Goal: Information Seeking & Learning: Learn about a topic

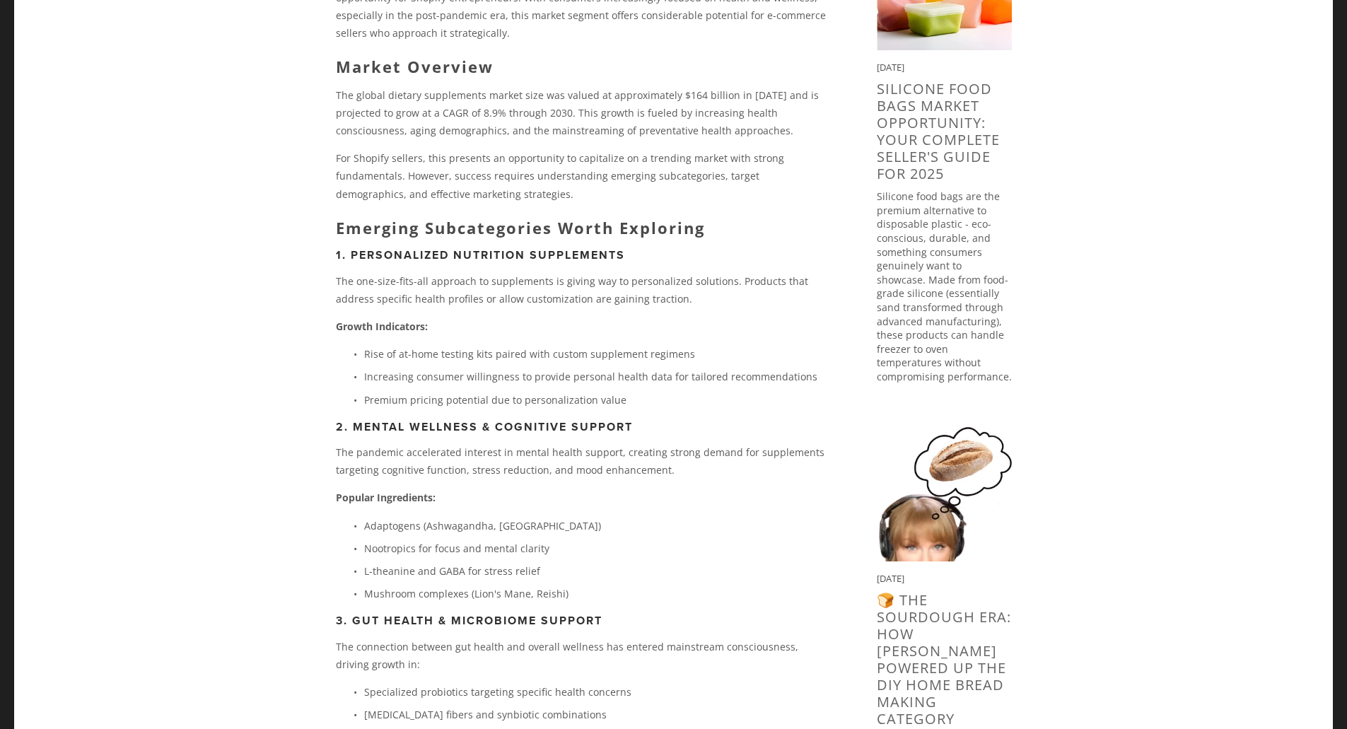
scroll to position [354, 0]
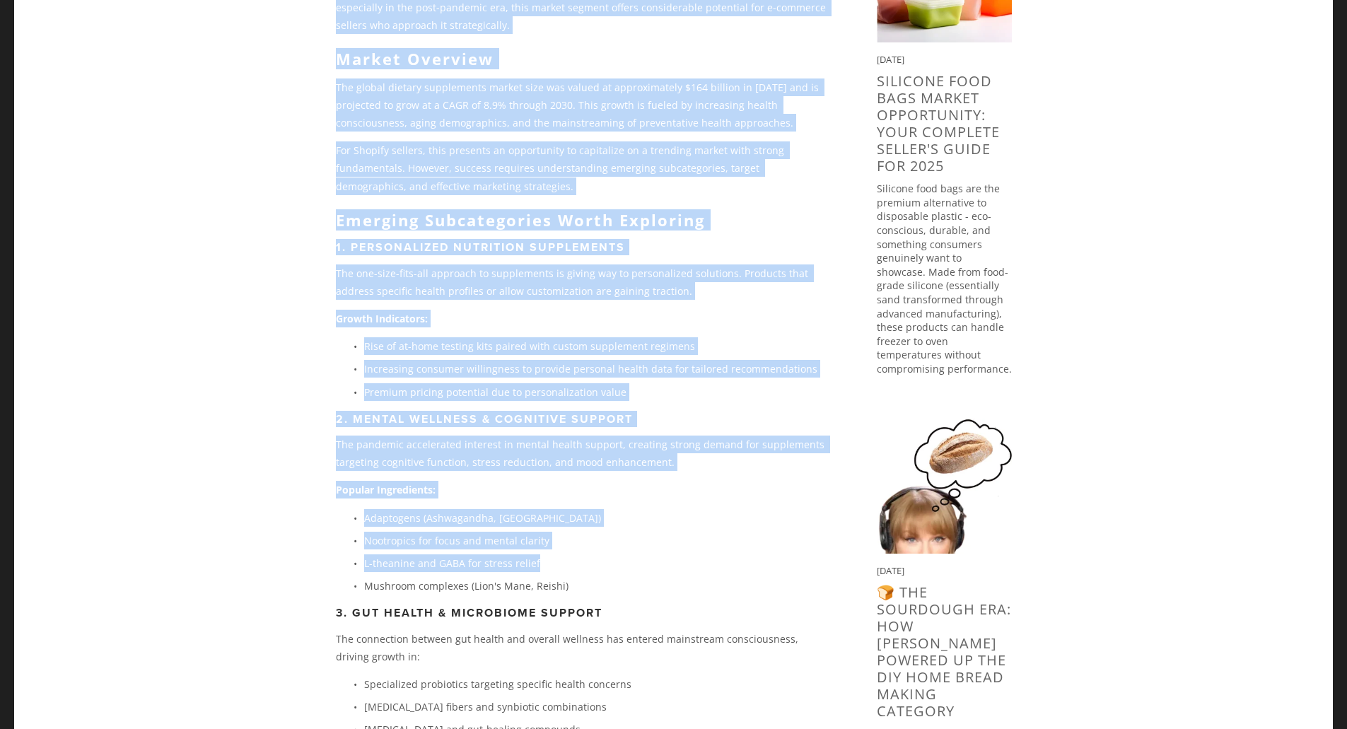
drag, startPoint x: 301, startPoint y: 410, endPoint x: 661, endPoint y: 560, distance: 390.3
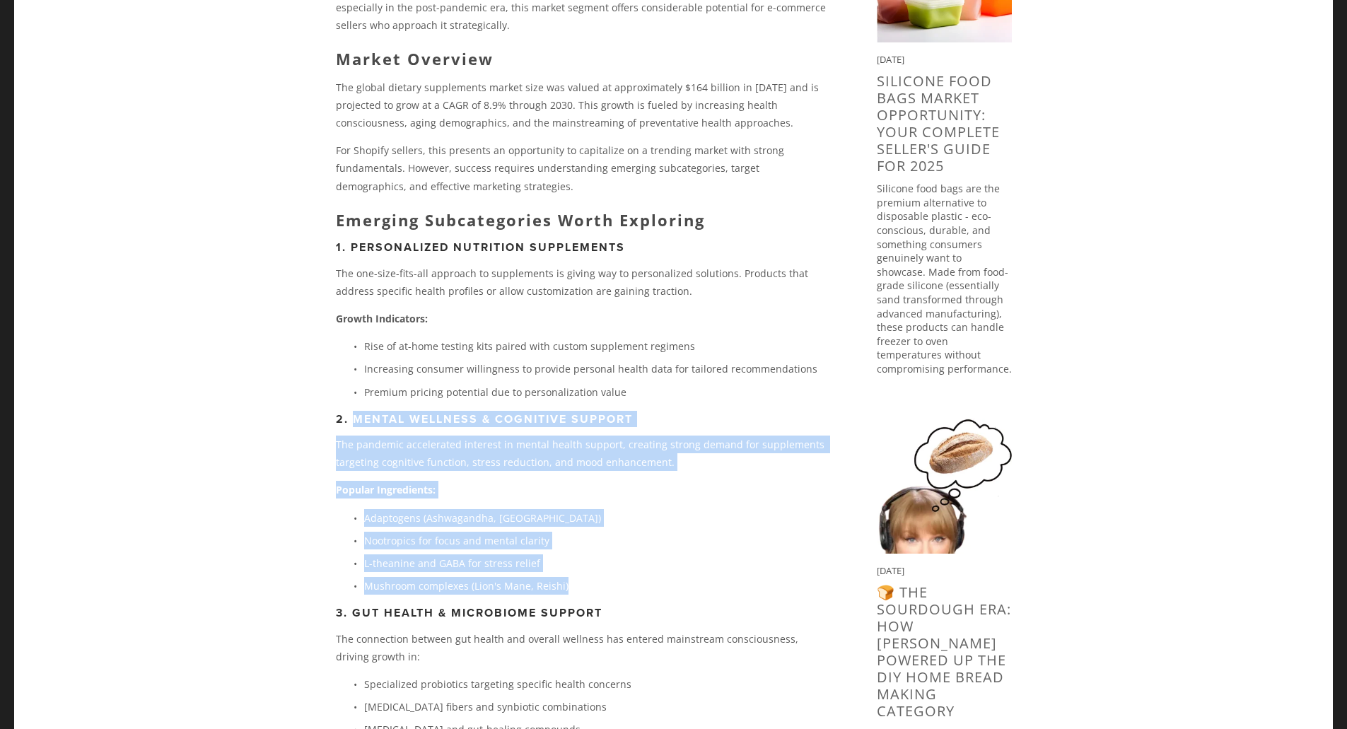
drag, startPoint x: 352, startPoint y: 417, endPoint x: 567, endPoint y: 579, distance: 269.8
copy div "Mental Wellness & Cognitive Support The pandemic accelerated interest in mental…"
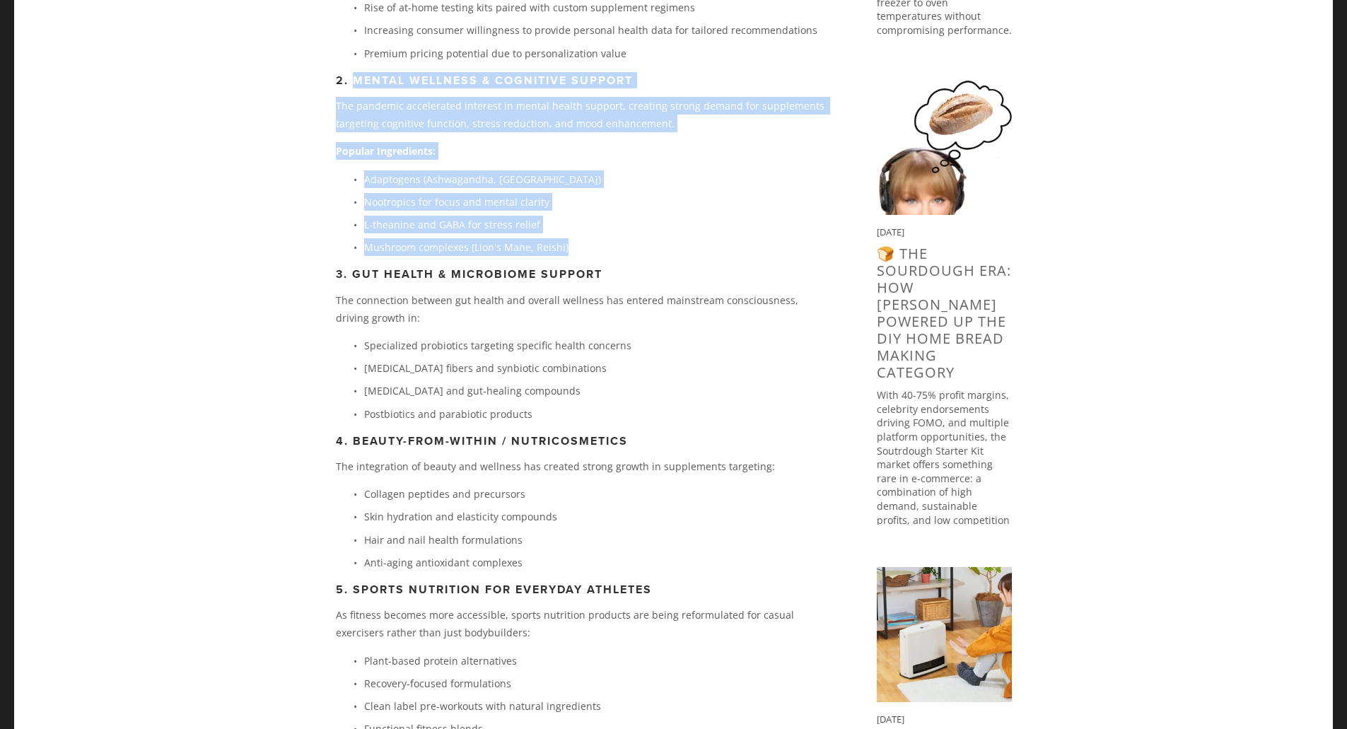
scroll to position [707, 0]
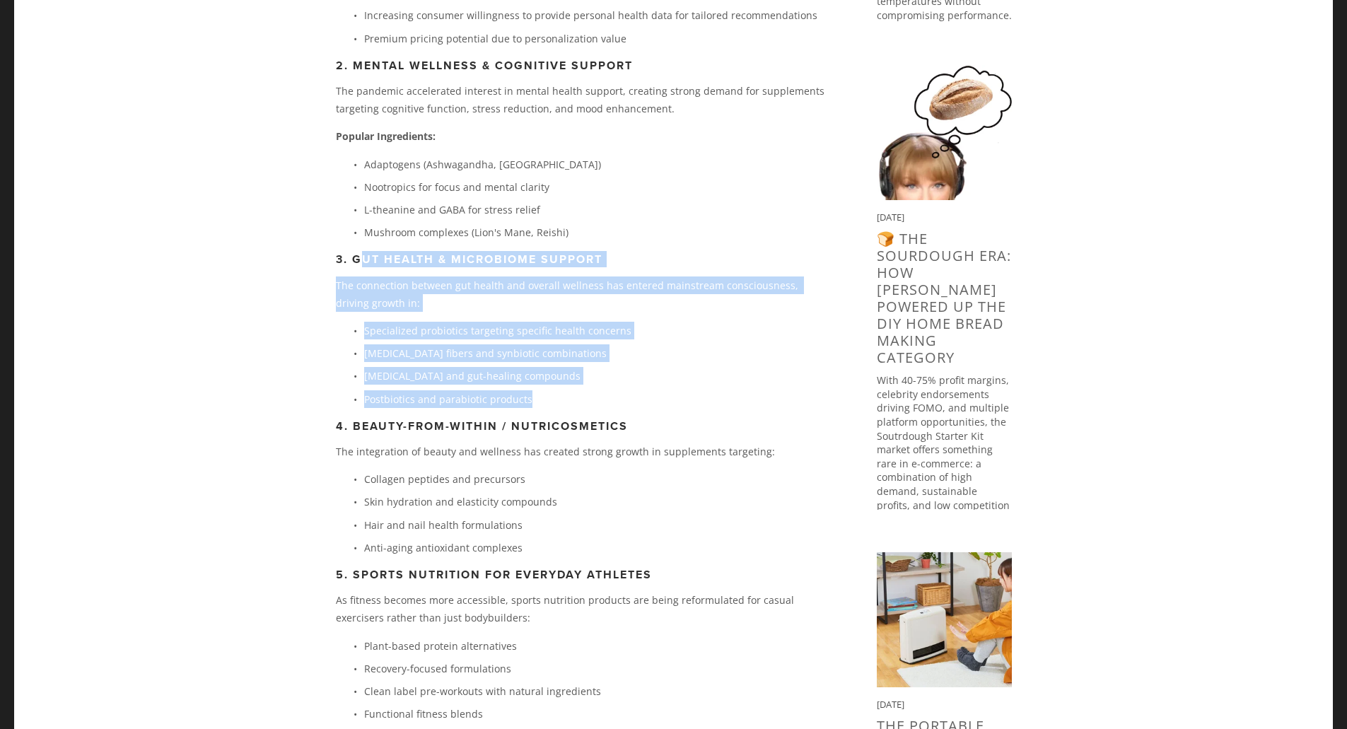
drag, startPoint x: 359, startPoint y: 261, endPoint x: 591, endPoint y: 393, distance: 267.7
click at [668, 358] on p "[MEDICAL_DATA] fibers and synbiotic combinations" at bounding box center [598, 353] width 468 height 18
drag, startPoint x: 352, startPoint y: 257, endPoint x: 564, endPoint y: 388, distance: 249.9
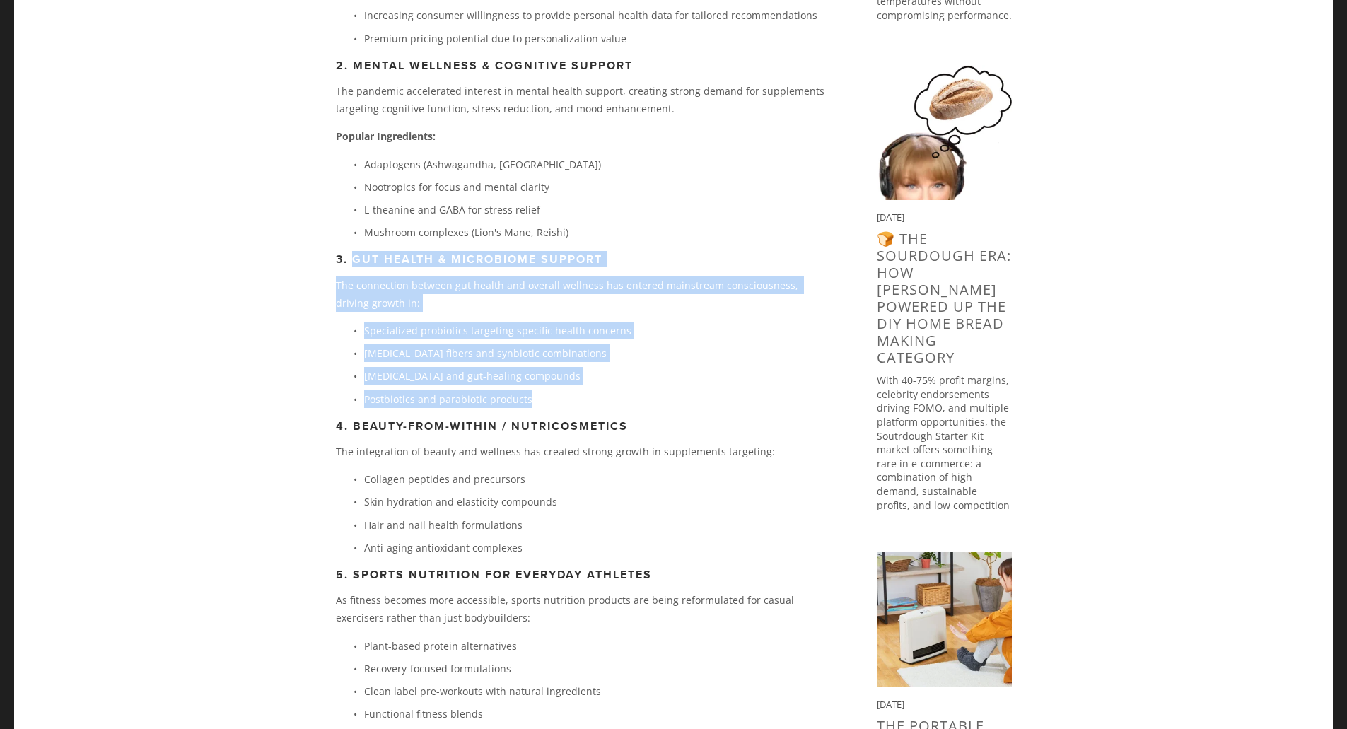
copy div "Gut Health & Microbiome Support The connection between gut health and overall w…"
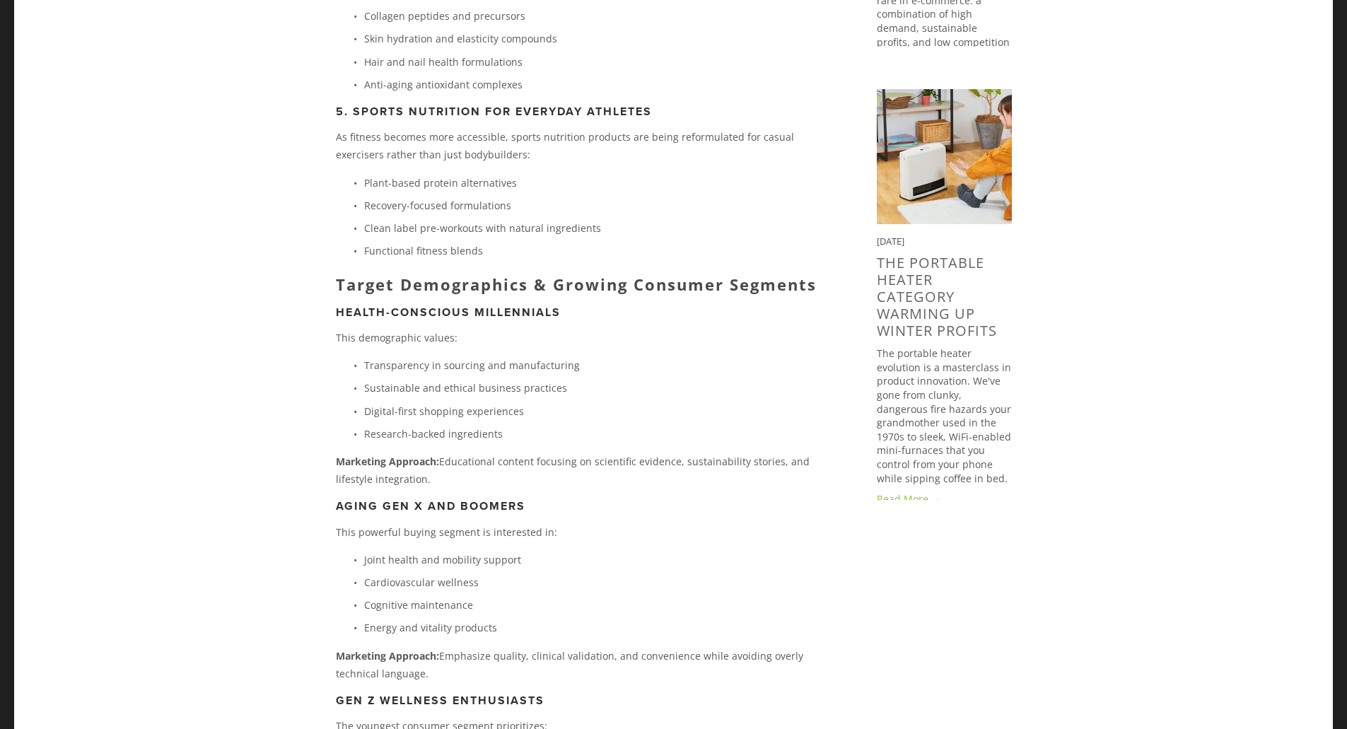
scroll to position [1202, 0]
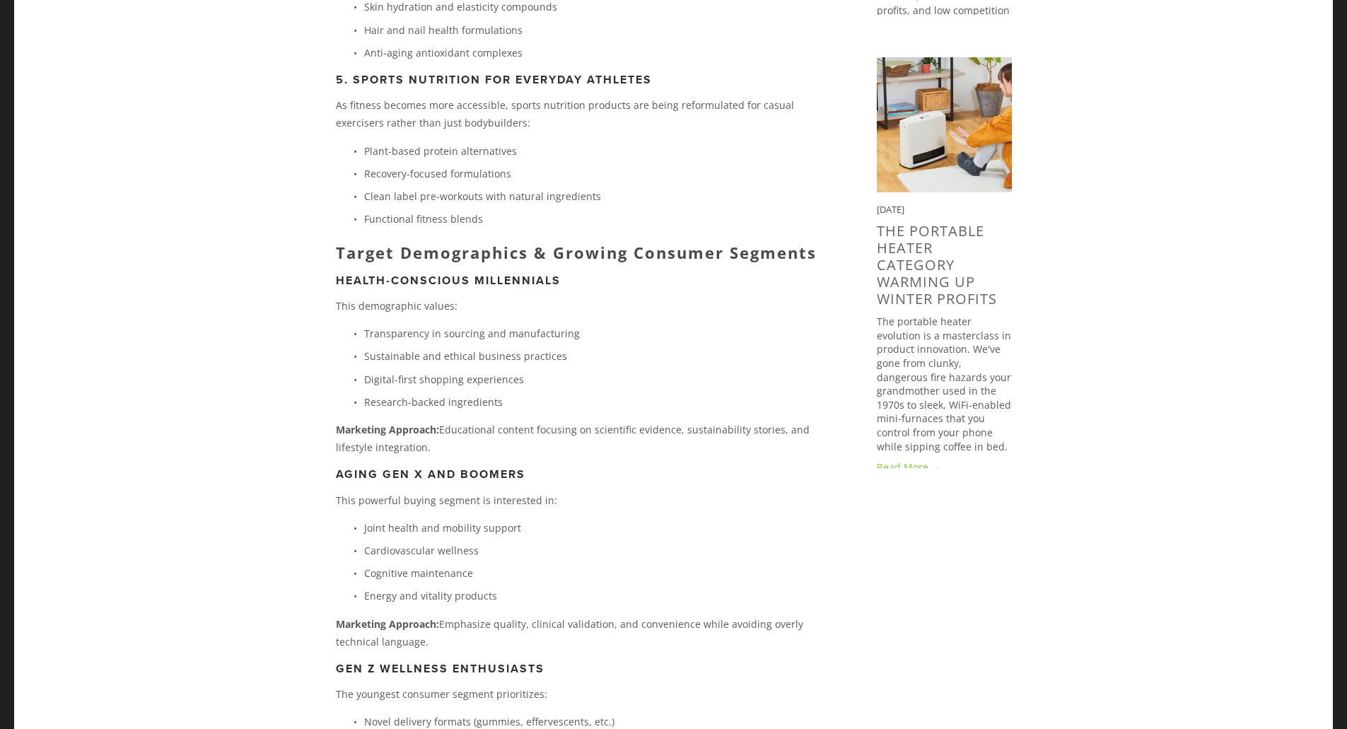
drag, startPoint x: 325, startPoint y: 429, endPoint x: 474, endPoint y: 450, distance: 150.6
copy p "Marketing Approach: Educational content focusing on scientific evidence, sustai…"
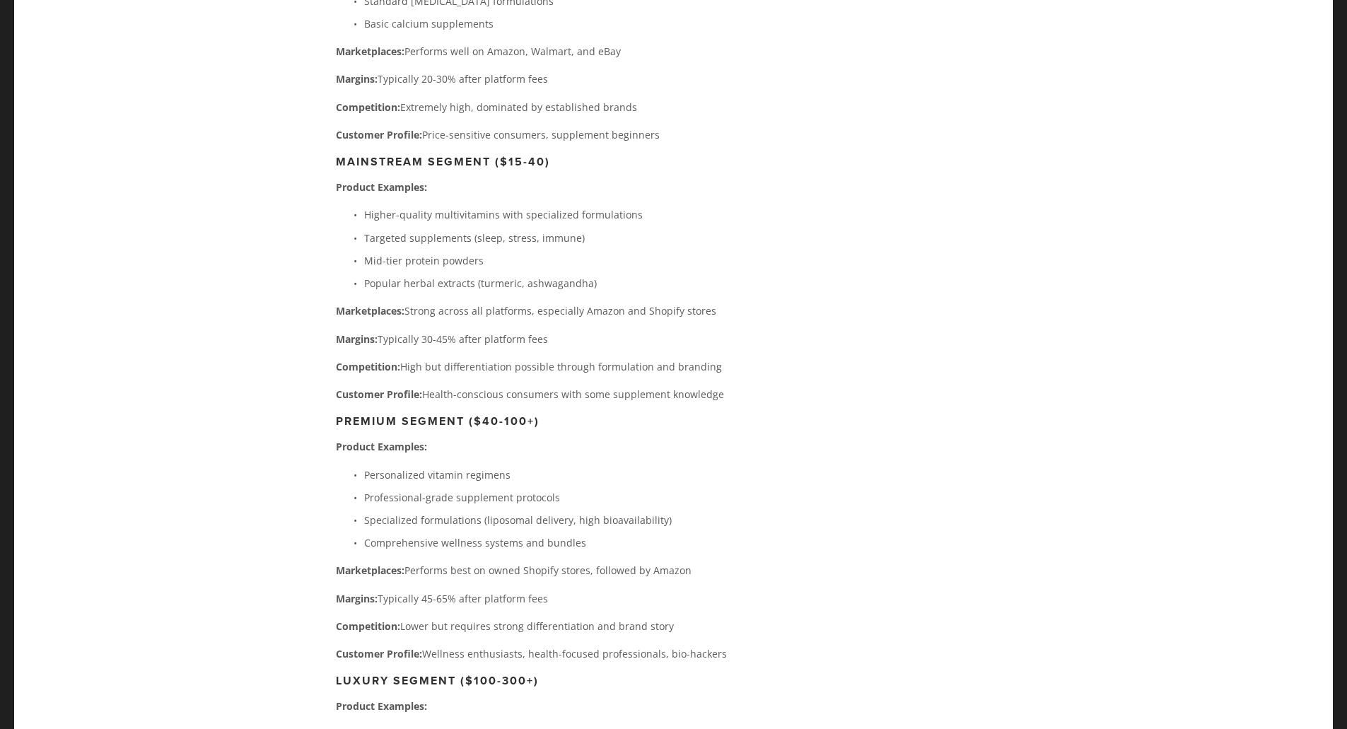
scroll to position [6366, 0]
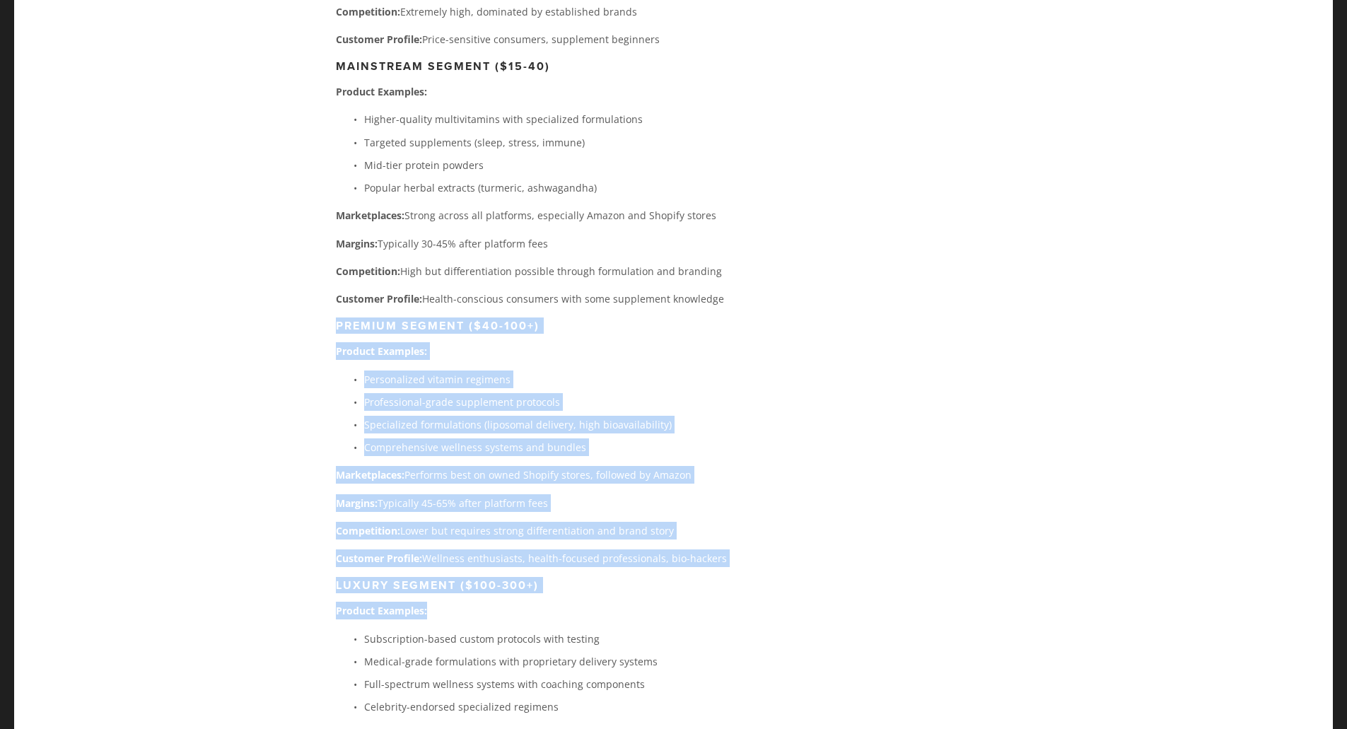
drag, startPoint x: 334, startPoint y: 195, endPoint x: 705, endPoint y: 467, distance: 460.5
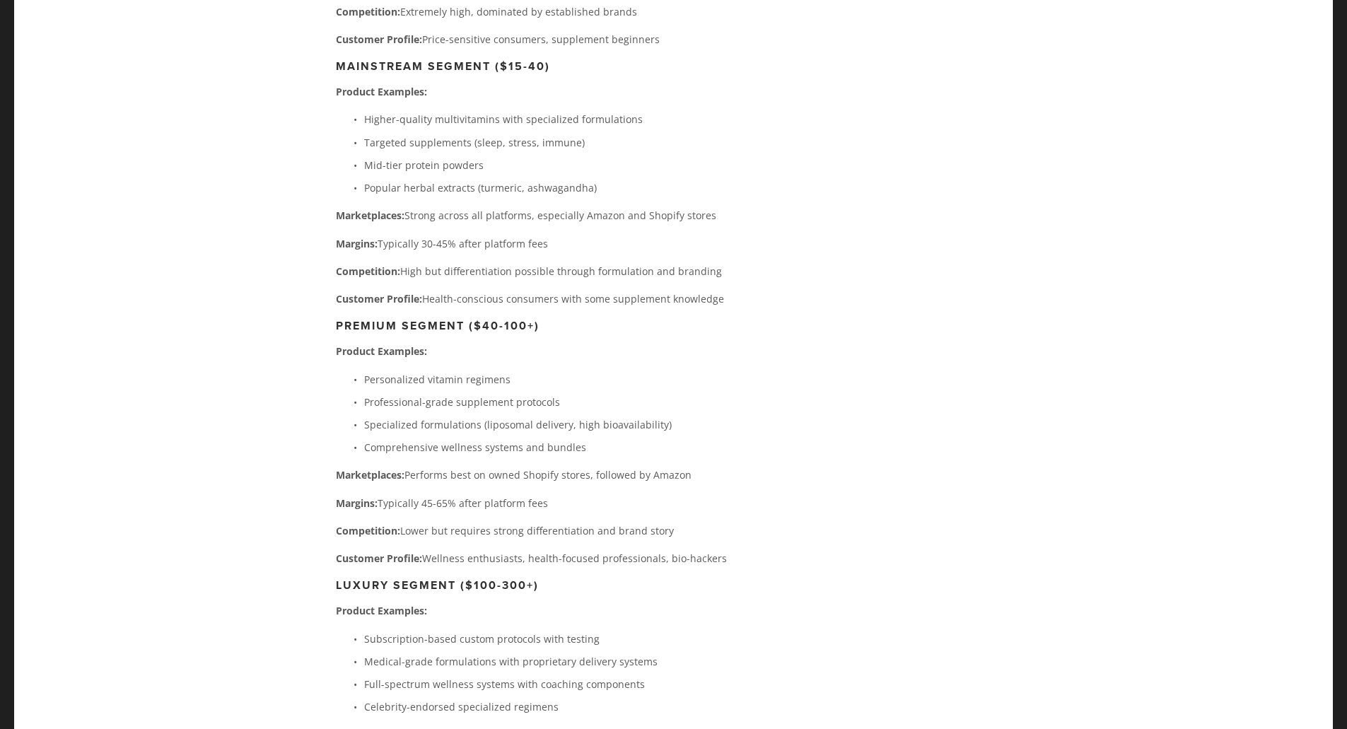
click at [828, 675] on p "Full-spectrum wellness systems with coaching components" at bounding box center [598, 684] width 468 height 18
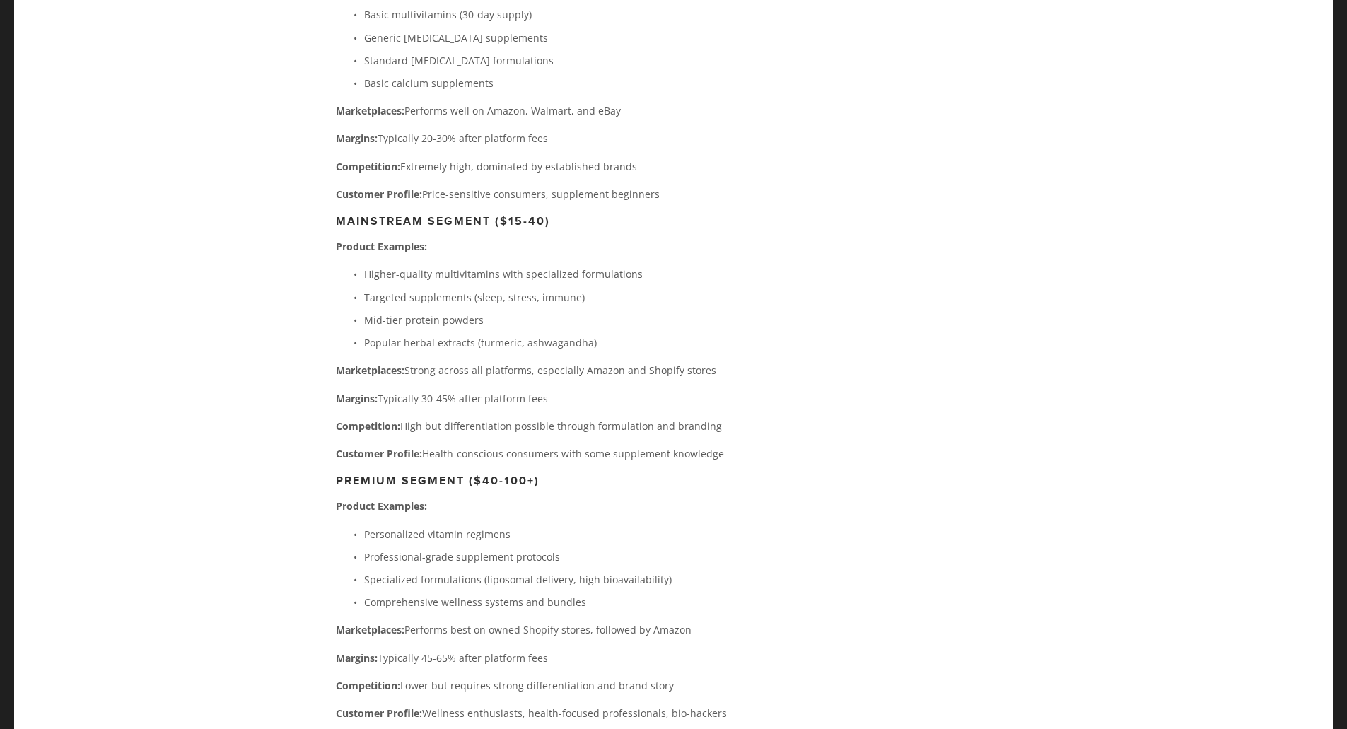
scroll to position [6295, 0]
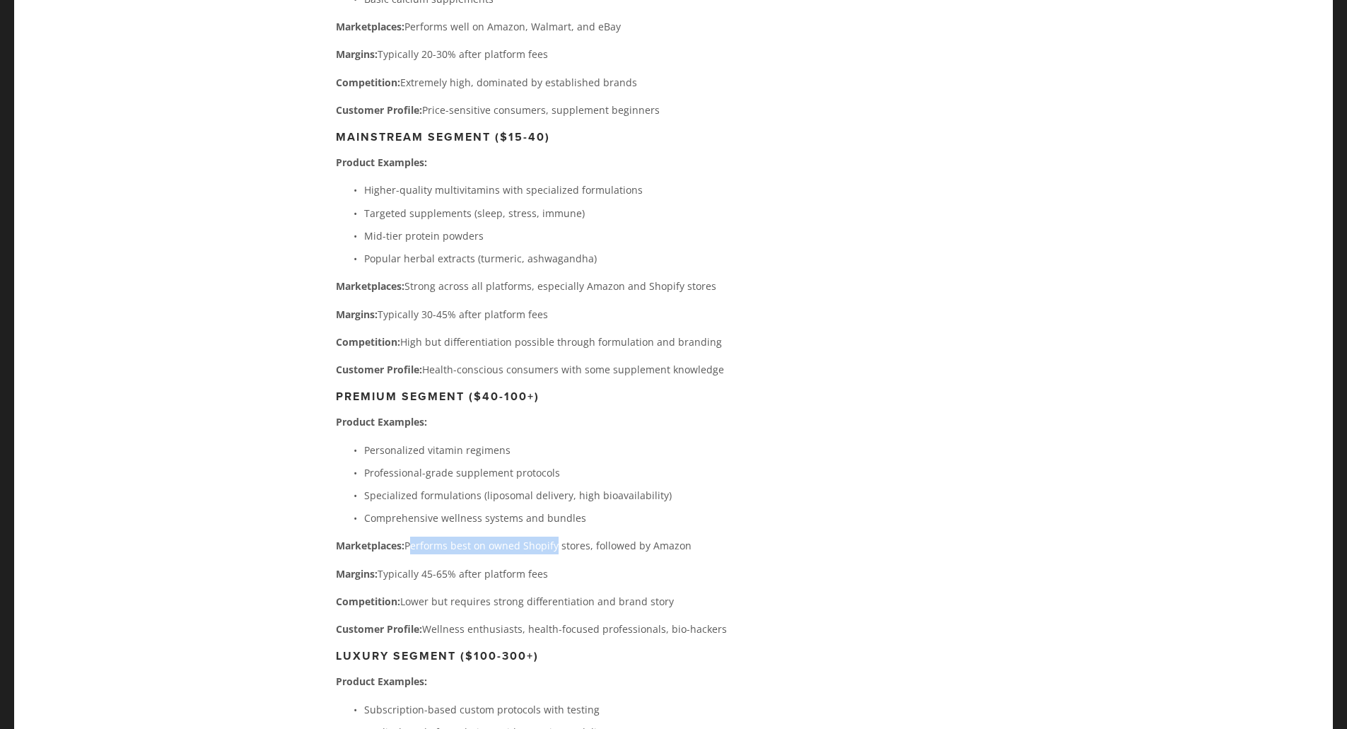
drag, startPoint x: 554, startPoint y: 418, endPoint x: 407, endPoint y: 419, distance: 146.4
click at [407, 537] on p "Marketplaces: Performs best on owned Shopify stores, followed by Amazon" at bounding box center [584, 546] width 496 height 18
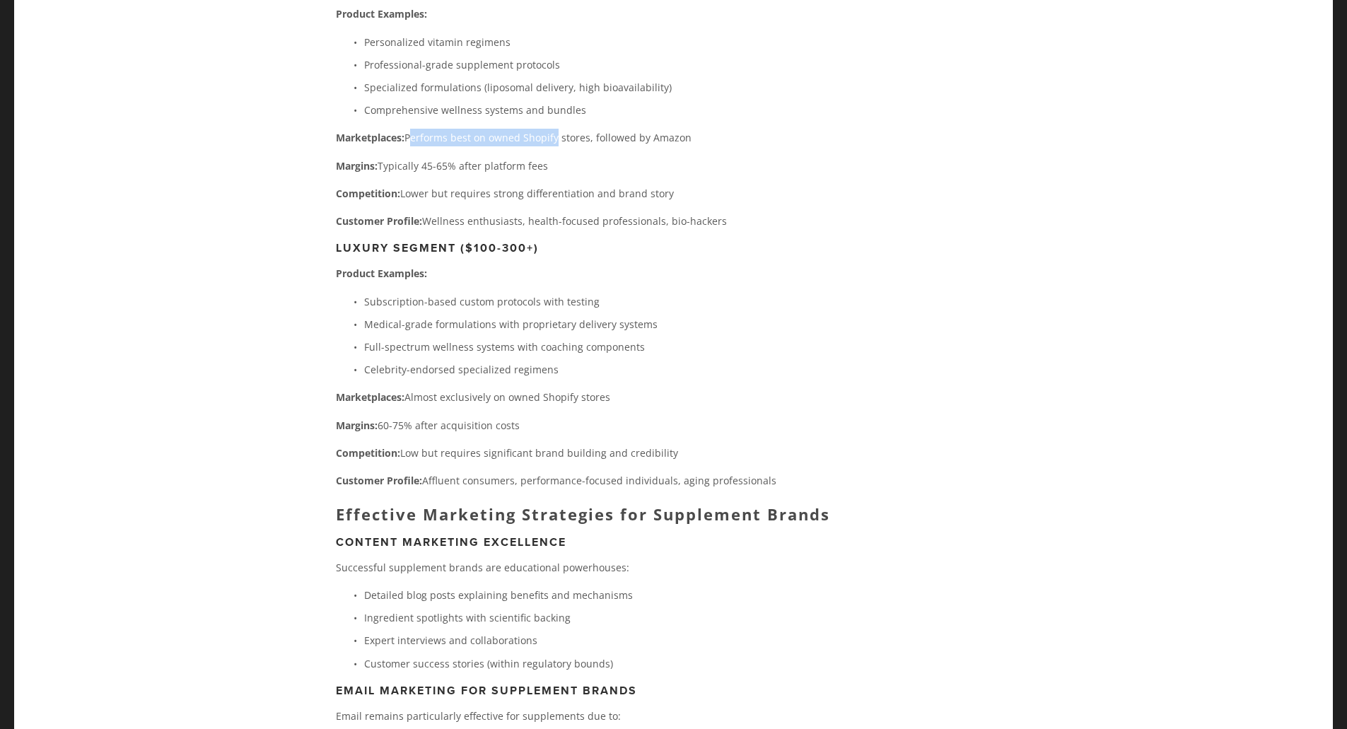
scroll to position [6790, 0]
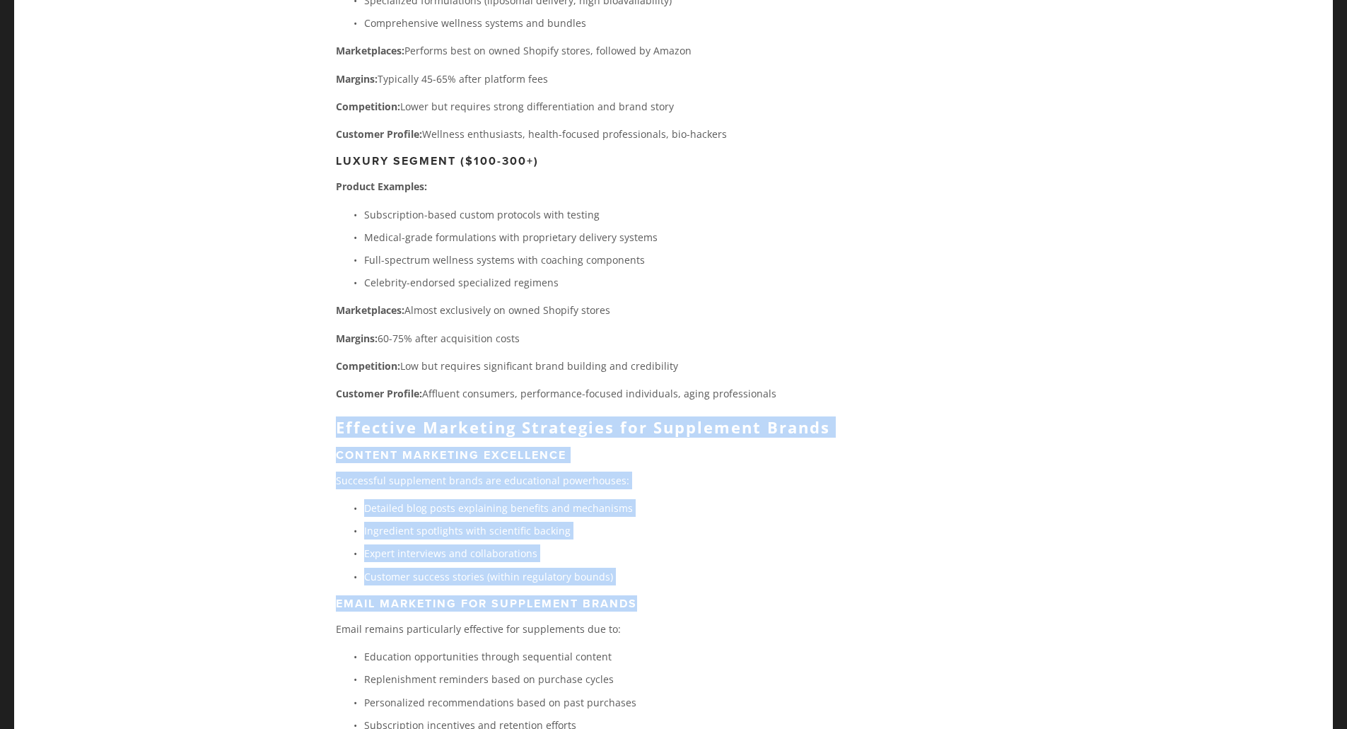
drag, startPoint x: 344, startPoint y: 303, endPoint x: 748, endPoint y: 466, distance: 434.8
click at [764, 597] on h3 "Email Marketing for Supplement Brands" at bounding box center [584, 603] width 496 height 13
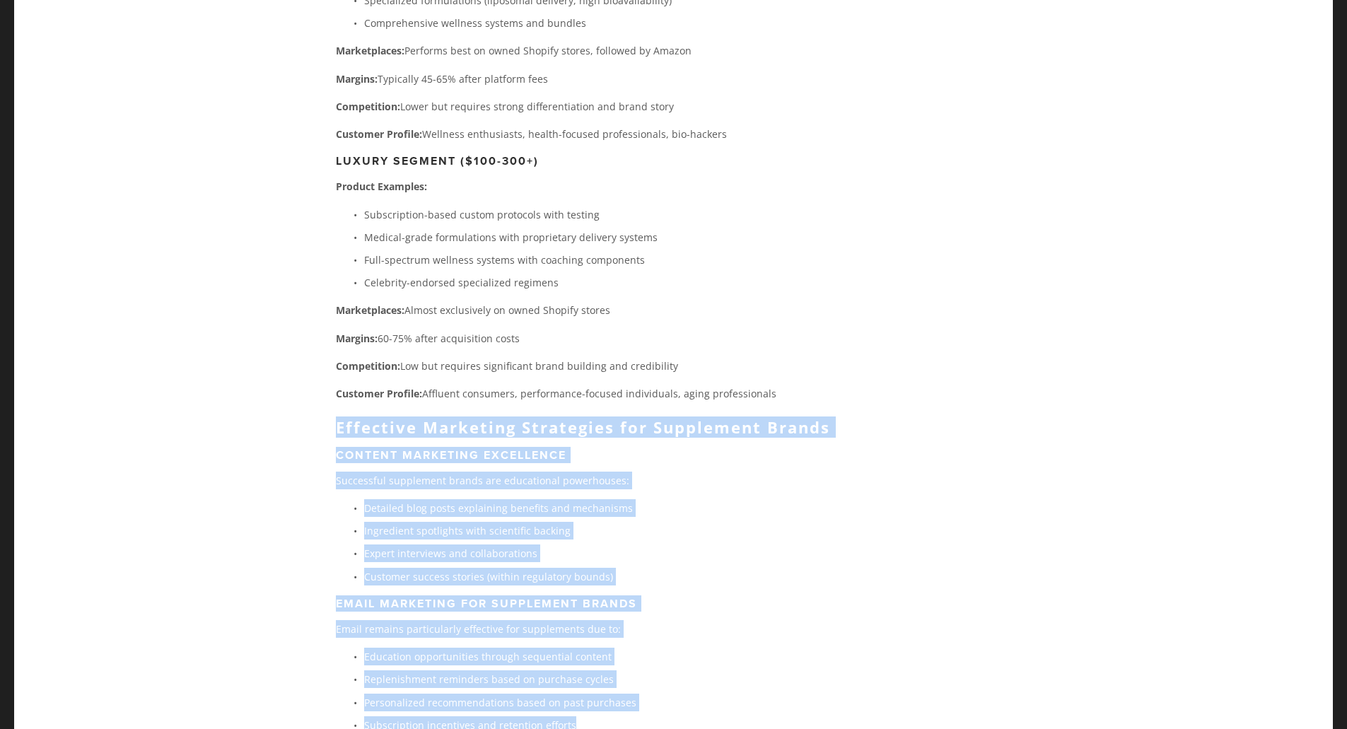
drag, startPoint x: 335, startPoint y: 294, endPoint x: 756, endPoint y: 591, distance: 515.1
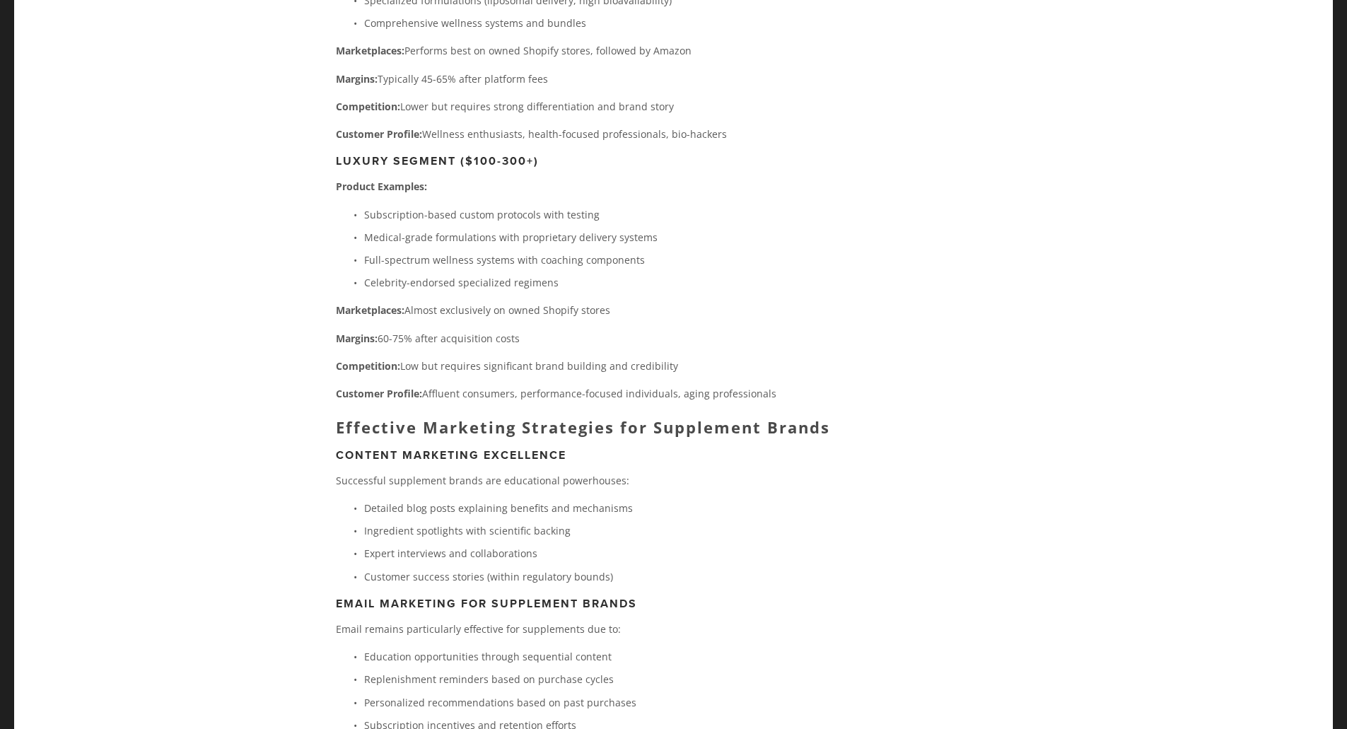
drag, startPoint x: 1247, startPoint y: 238, endPoint x: 881, endPoint y: 245, distance: 365.7
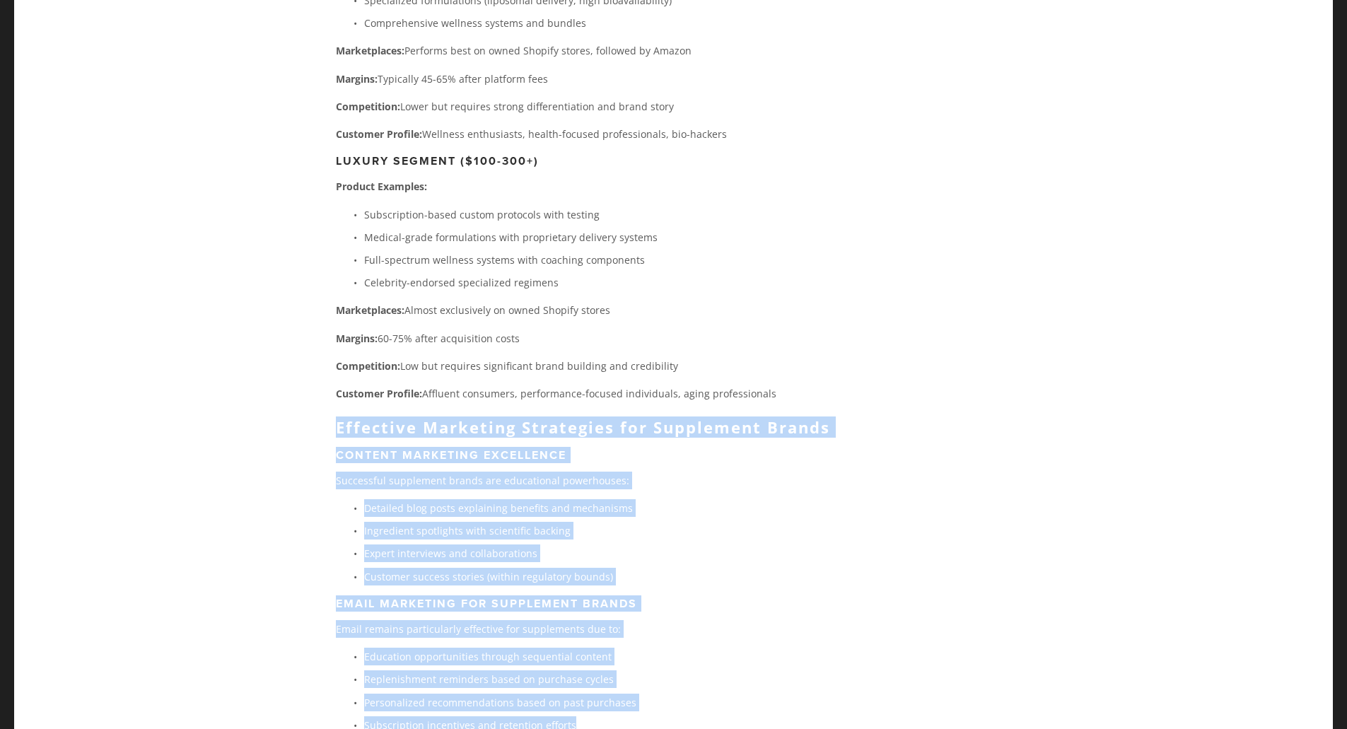
drag, startPoint x: 327, startPoint y: 291, endPoint x: 644, endPoint y: 584, distance: 430.5
copy div "Effective Marketing Strategies for Supplement Brands Content Marketing Excellen…"
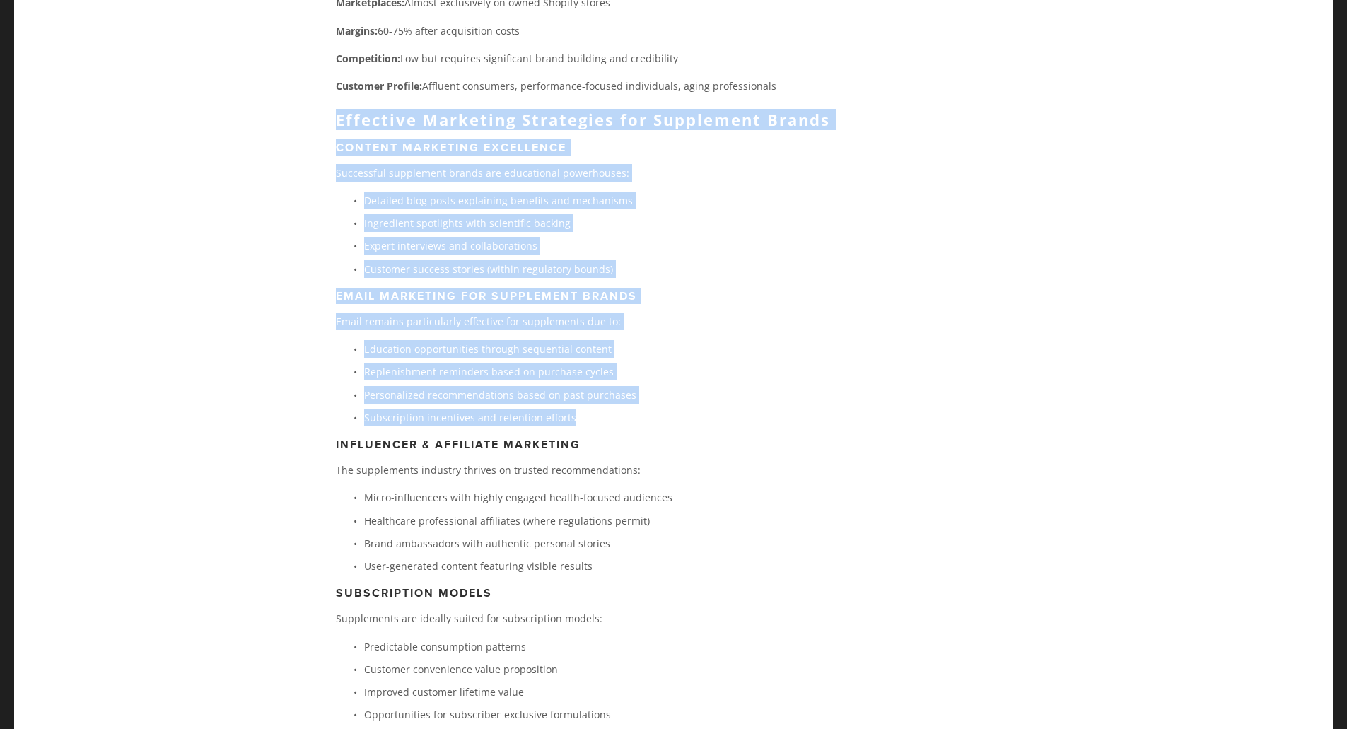
scroll to position [7144, 0]
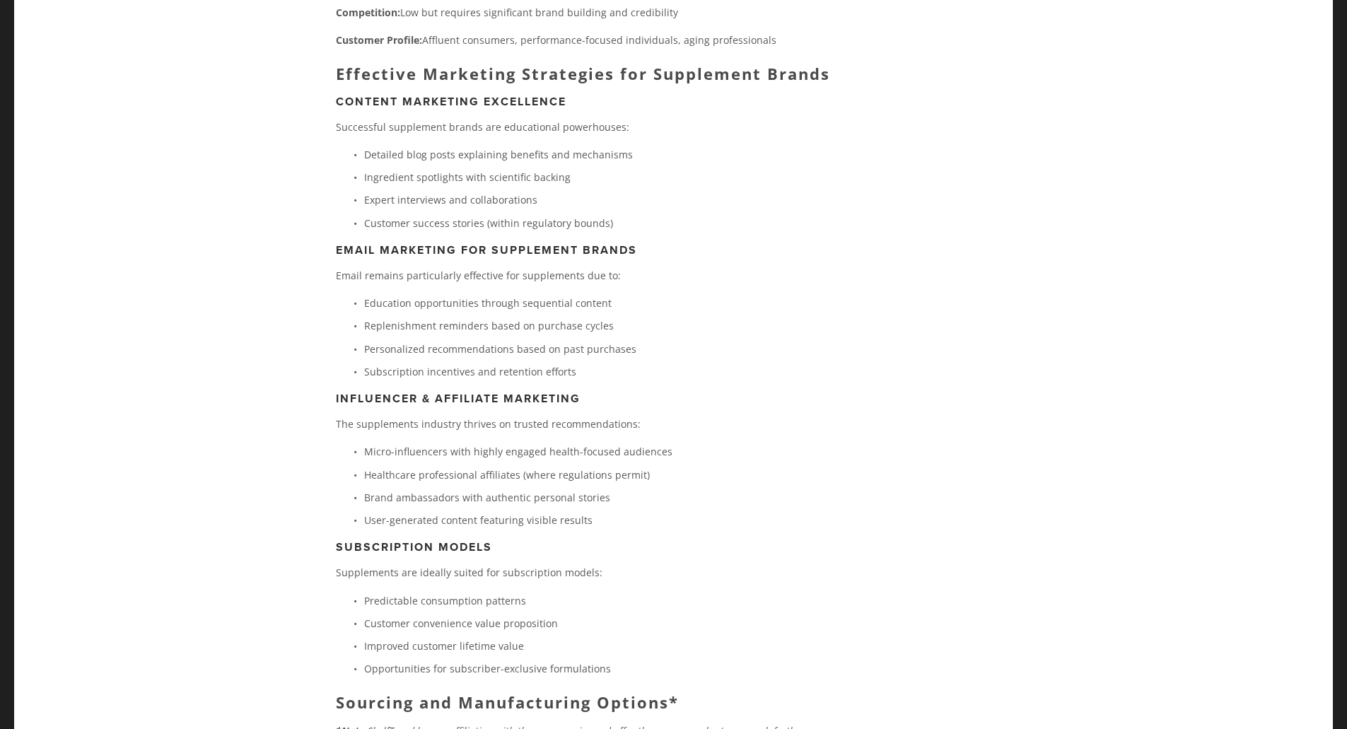
click at [330, 414] on div "Shopify (Own Store) Best For: Differentiated brands with strong marketing capab…" at bounding box center [584, 465] width 520 height 5767
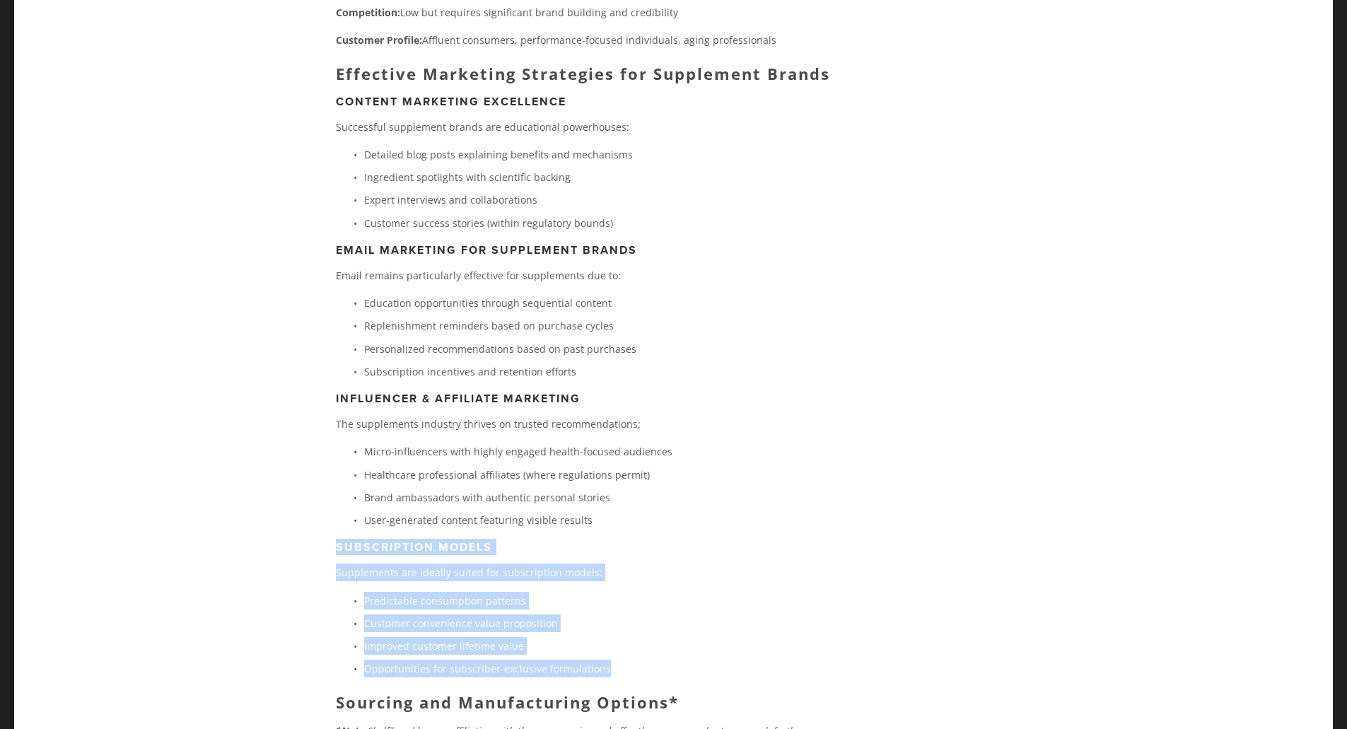
drag, startPoint x: 334, startPoint y: 420, endPoint x: 678, endPoint y: 532, distance: 361.5
click at [678, 532] on div "Shopify (Own Store) Best For: Differentiated brands with strong marketing capab…" at bounding box center [584, 465] width 520 height 5767
copy div "Subscription Models Supplements are ideally suited for subscription models: Pre…"
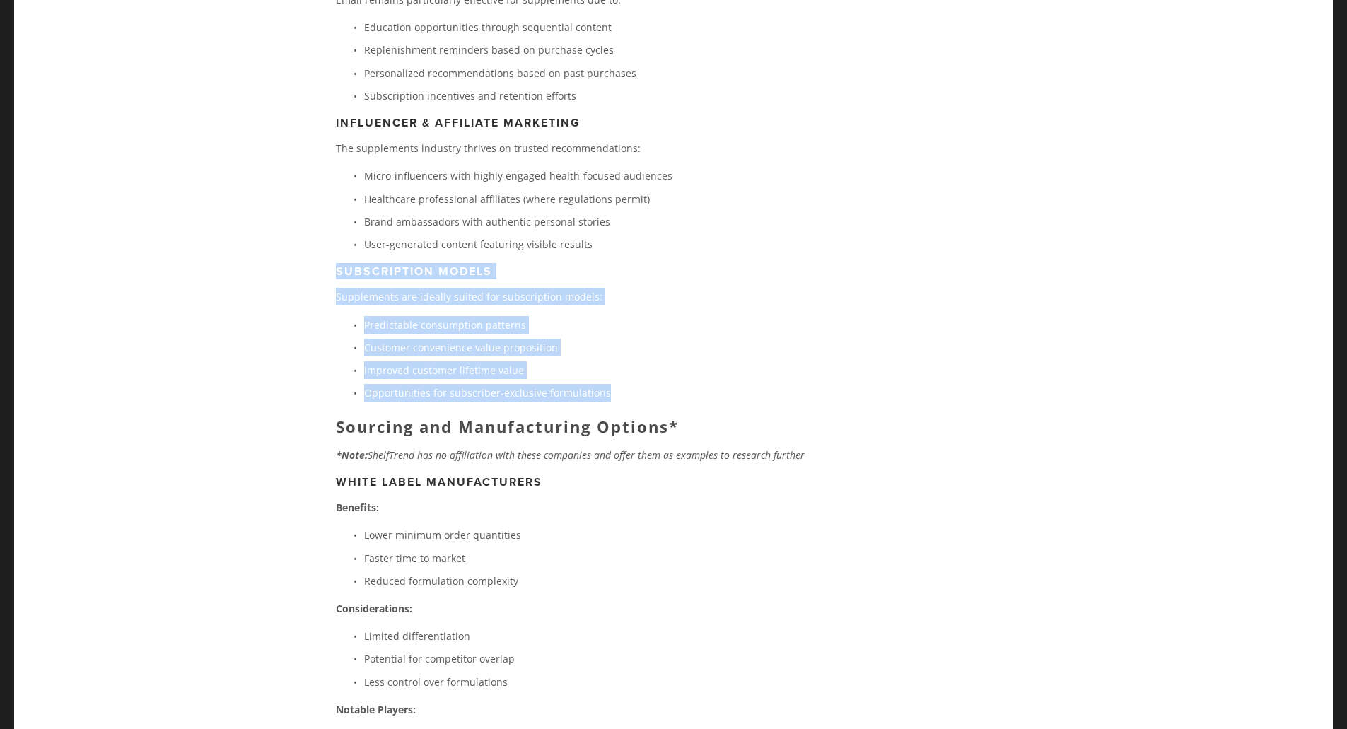
scroll to position [7427, 0]
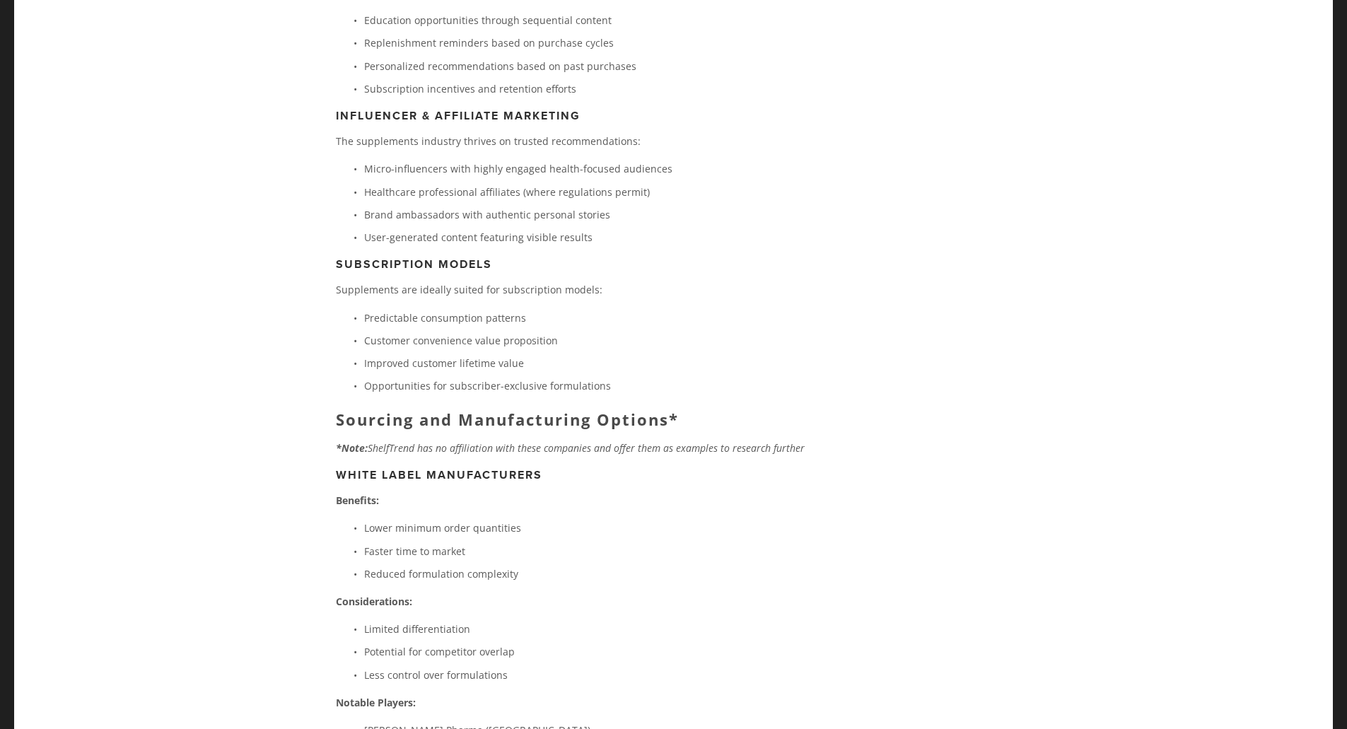
click at [509, 519] on p "Lower minimum order quantities" at bounding box center [598, 528] width 468 height 18
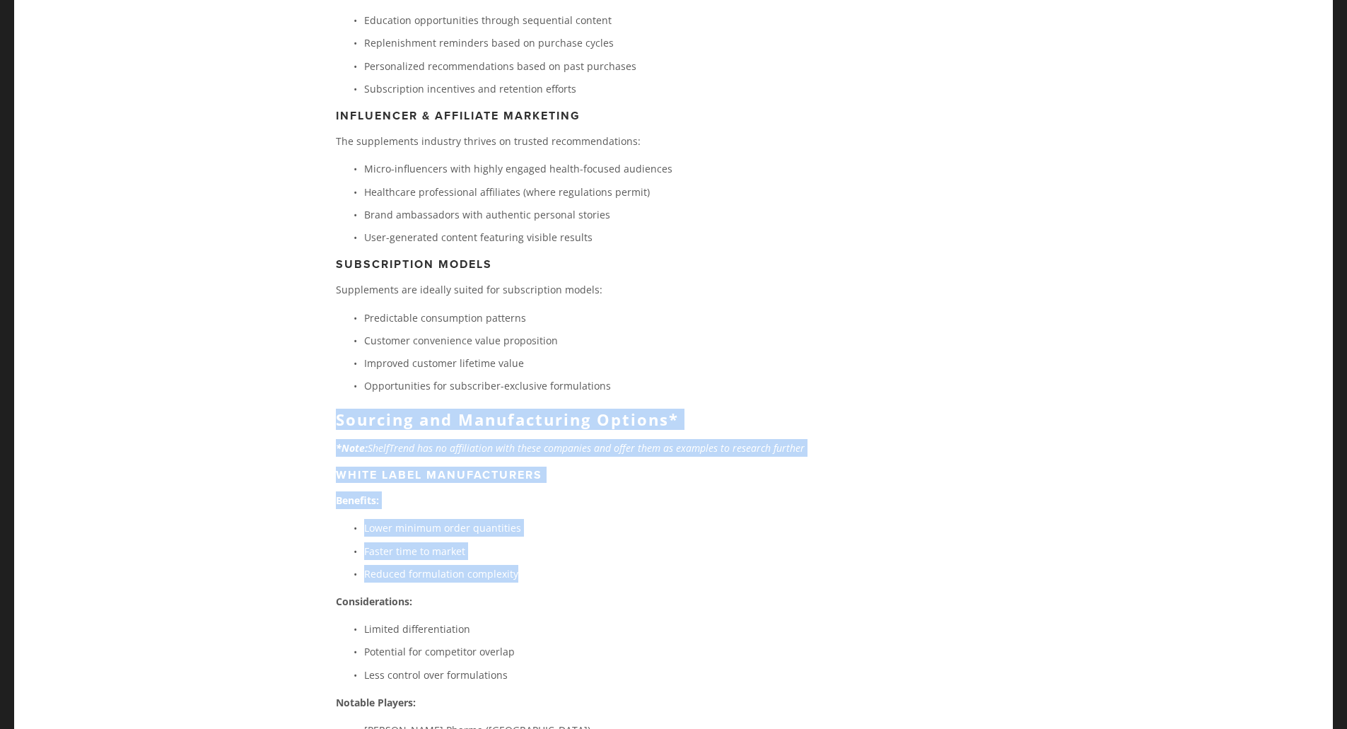
drag, startPoint x: 450, startPoint y: 303, endPoint x: 622, endPoint y: 435, distance: 217.0
click at [622, 435] on div "Shopify (Own Store) Best For: Differentiated brands with strong marketing capab…" at bounding box center [584, 182] width 520 height 5767
copy div "Sourcing and Manufacturing Options* *Note: ShelfTrend has no affiliation with t…"
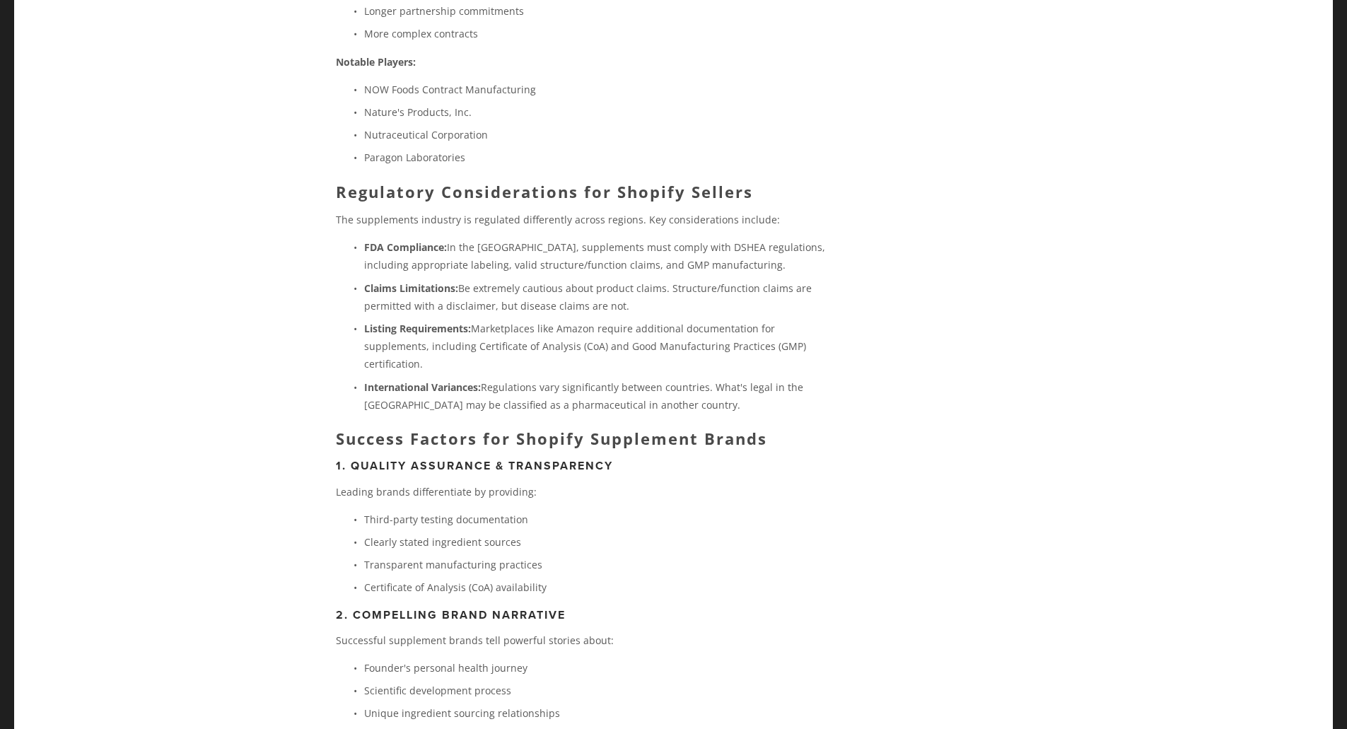
scroll to position [8771, 0]
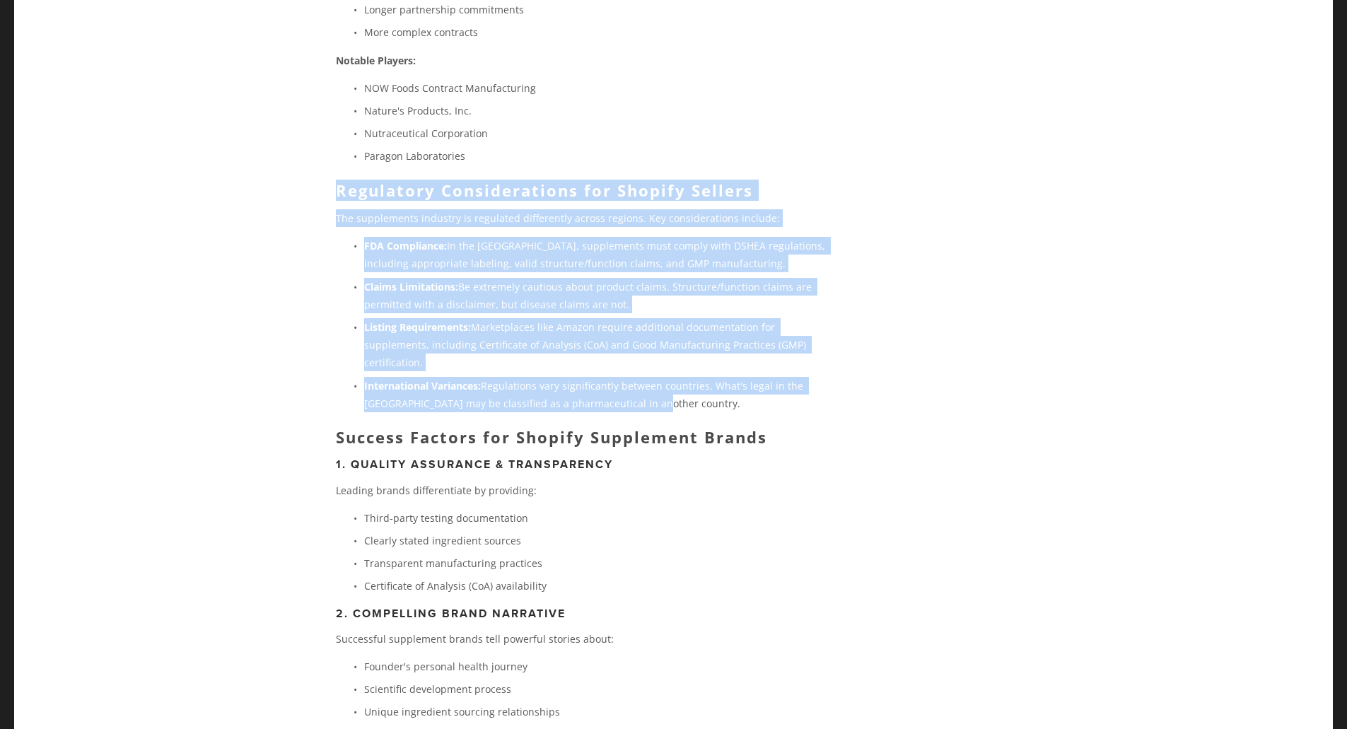
drag, startPoint x: 335, startPoint y: 59, endPoint x: 797, endPoint y: 265, distance: 506.0
copy div "Regulatory Considerations for Shopify Sellers The supplements industry is regul…"
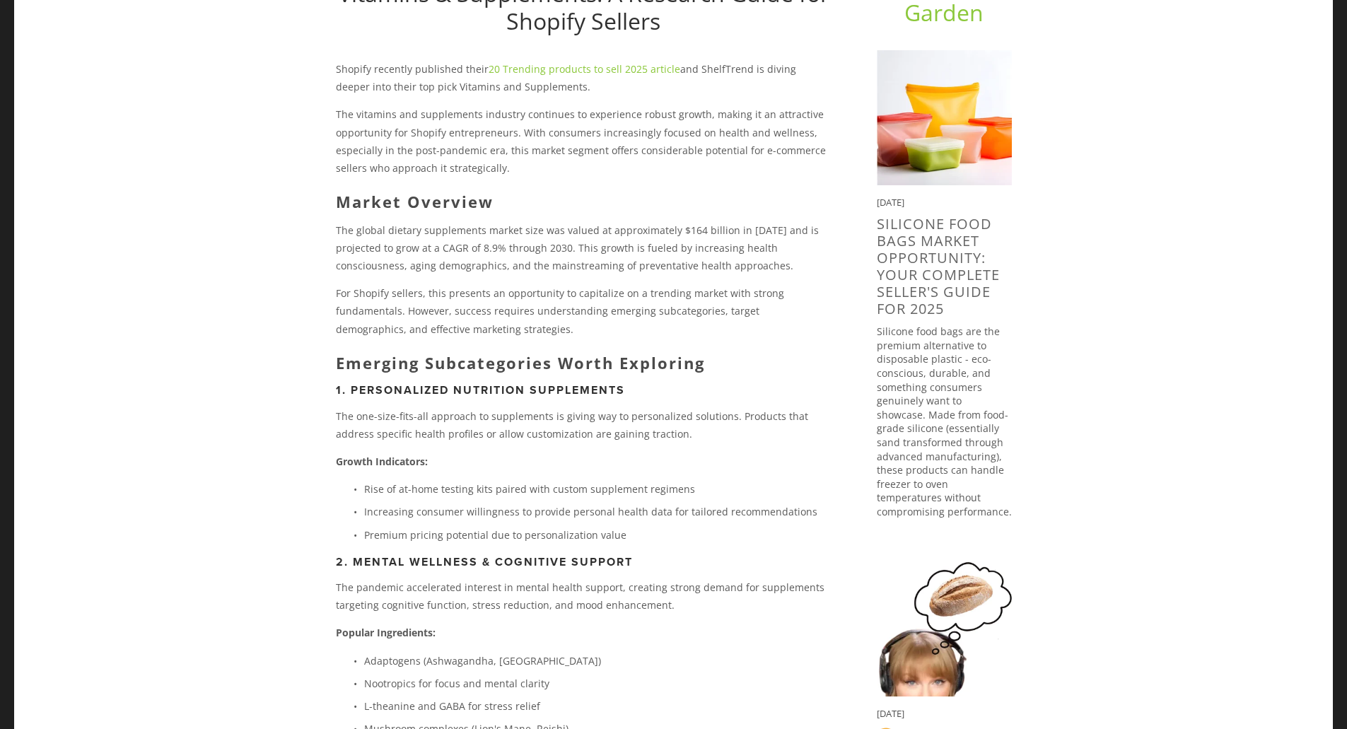
scroll to position [212, 0]
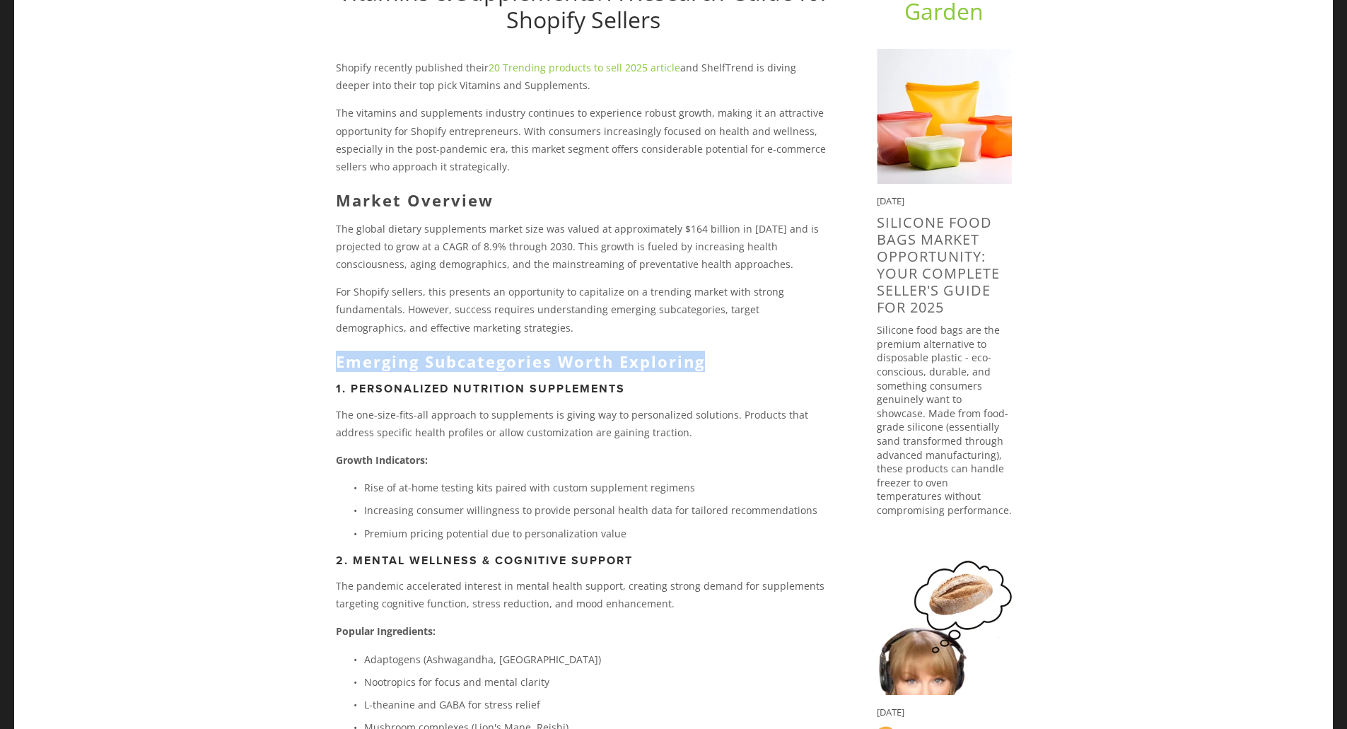
drag, startPoint x: 326, startPoint y: 368, endPoint x: 799, endPoint y: 356, distance: 472.6
copy strong "Emerging Subcategories Worth Exploring"
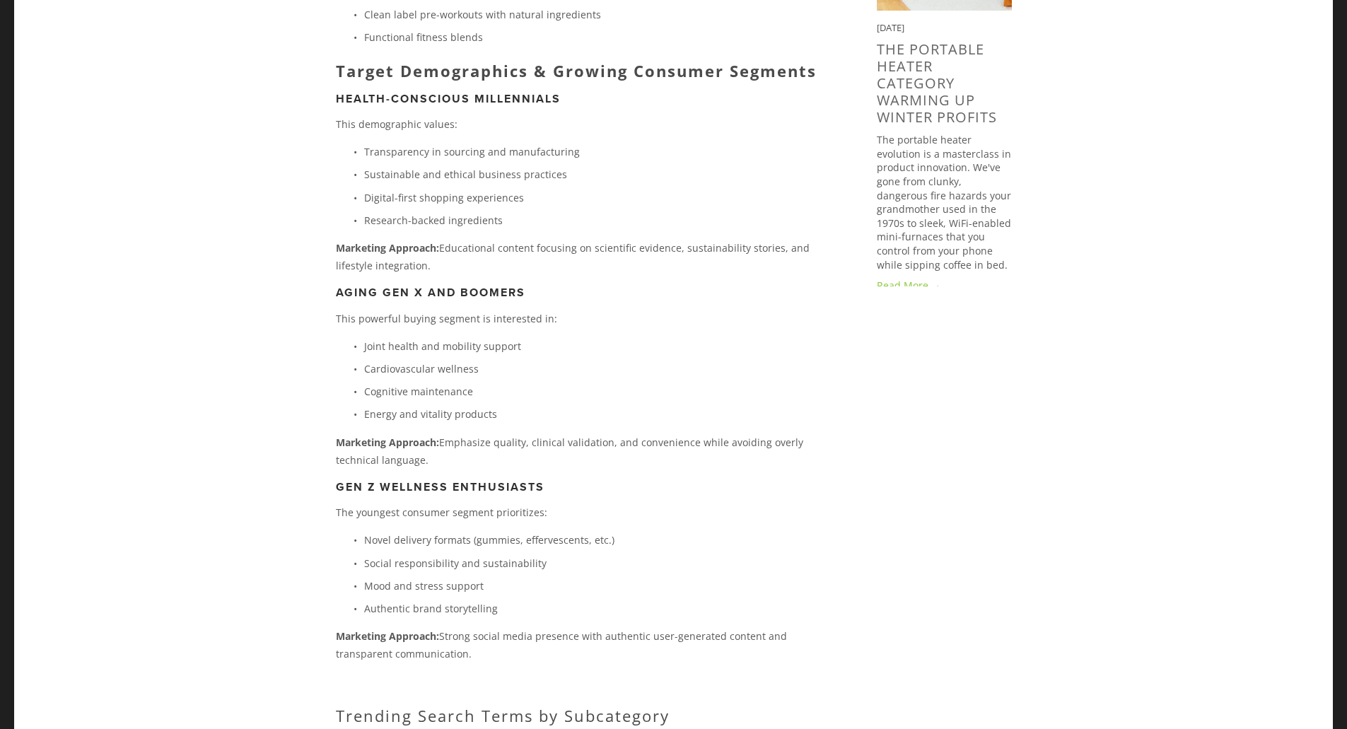
scroll to position [1415, 0]
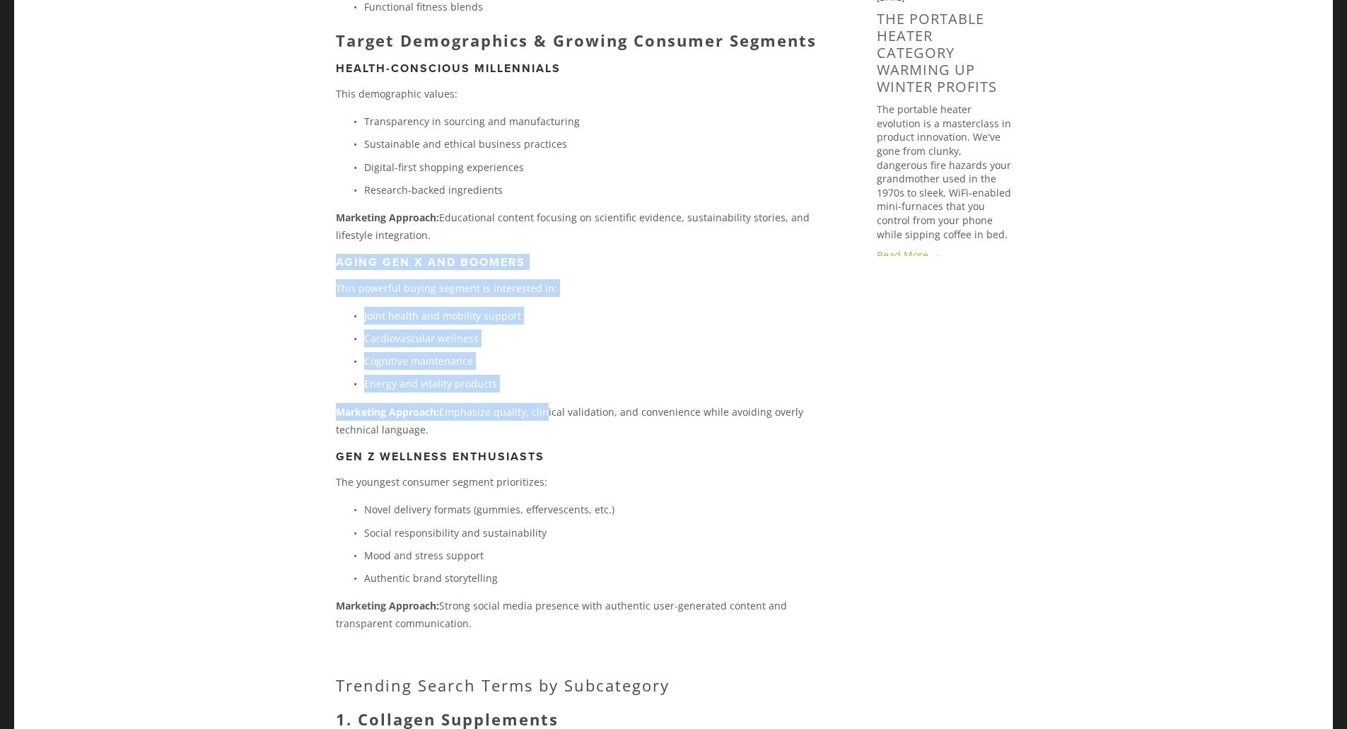
drag, startPoint x: 325, startPoint y: 262, endPoint x: 542, endPoint y: 400, distance: 257.0
click at [542, 400] on div "Shopify recently published their 20 Trending products to sell 2025 article and …" at bounding box center [584, 582] width 520 height 3453
click at [609, 326] on ul "Joint health and mobility support Cardiovascular wellness Cognitive maintenance…" at bounding box center [584, 350] width 496 height 86
drag, startPoint x: 330, startPoint y: 264, endPoint x: 493, endPoint y: 422, distance: 227.6
click at [499, 441] on div "Shopify recently published their 20 Trending products to sell 2025 article and …" at bounding box center [584, 582] width 520 height 3453
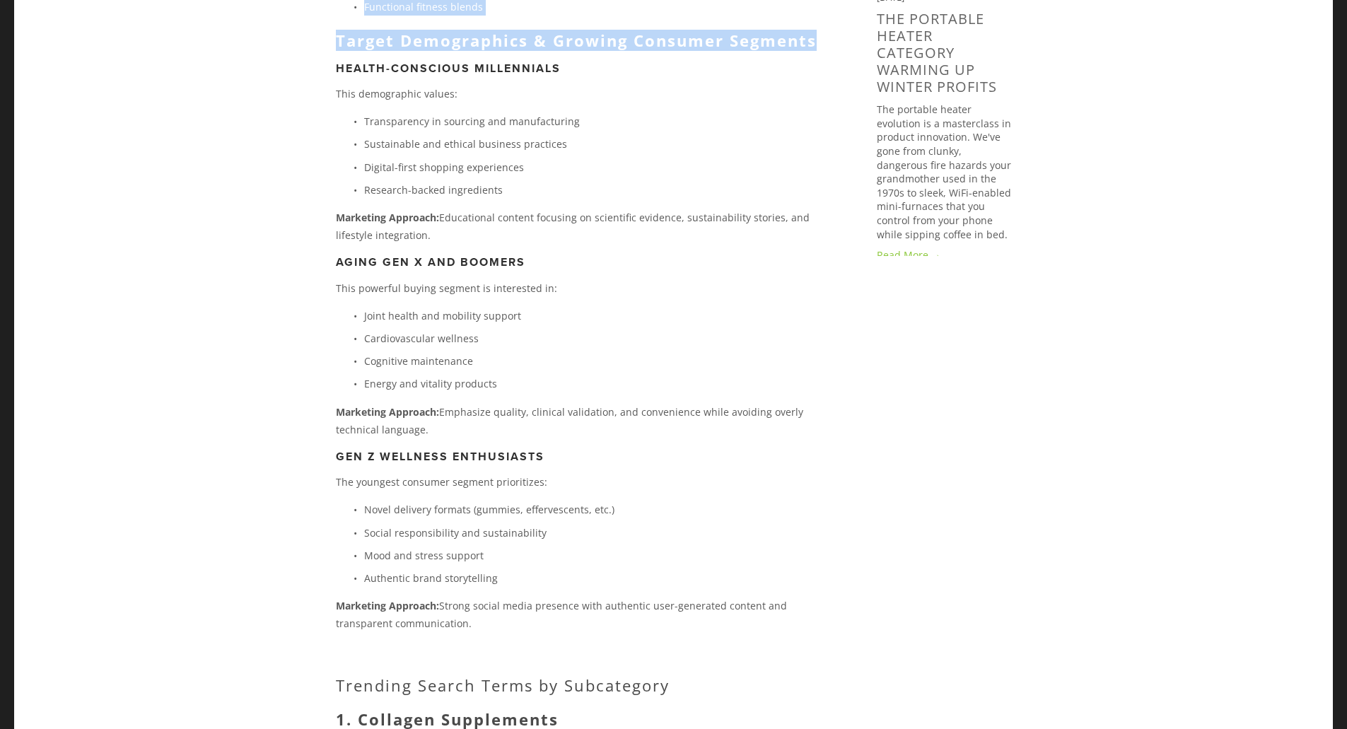
drag, startPoint x: 312, startPoint y: 43, endPoint x: 825, endPoint y: 43, distance: 513.5
copy article "Vitamins & Supplements: A Research Guide for Shopify Sellers [PERSON_NAME] [DAT…"
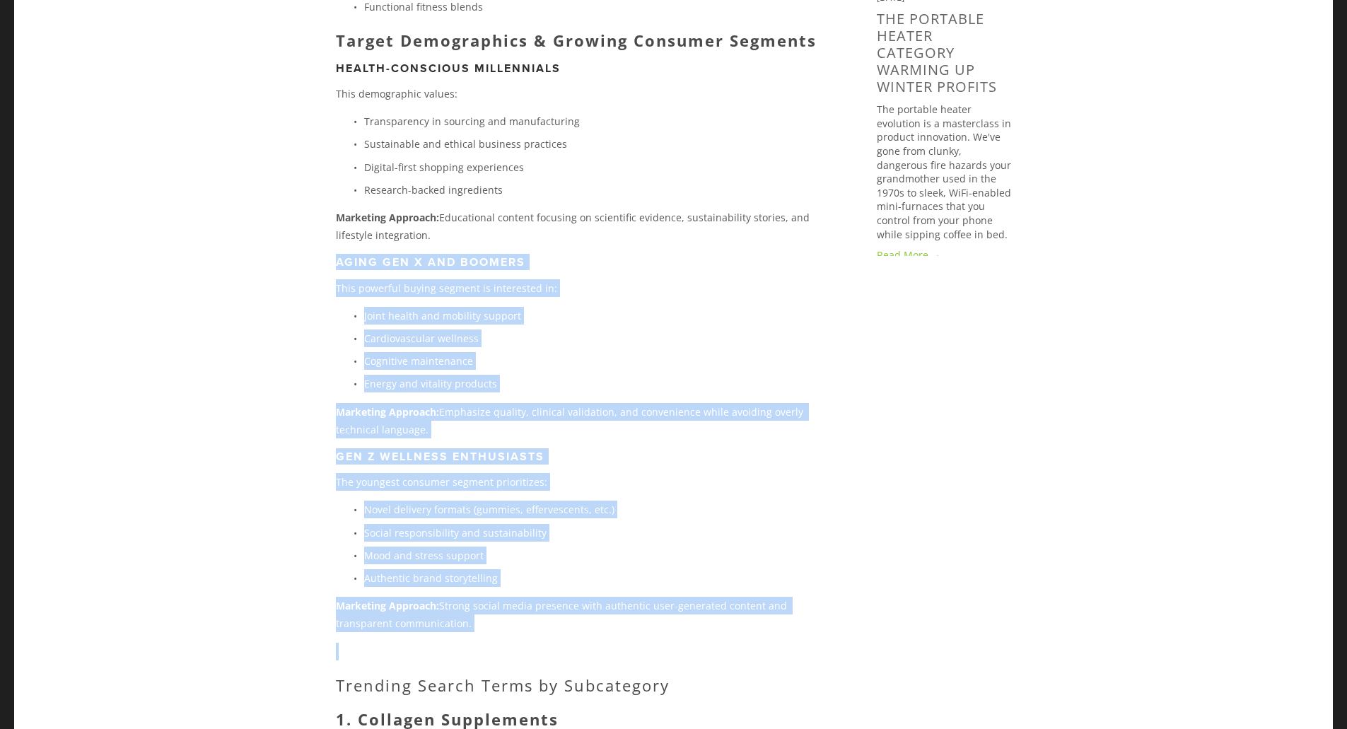
drag, startPoint x: 337, startPoint y: 256, endPoint x: 507, endPoint y: 428, distance: 242.1
click at [617, 641] on div "Shopify recently published their 20 Trending products to sell 2025 article and …" at bounding box center [584, 576] width 496 height 3441
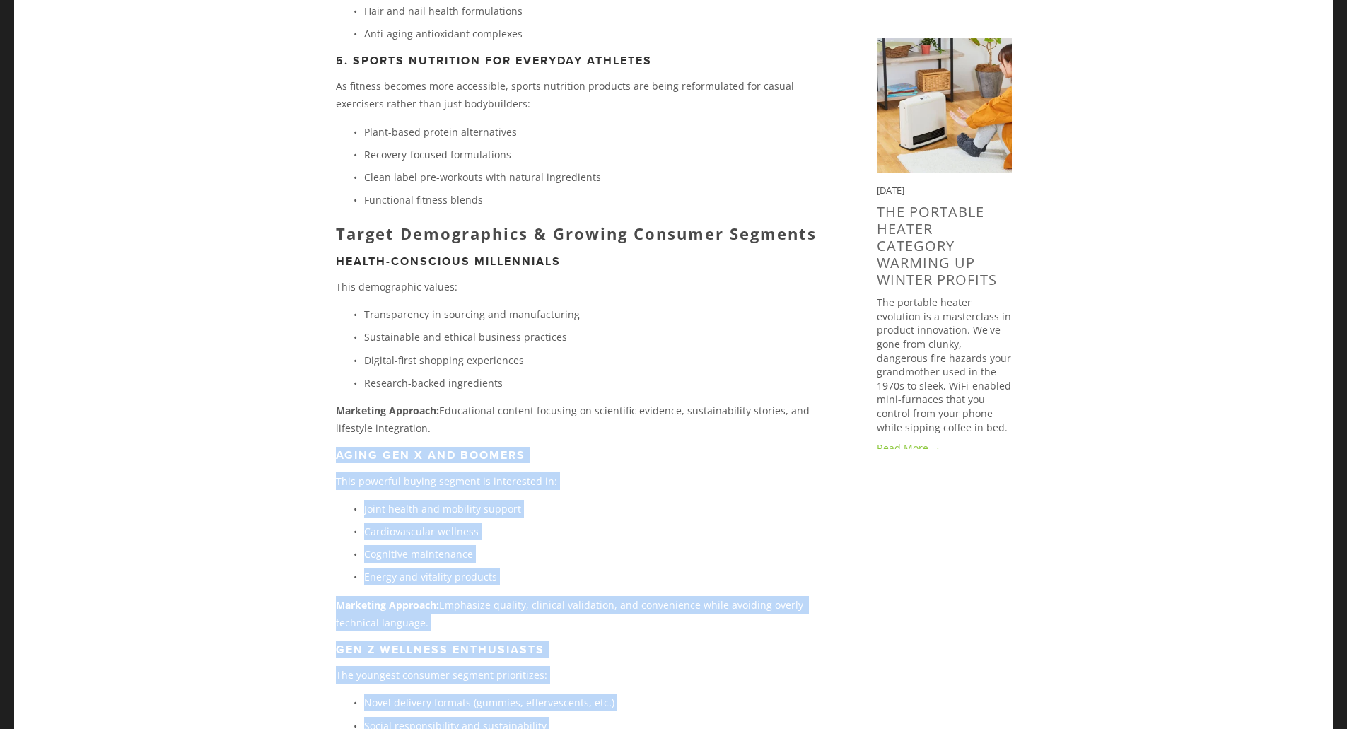
scroll to position [1202, 0]
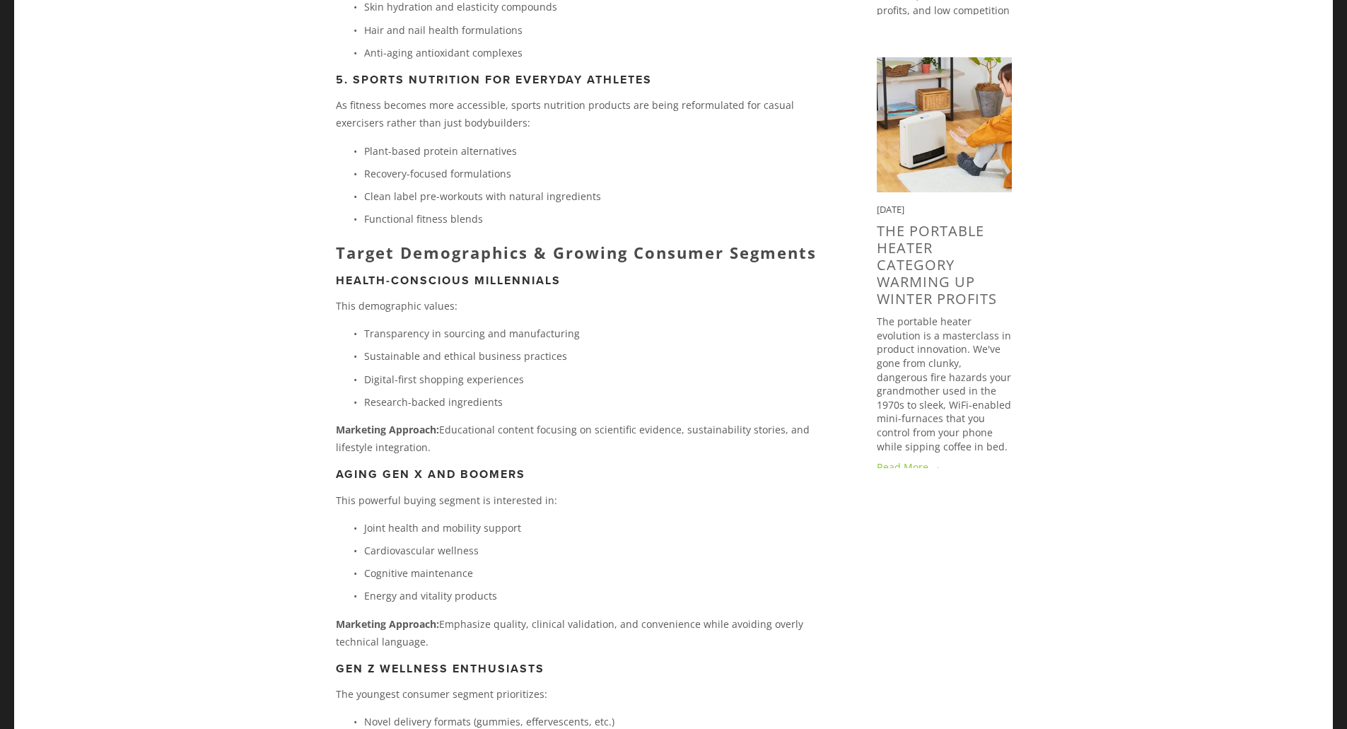
click at [340, 278] on strong "Health-Conscious Millennials" at bounding box center [448, 280] width 225 height 16
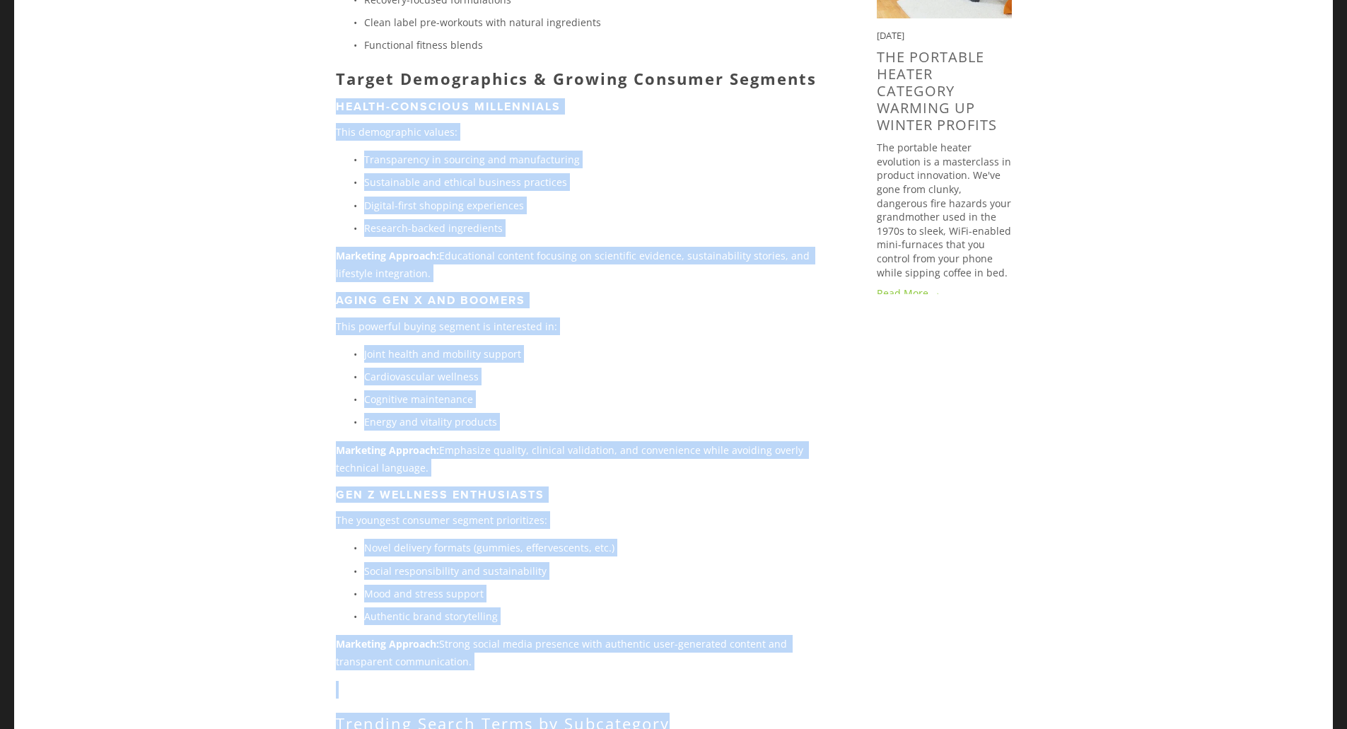
scroll to position [1430, 0]
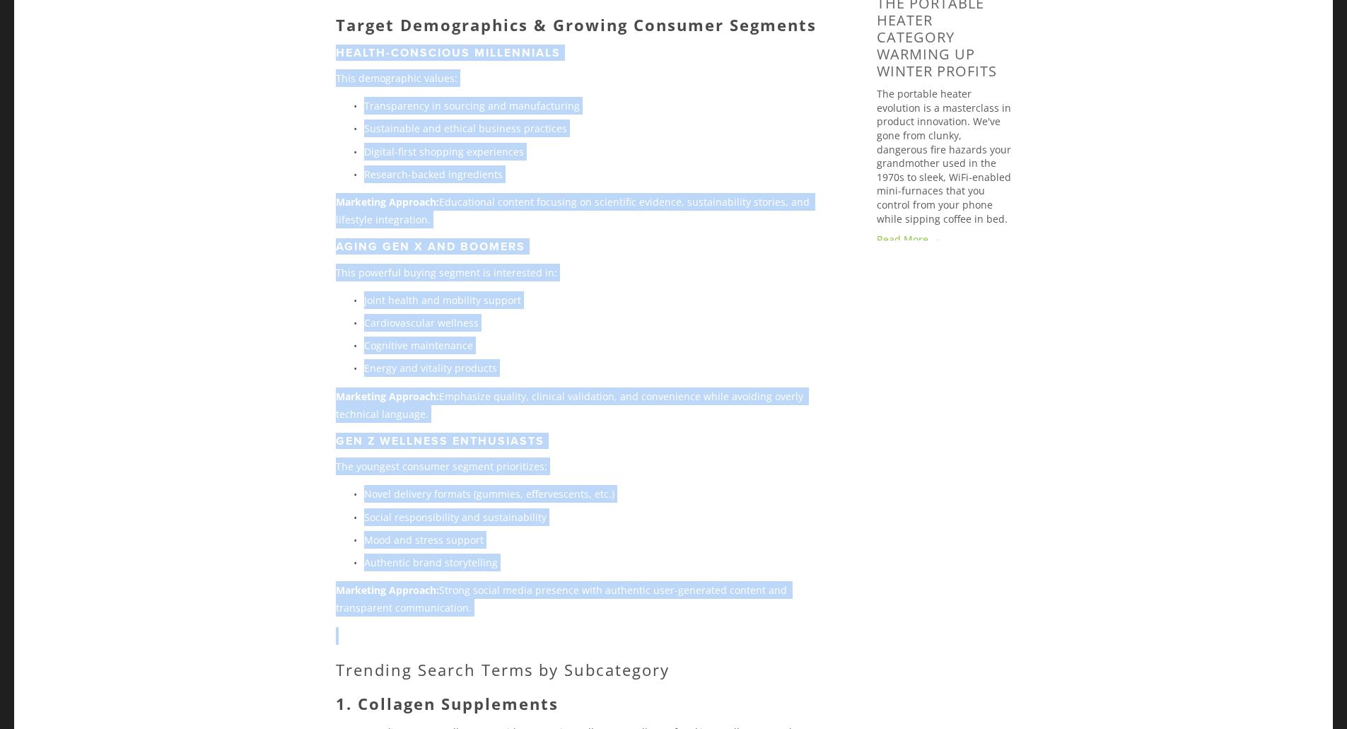
drag, startPoint x: 340, startPoint y: 278, endPoint x: 632, endPoint y: 603, distance: 437.3
click at [632, 603] on div "Shopify recently published their 20 Trending products to sell 2025 article and …" at bounding box center [584, 561] width 496 height 3441
copy div "Health-Conscious Millennials This demographic values: Transparency in sourcing …"
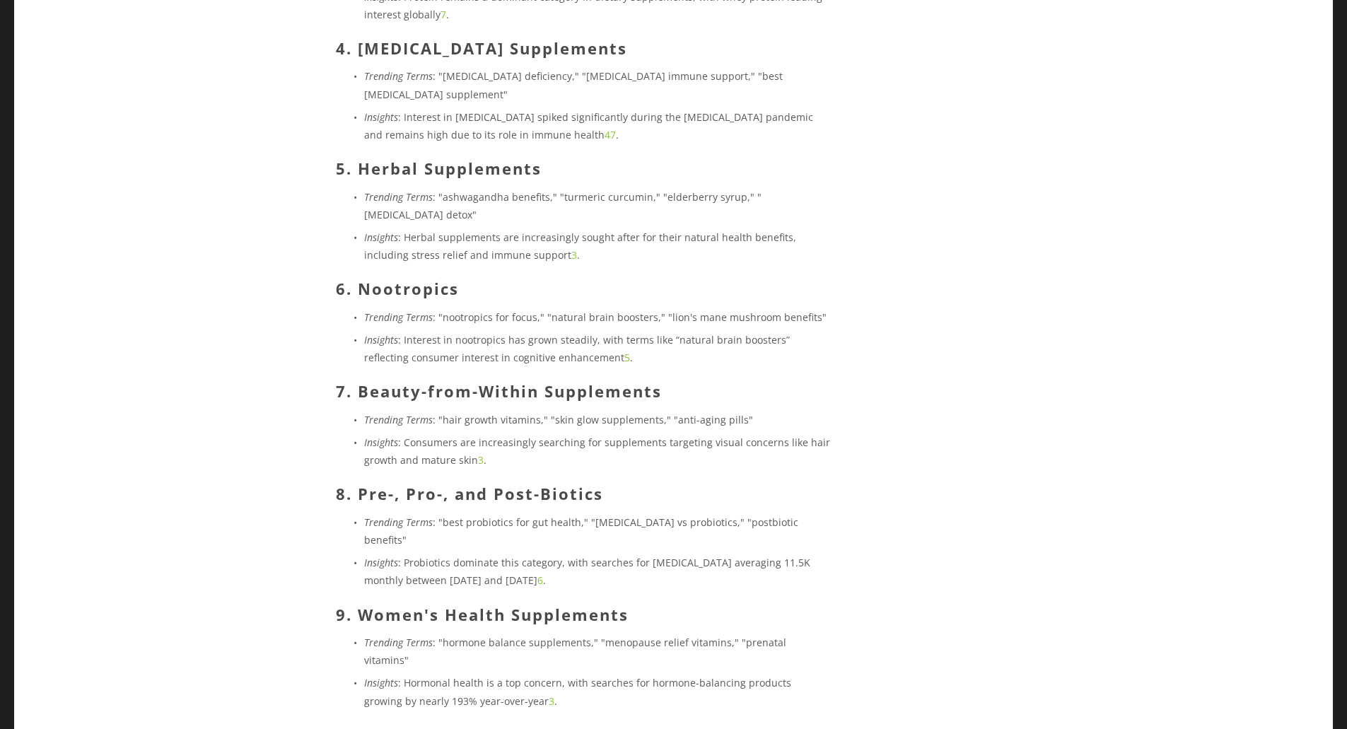
scroll to position [2491, 0]
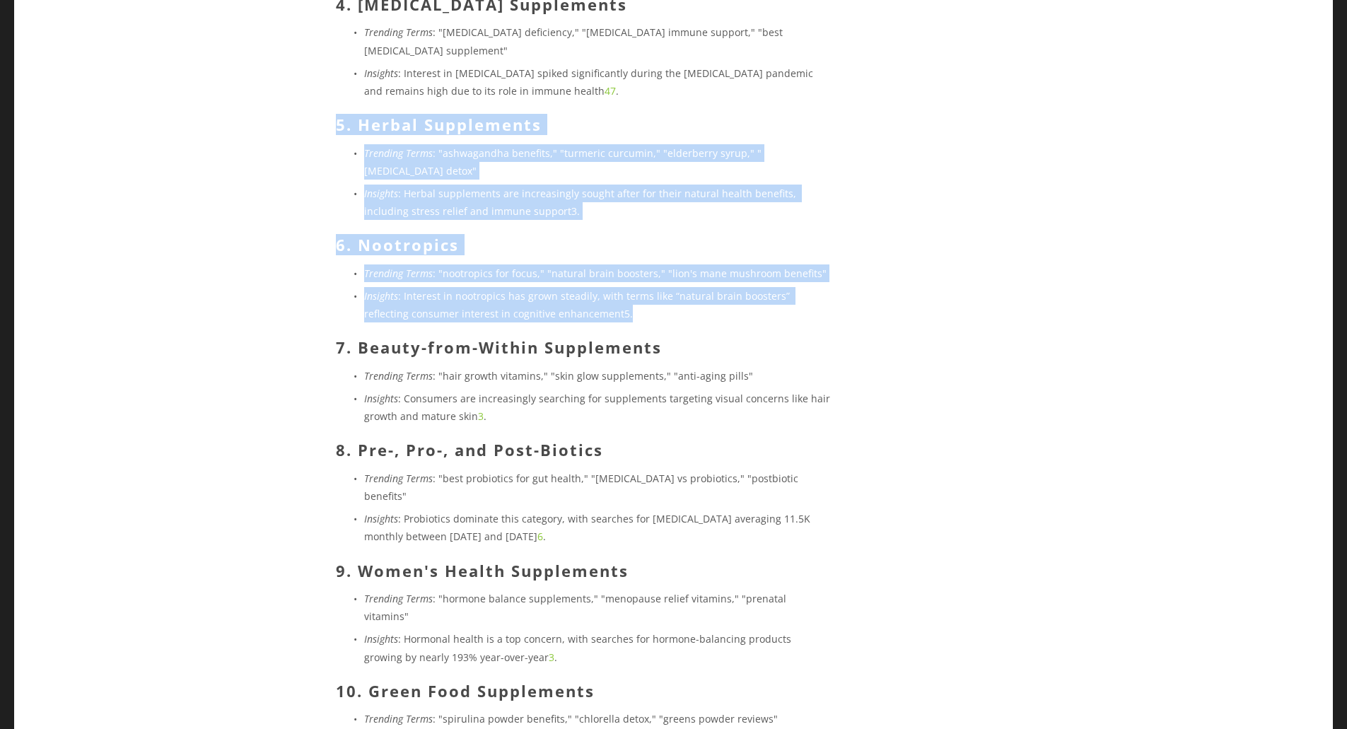
drag, startPoint x: 326, startPoint y: 66, endPoint x: 748, endPoint y: 240, distance: 456.7
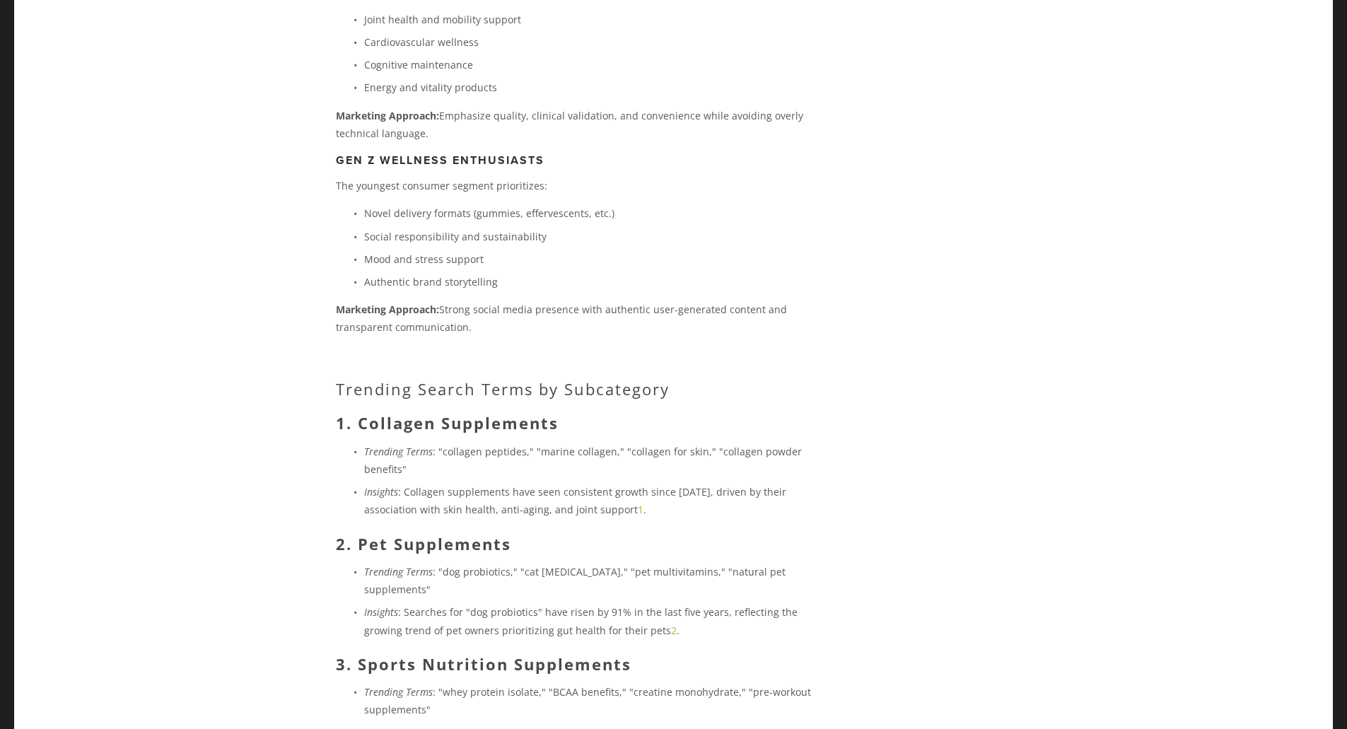
scroll to position [1642, 0]
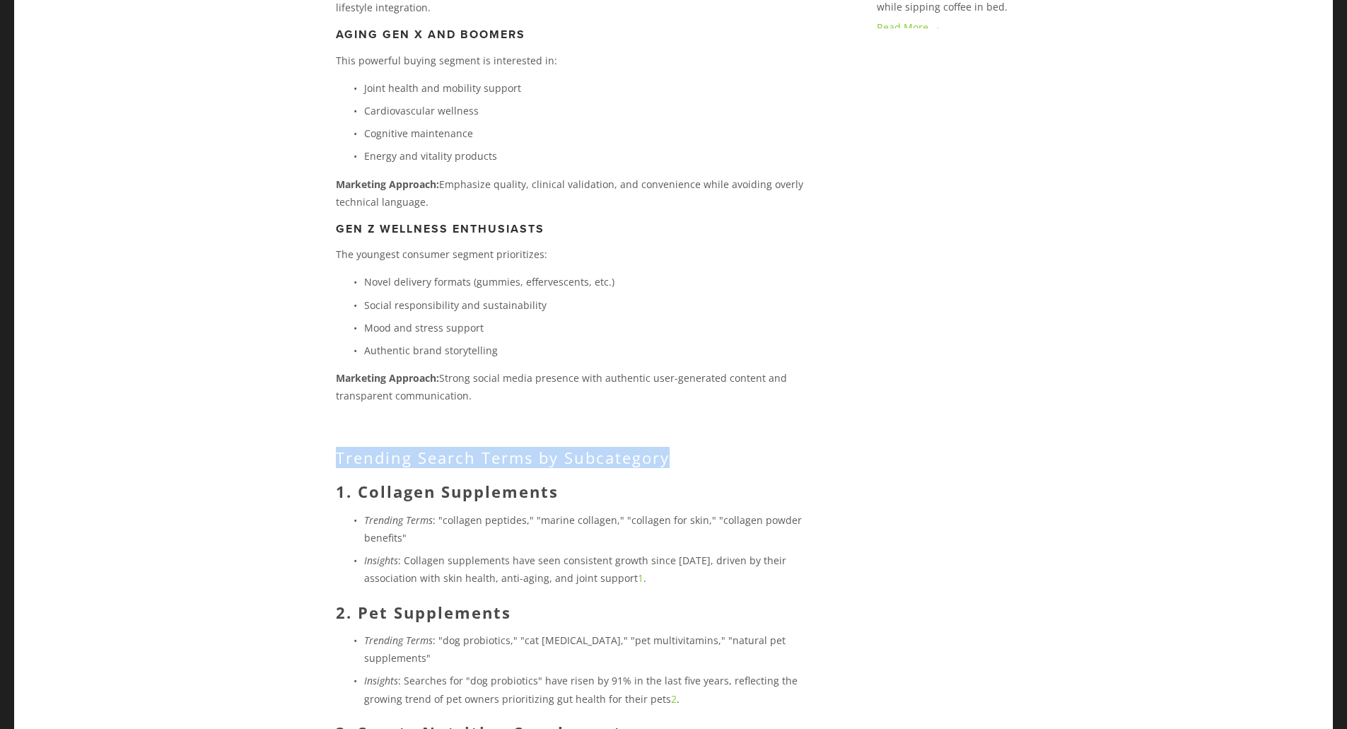
drag, startPoint x: 325, startPoint y: 452, endPoint x: 799, endPoint y: 460, distance: 474.0
click at [799, 460] on div "Shopify recently published their 20 Trending products to sell 2025 article and …" at bounding box center [584, 354] width 520 height 3453
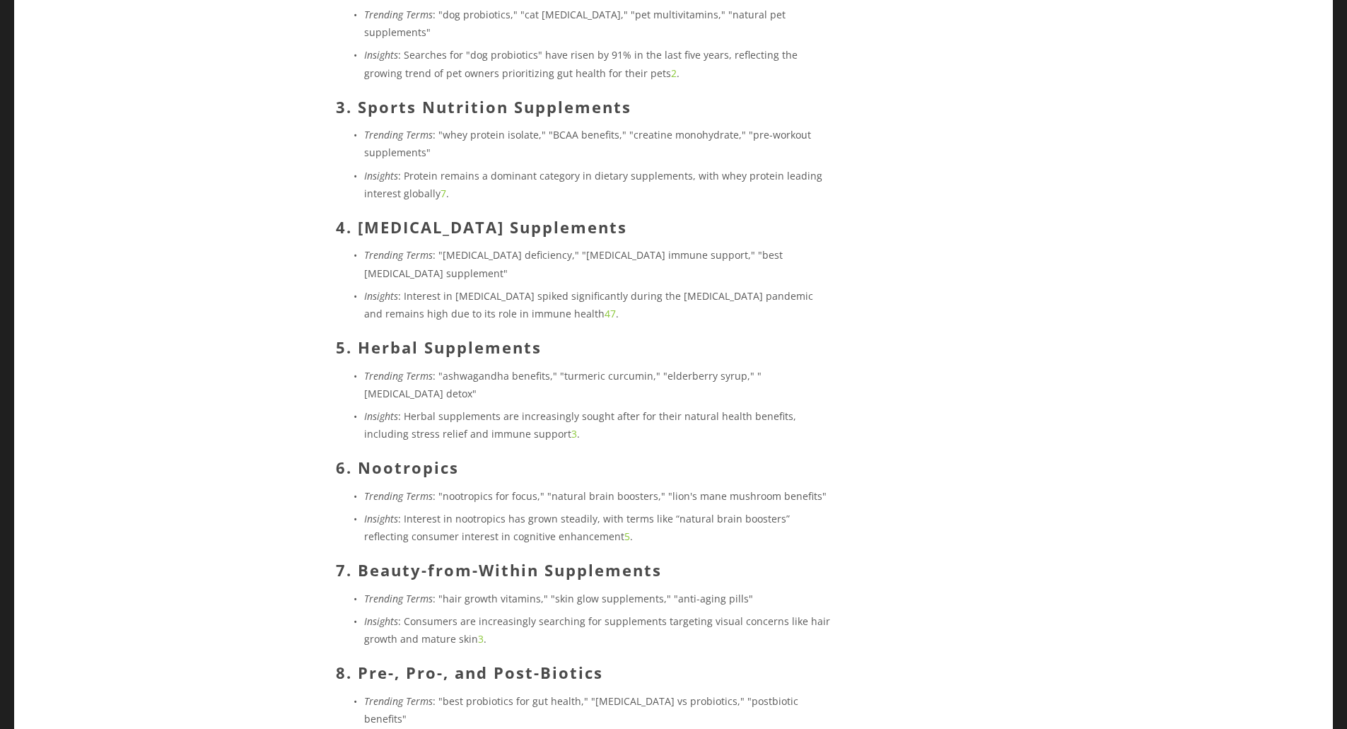
scroll to position [2350, 0]
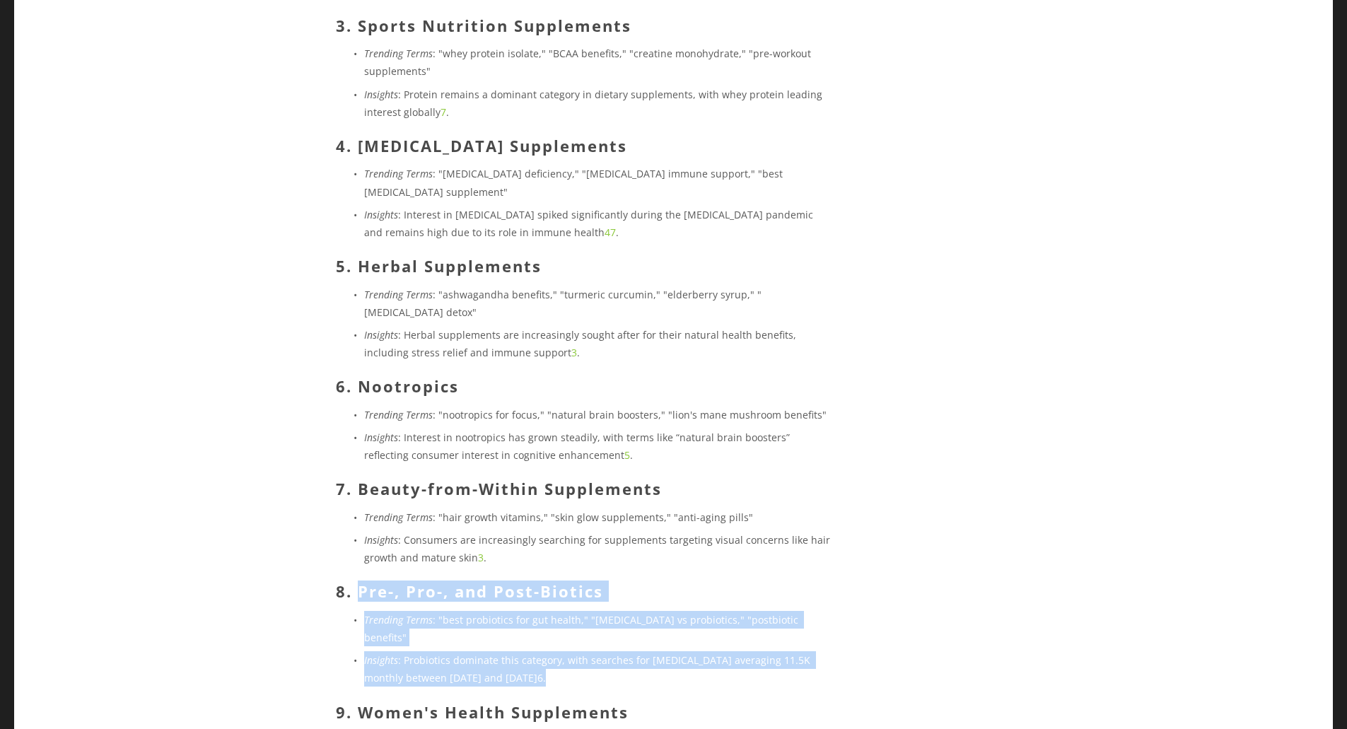
drag, startPoint x: 361, startPoint y: 521, endPoint x: 628, endPoint y: 588, distance: 275.9
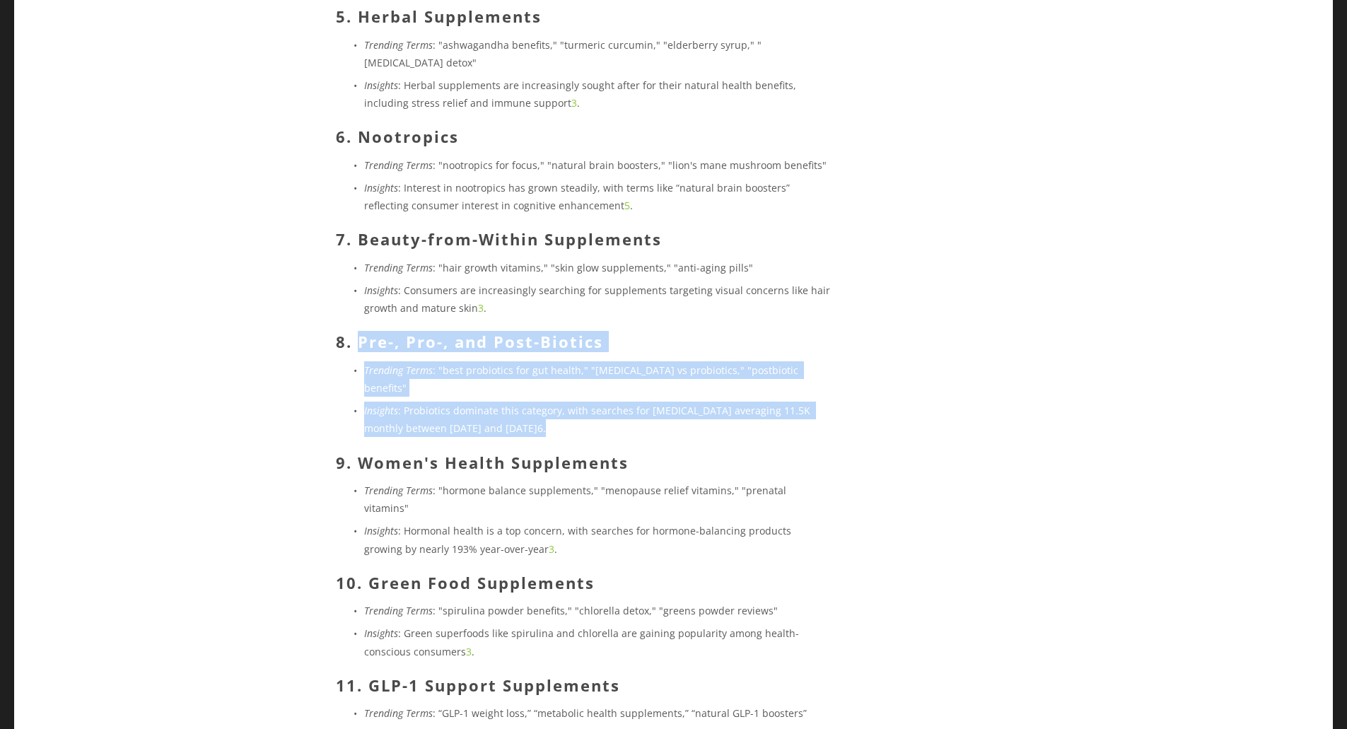
scroll to position [2633, 0]
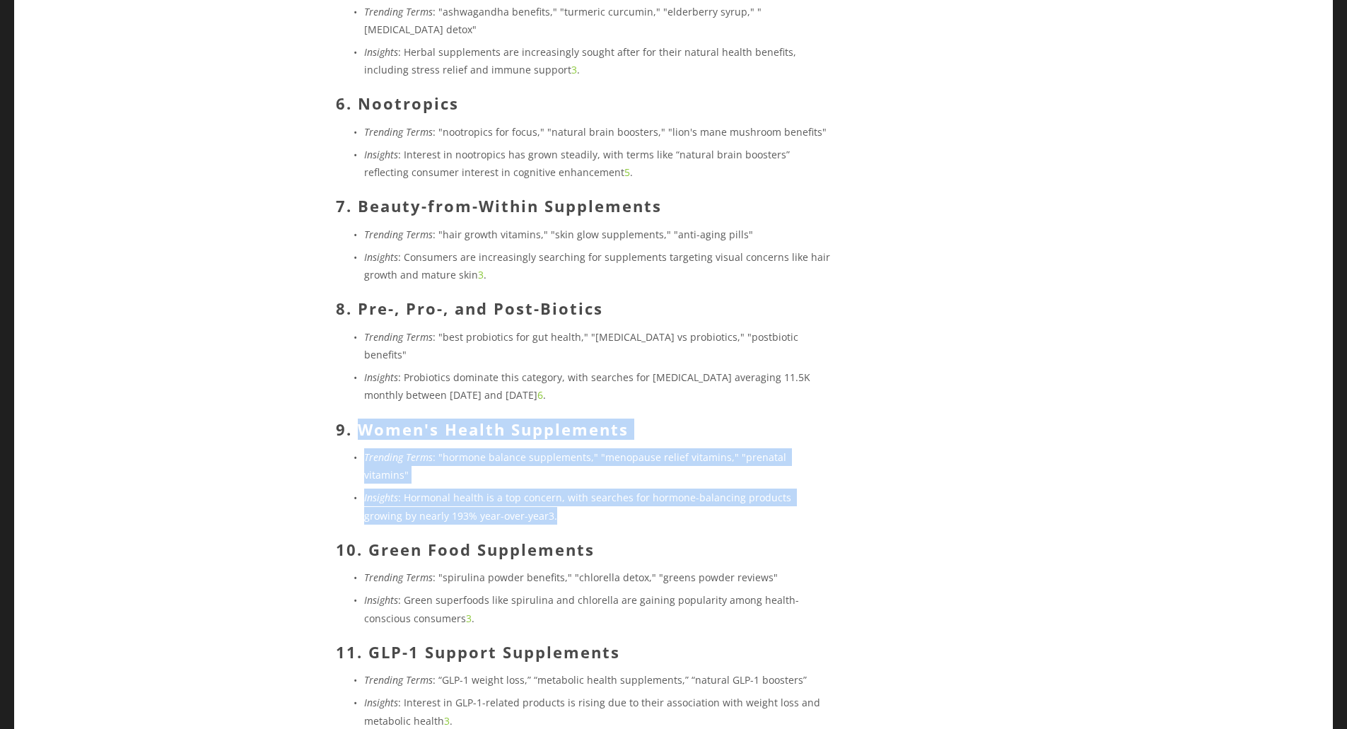
drag, startPoint x: 373, startPoint y: 344, endPoint x: 516, endPoint y: 398, distance: 153.6
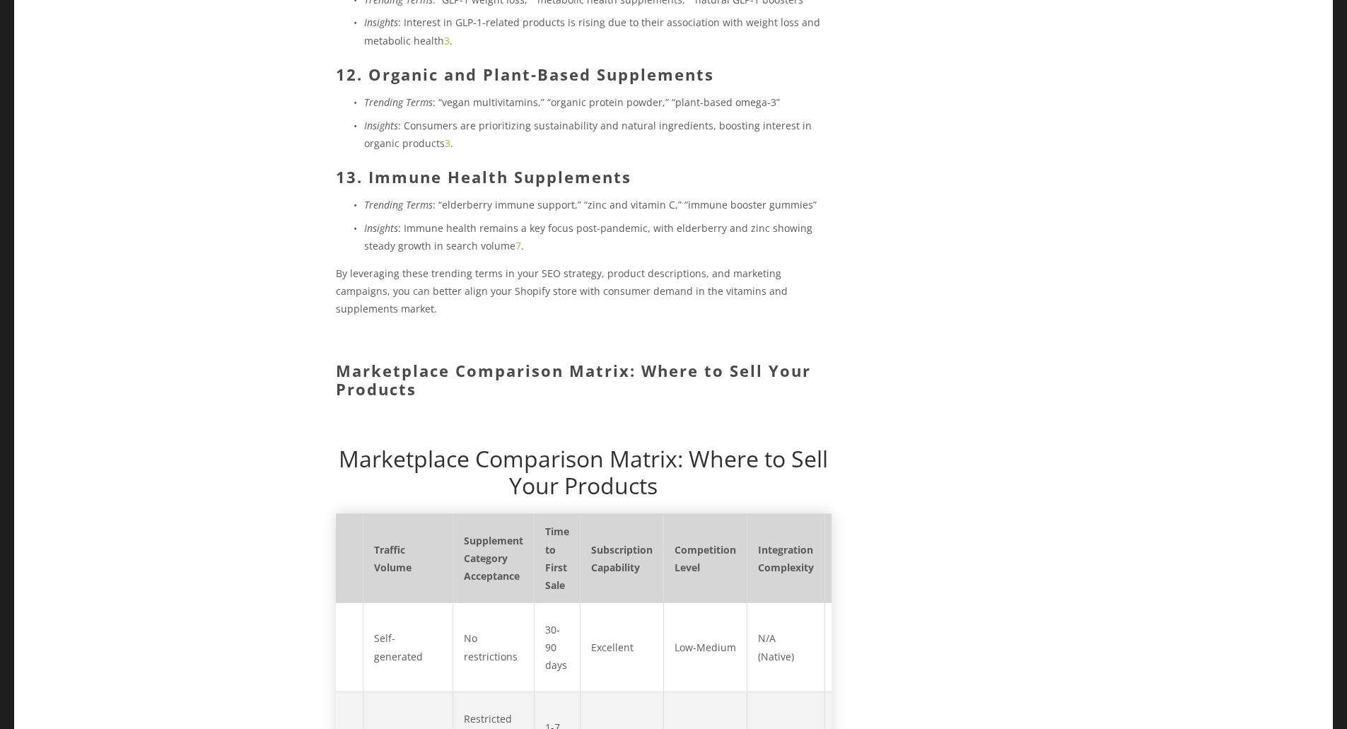
scroll to position [3340, 0]
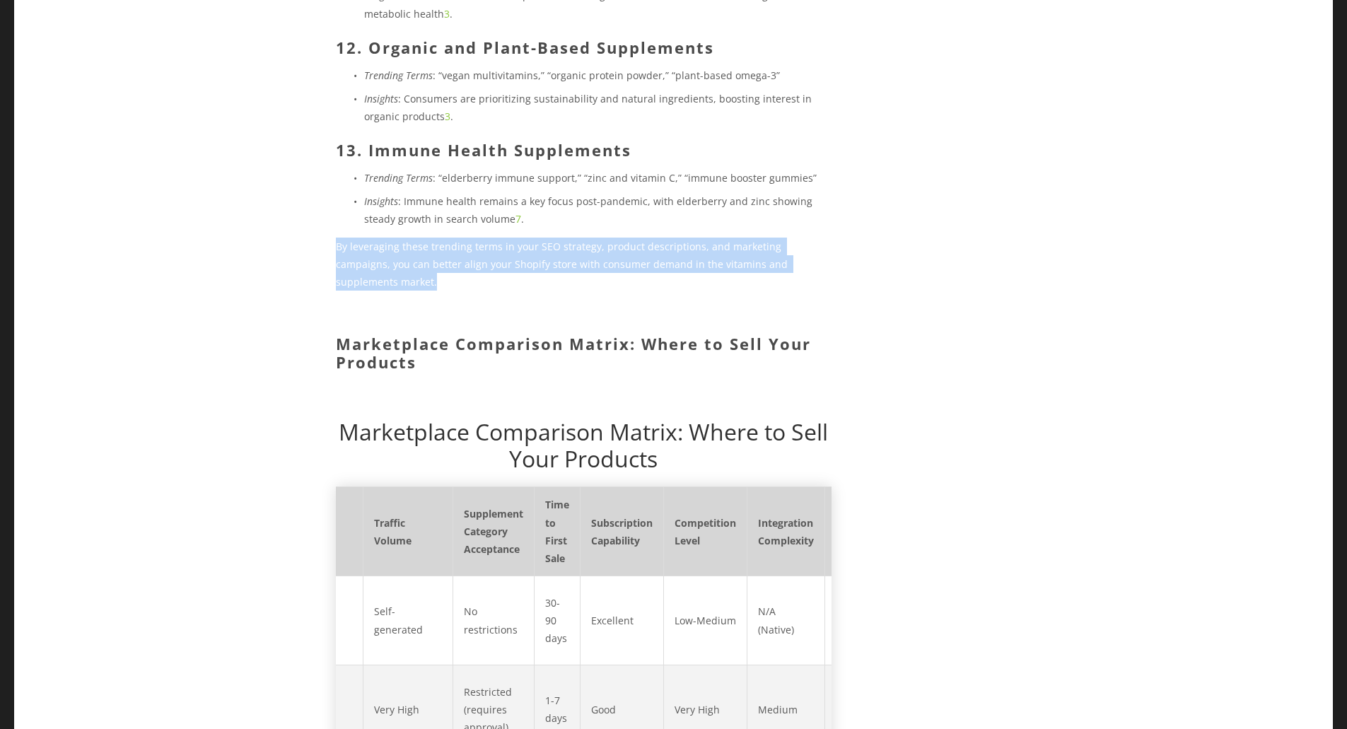
drag, startPoint x: 327, startPoint y: 135, endPoint x: 830, endPoint y: 157, distance: 502.7
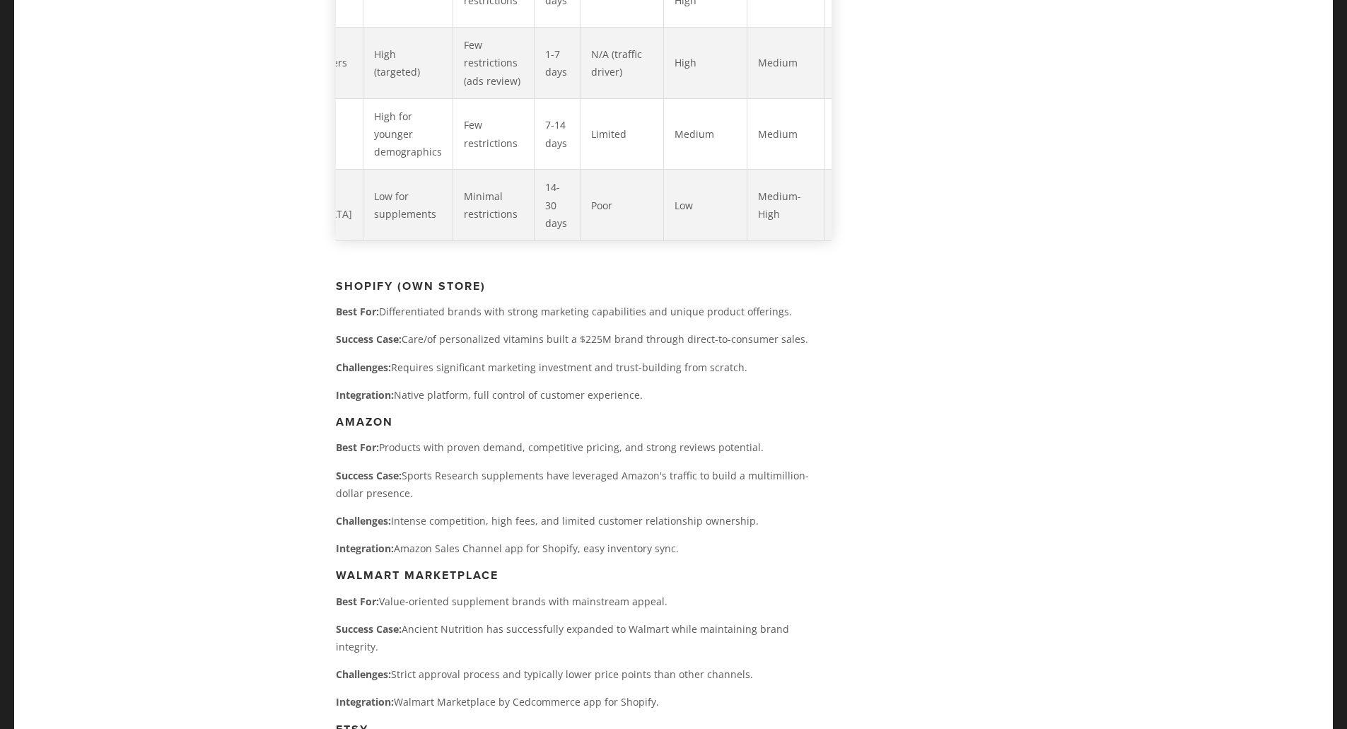
scroll to position [4472, 0]
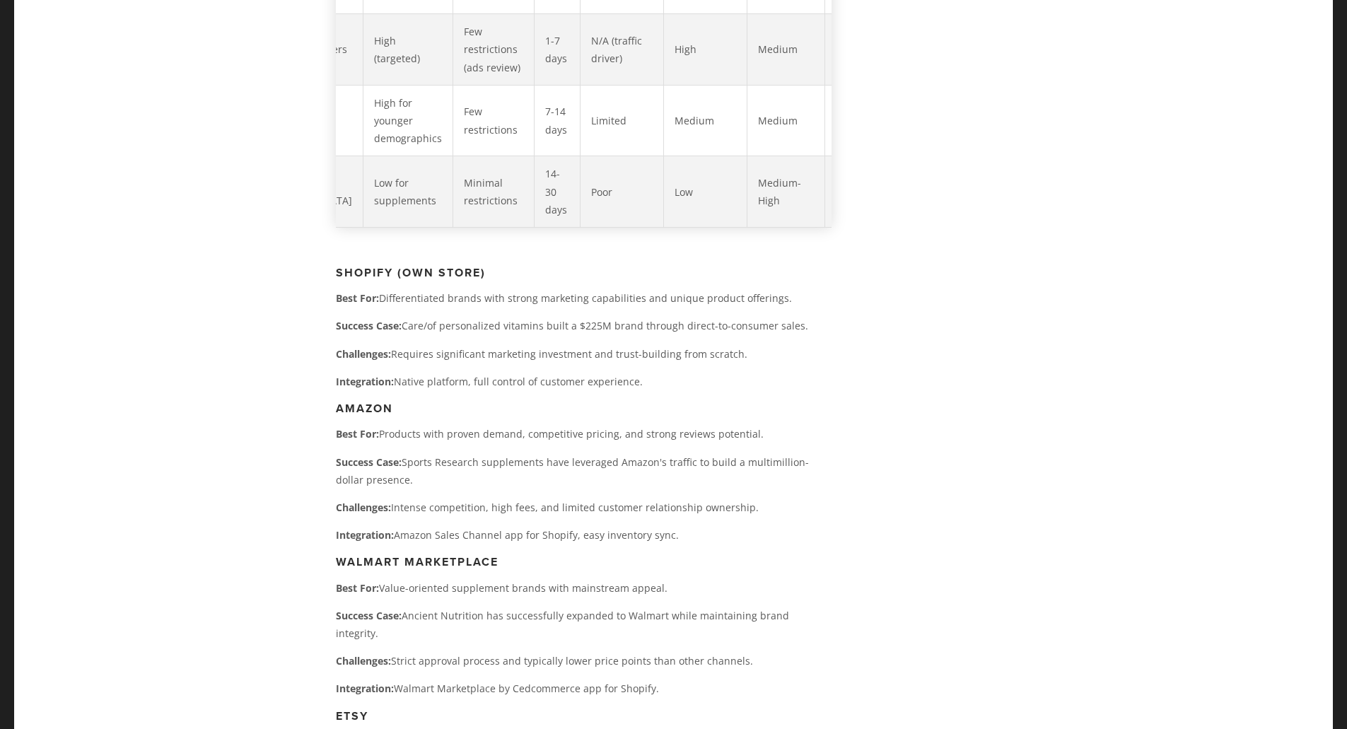
drag, startPoint x: 342, startPoint y: 179, endPoint x: 789, endPoint y: 426, distance: 510.7
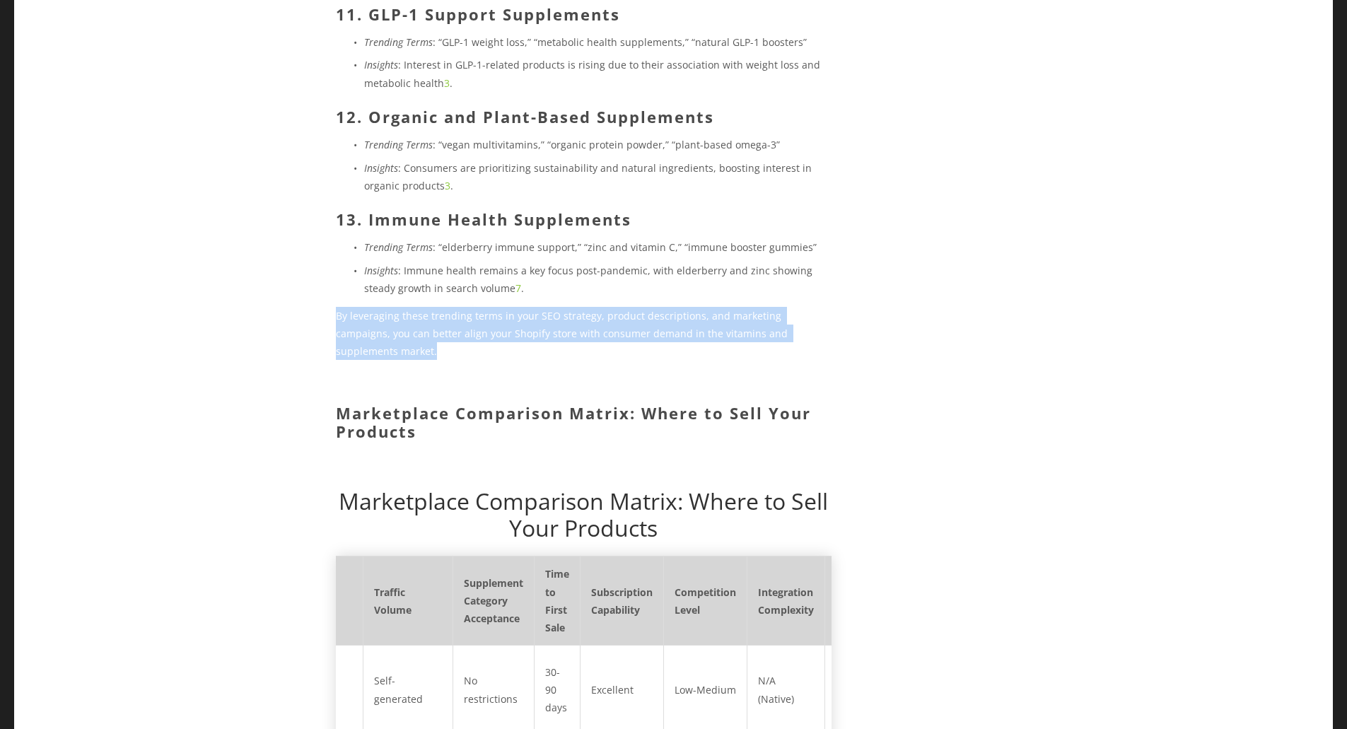
scroll to position [3269, 0]
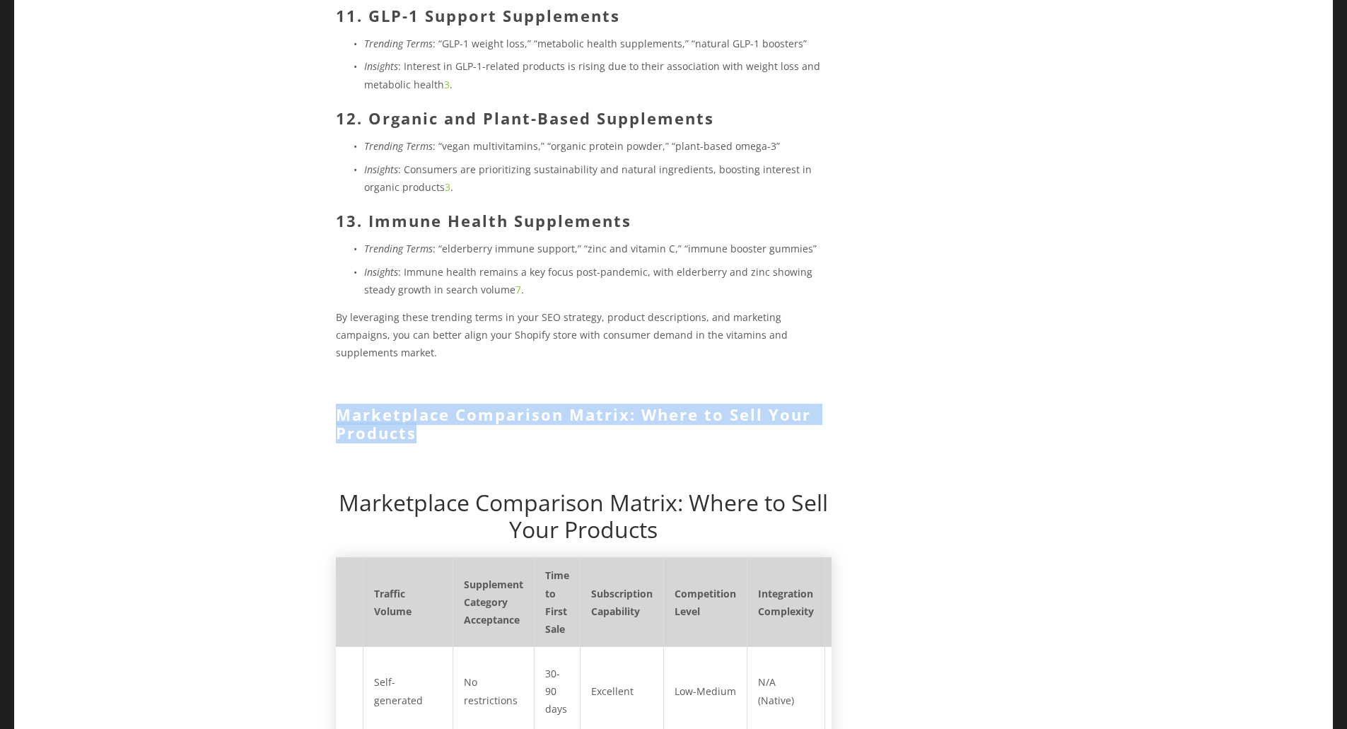
drag, startPoint x: 329, startPoint y: 294, endPoint x: 562, endPoint y: 344, distance: 238.8
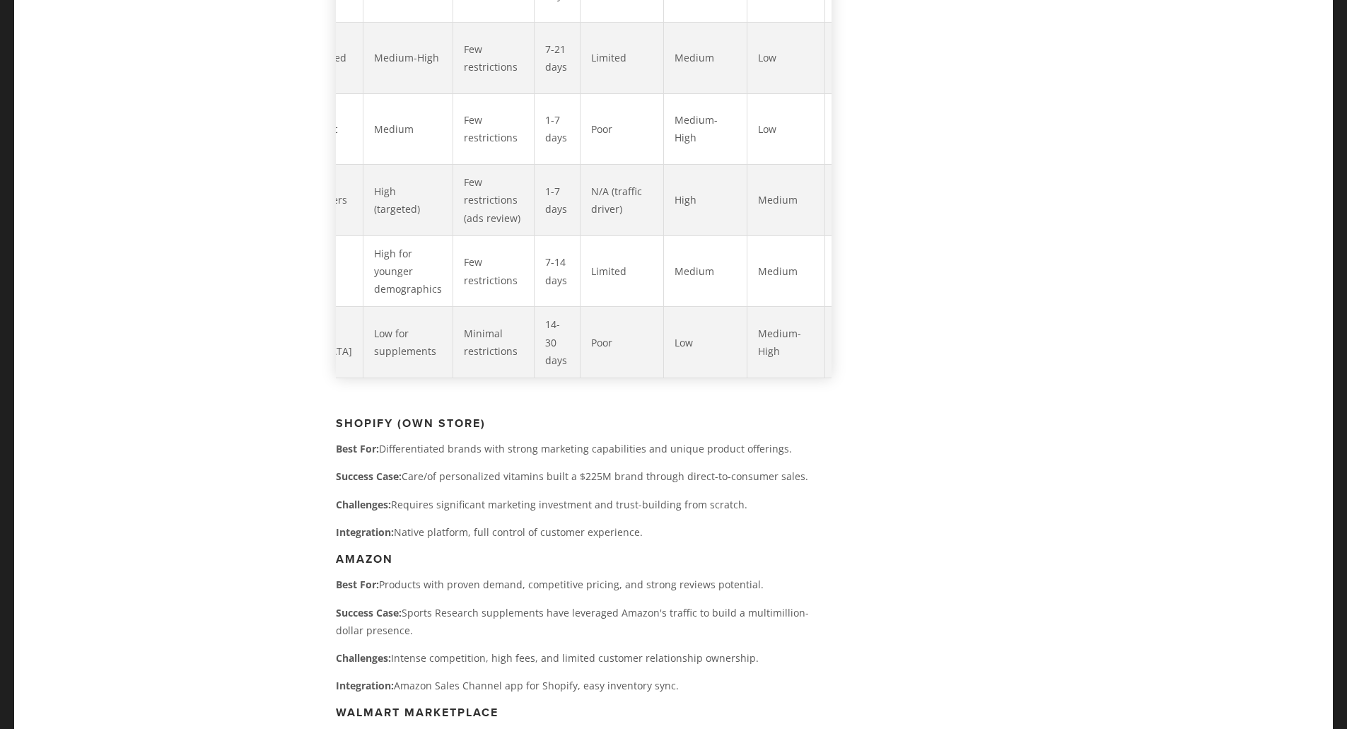
scroll to position [4330, 0]
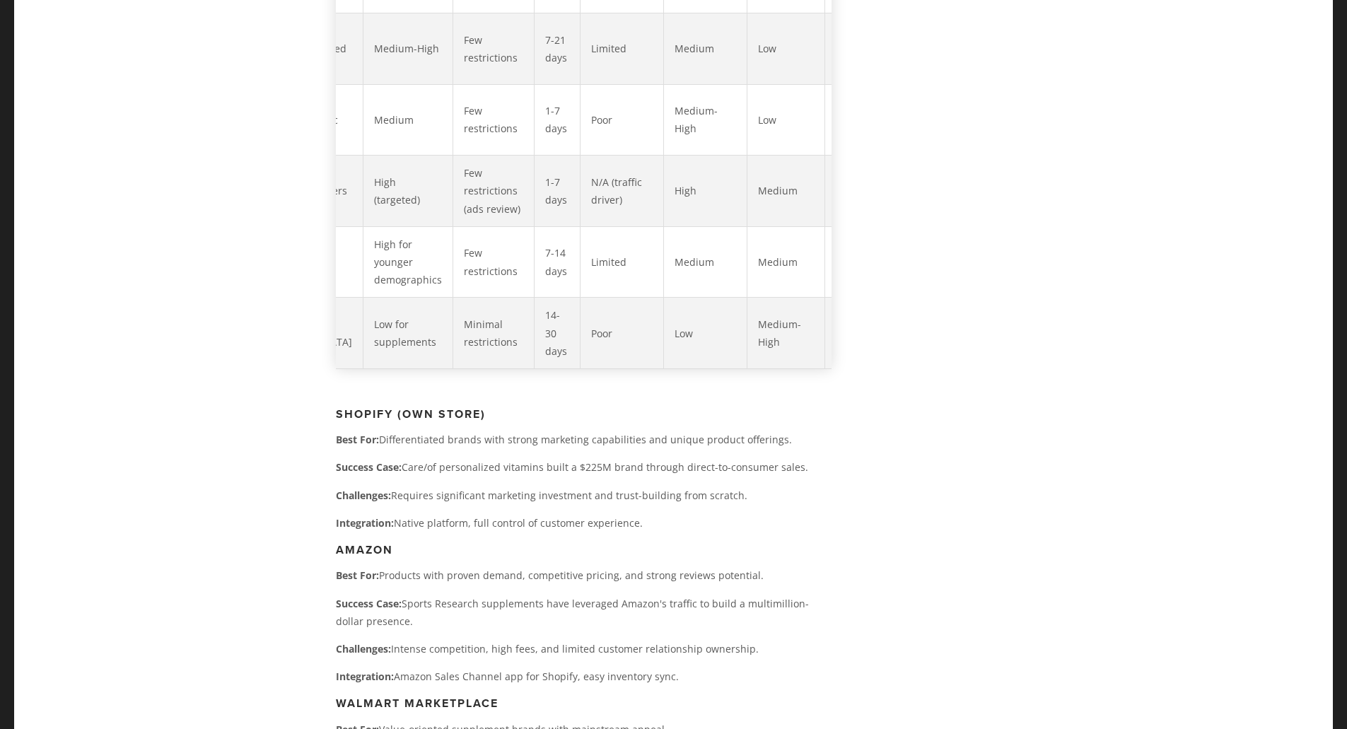
drag, startPoint x: 337, startPoint y: 295, endPoint x: 684, endPoint y: 557, distance: 435.3
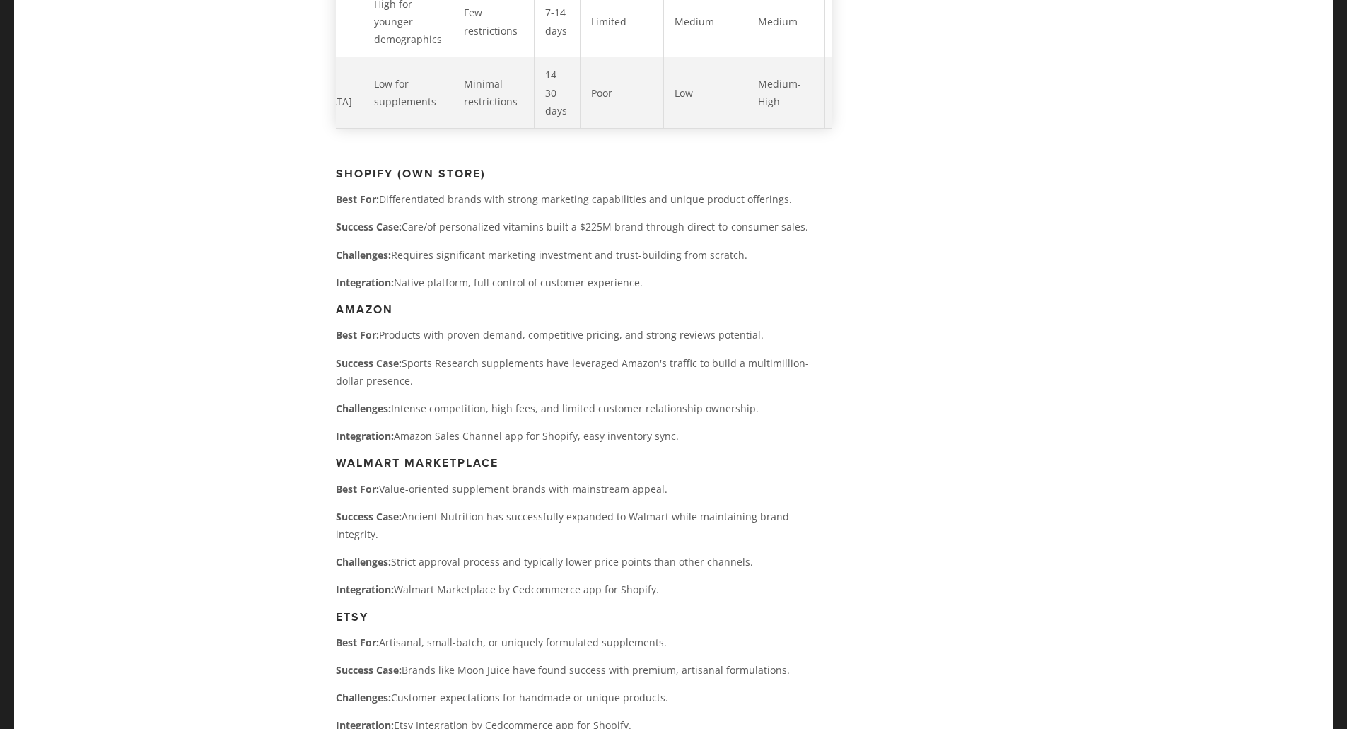
scroll to position [4684, 0]
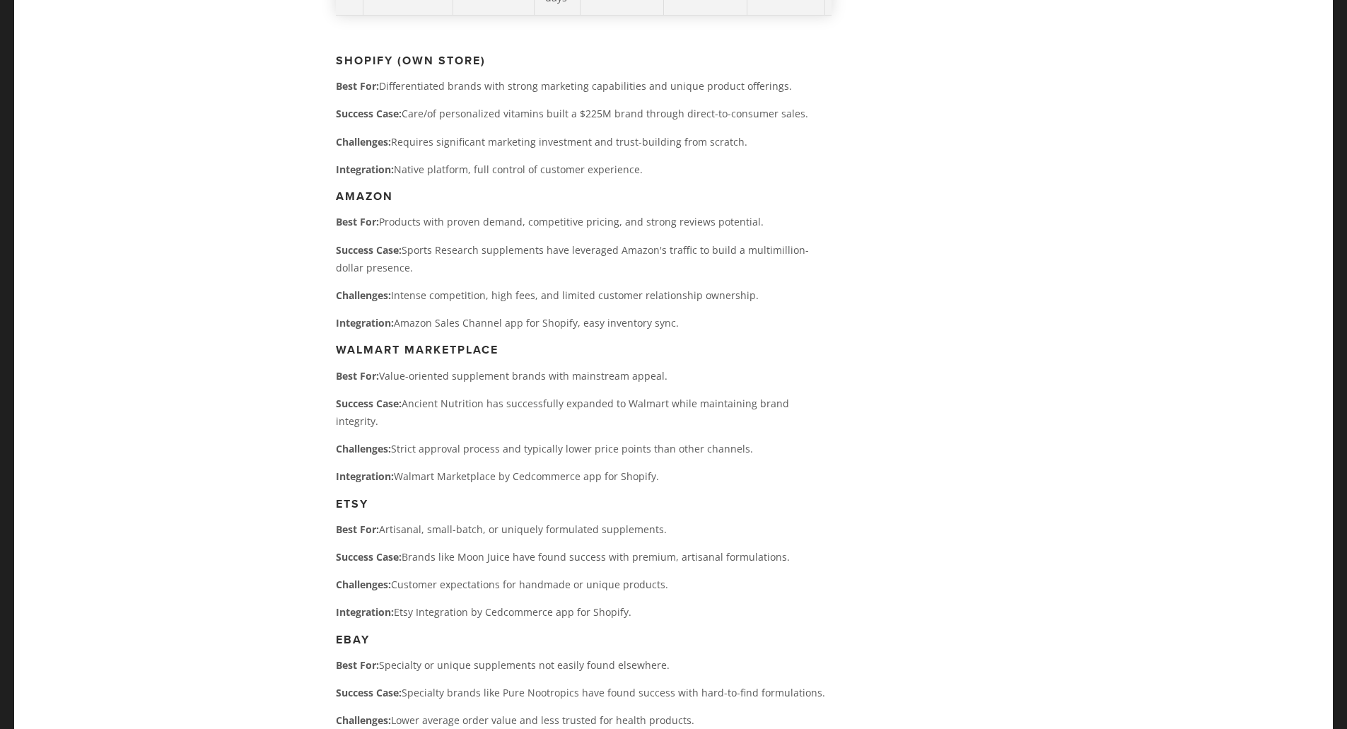
drag, startPoint x: 326, startPoint y: 361, endPoint x: 726, endPoint y: 470, distance: 414.2
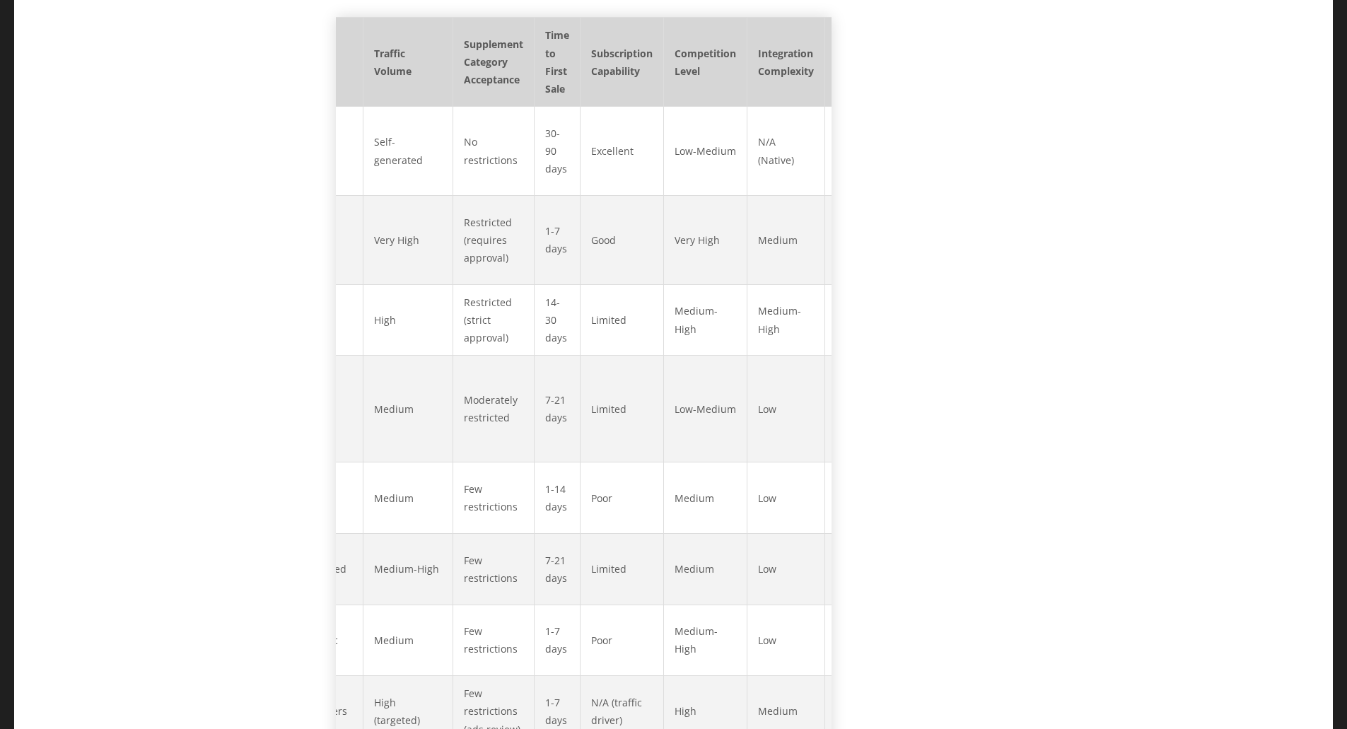
scroll to position [3694, 0]
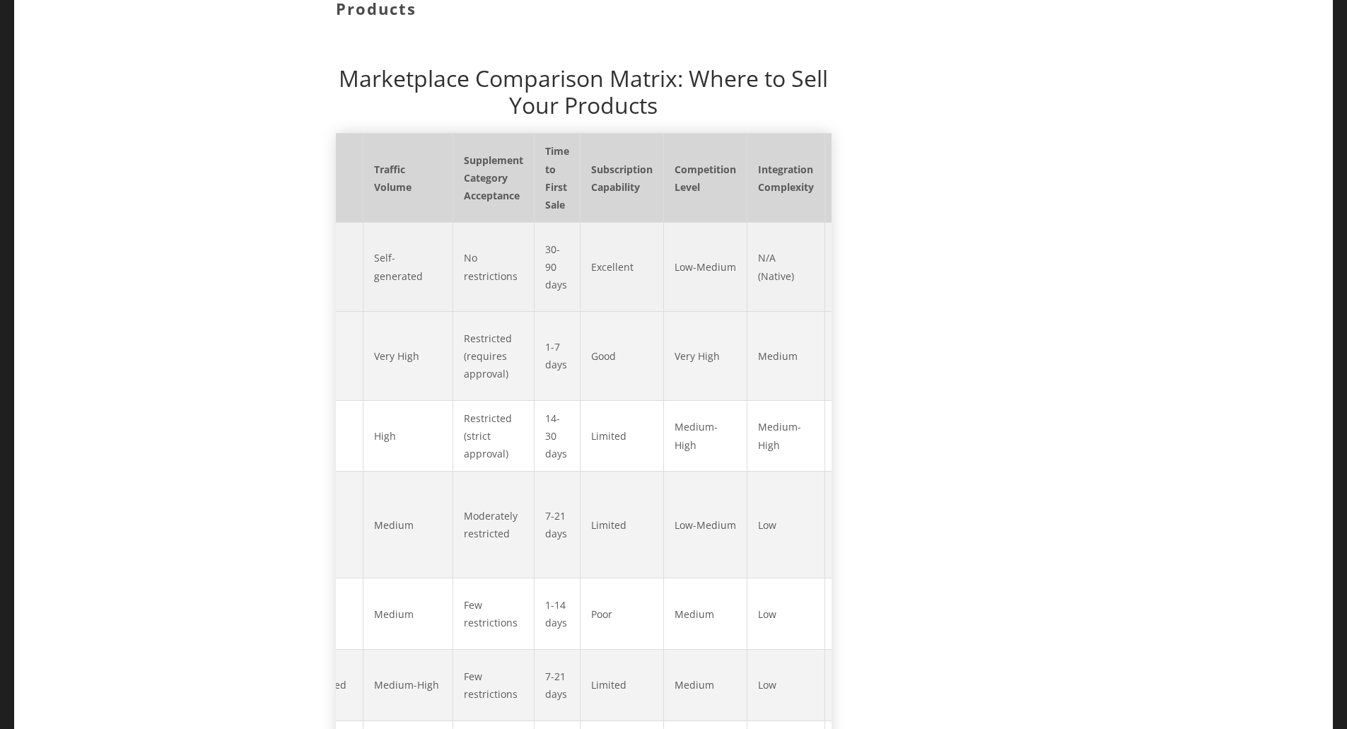
drag, startPoint x: 753, startPoint y: 141, endPoint x: 820, endPoint y: 141, distance: 66.5
click at [825, 223] on td "⭐⭐⭐⭐⭐" at bounding box center [866, 267] width 82 height 89
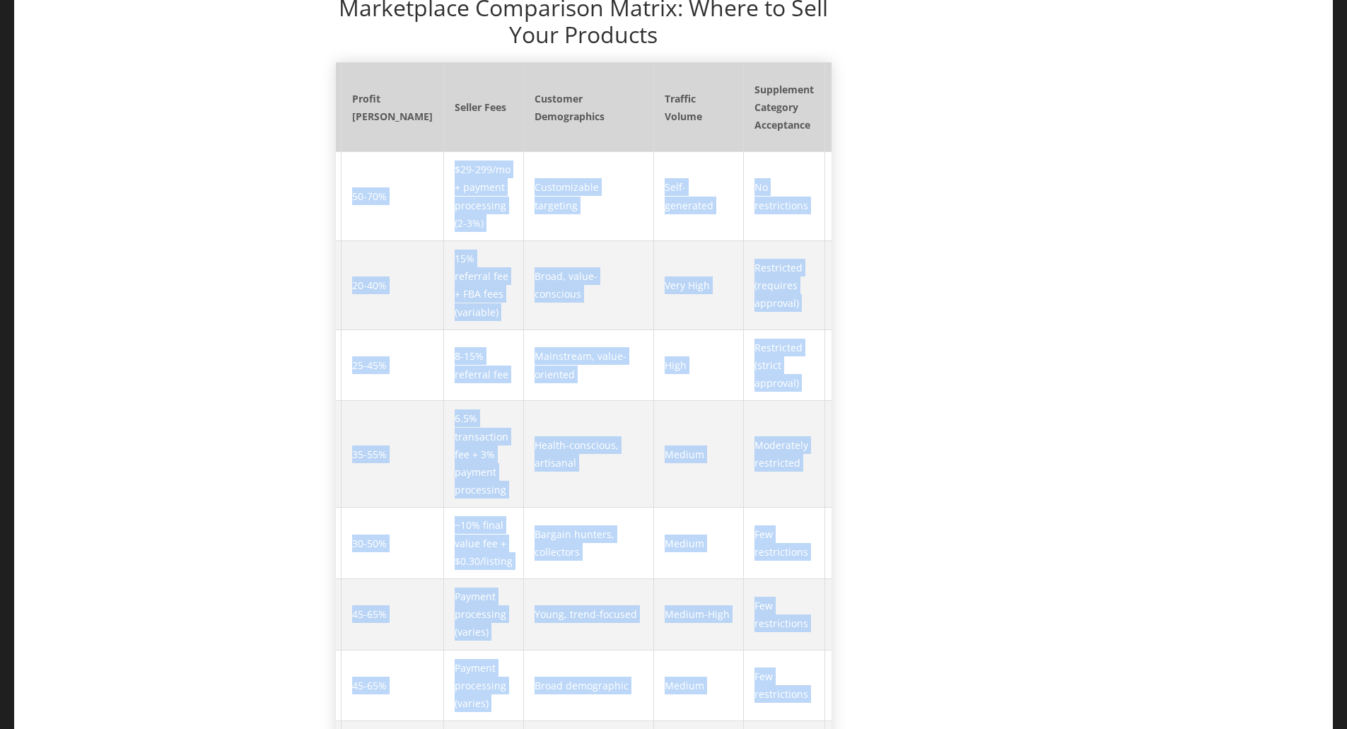
scroll to position [0, 419]
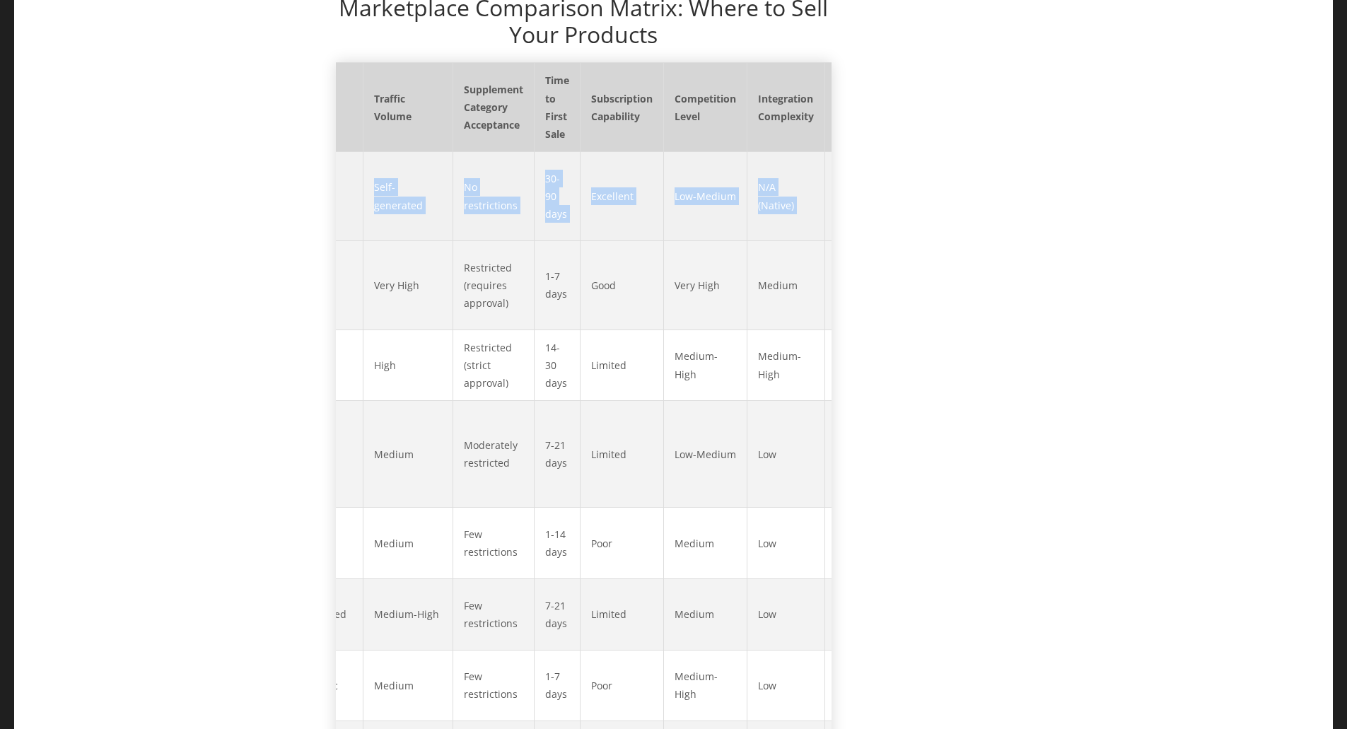
drag, startPoint x: 345, startPoint y: 68, endPoint x: 824, endPoint y: 81, distance: 479.0
click at [824, 152] on tr "Shopify (Own Store) 50-70% $29-299/mo + payment processing (2-3%) Customizable …" at bounding box center [412, 196] width 990 height 89
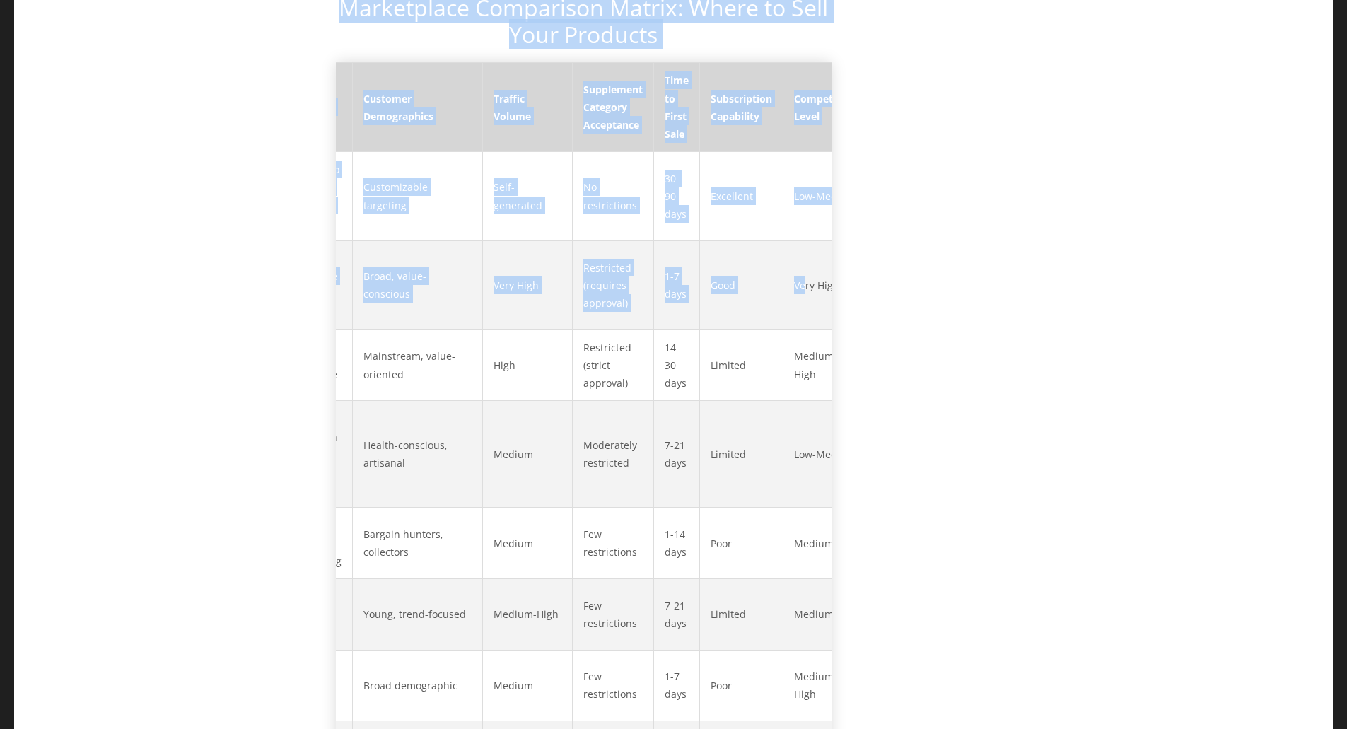
scroll to position [0, 0]
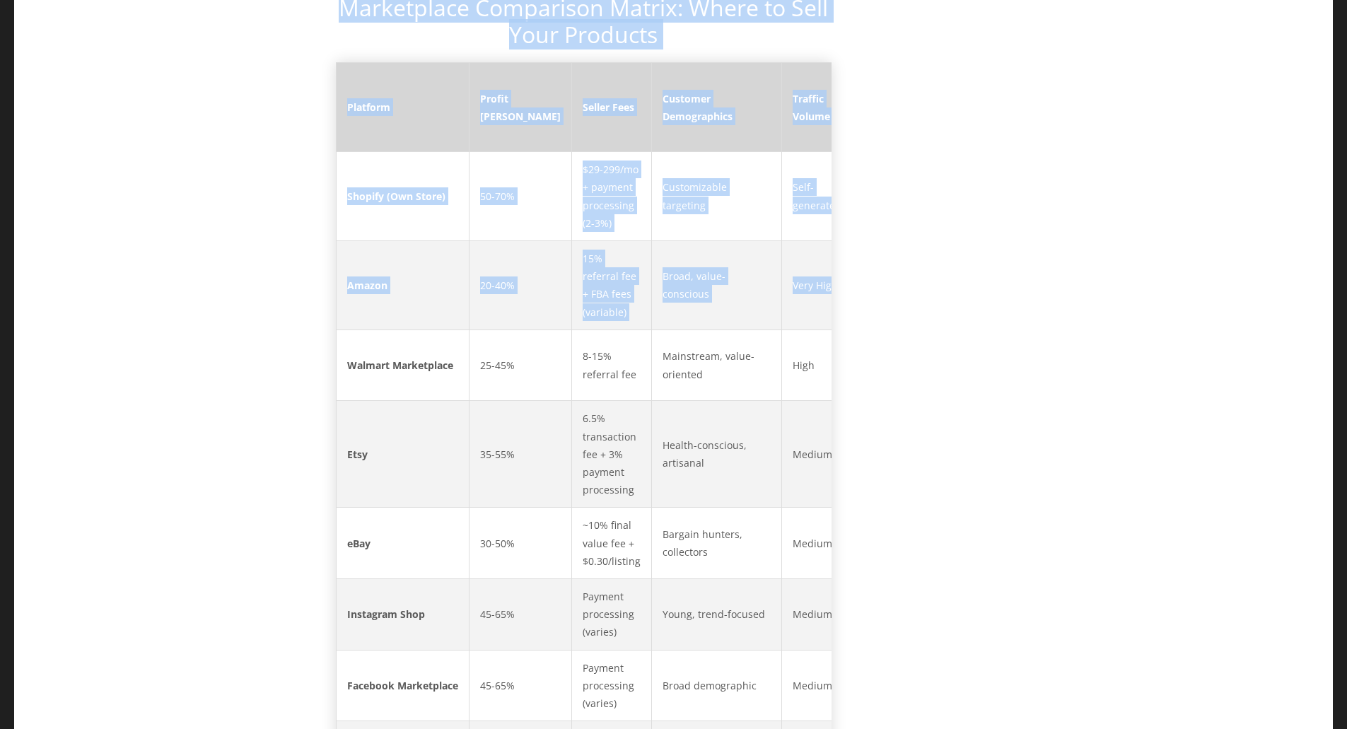
drag, startPoint x: 603, startPoint y: 152, endPoint x: 285, endPoint y: 158, distance: 318.4
click at [398, 240] on td "Amazon" at bounding box center [402, 284] width 133 height 89
click at [413, 240] on td "Amazon" at bounding box center [402, 284] width 133 height 89
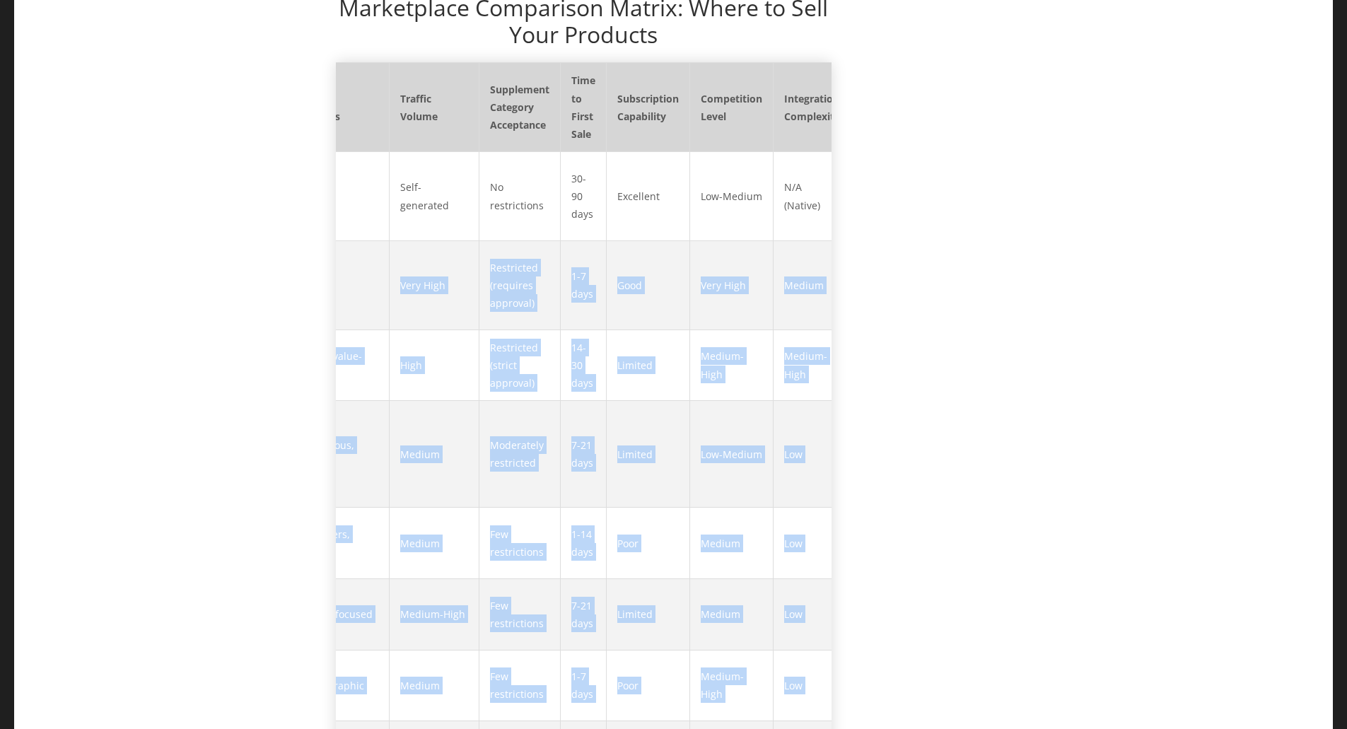
scroll to position [0, 419]
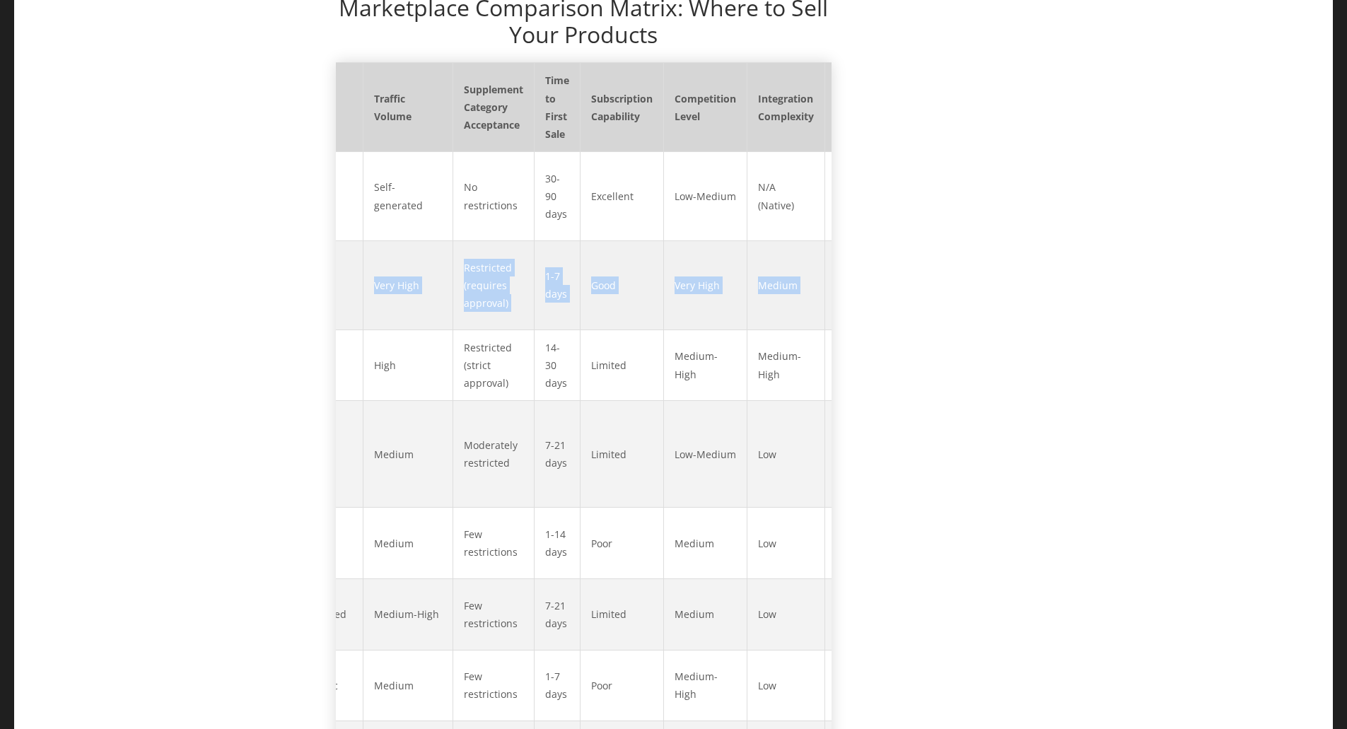
drag, startPoint x: 344, startPoint y: 161, endPoint x: 818, endPoint y: 159, distance: 473.9
click at [818, 240] on tr "Amazon 20-40% 15% referral fee + FBA fees (variable) Broad, value-conscious Ver…" at bounding box center [412, 284] width 990 height 89
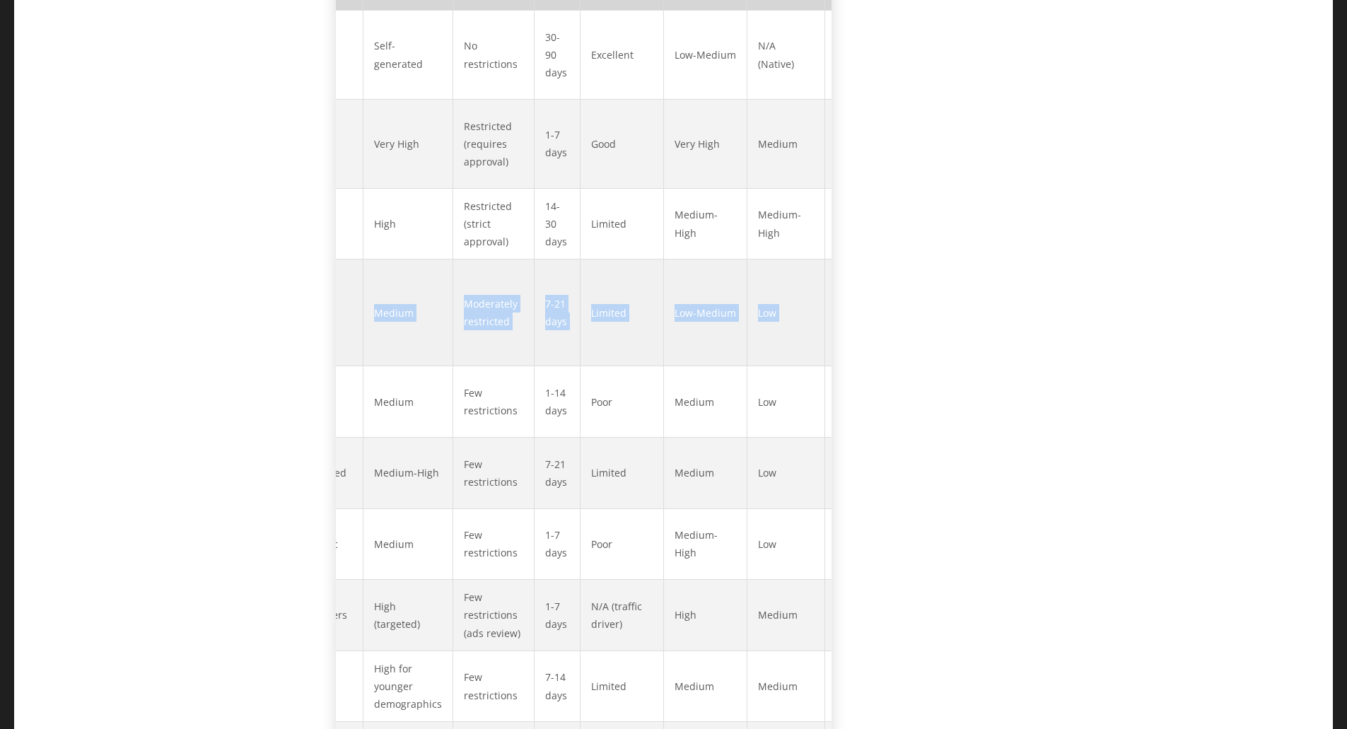
drag, startPoint x: 348, startPoint y: 186, endPoint x: 798, endPoint y: 182, distance: 449.9
click at [798, 260] on tr "Etsy 35-55% 6.5% transaction fee + 3% payment processing Health-conscious, arti…" at bounding box center [412, 313] width 990 height 107
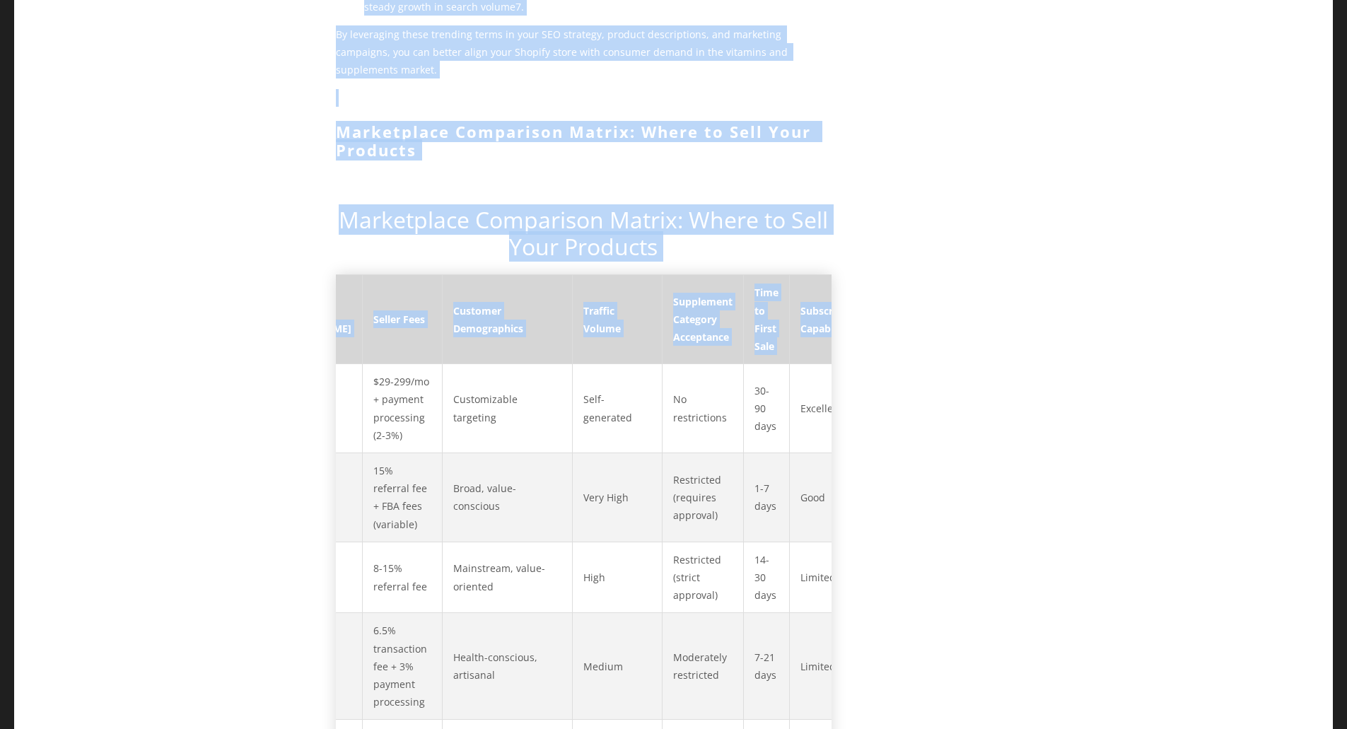
scroll to position [0, 0]
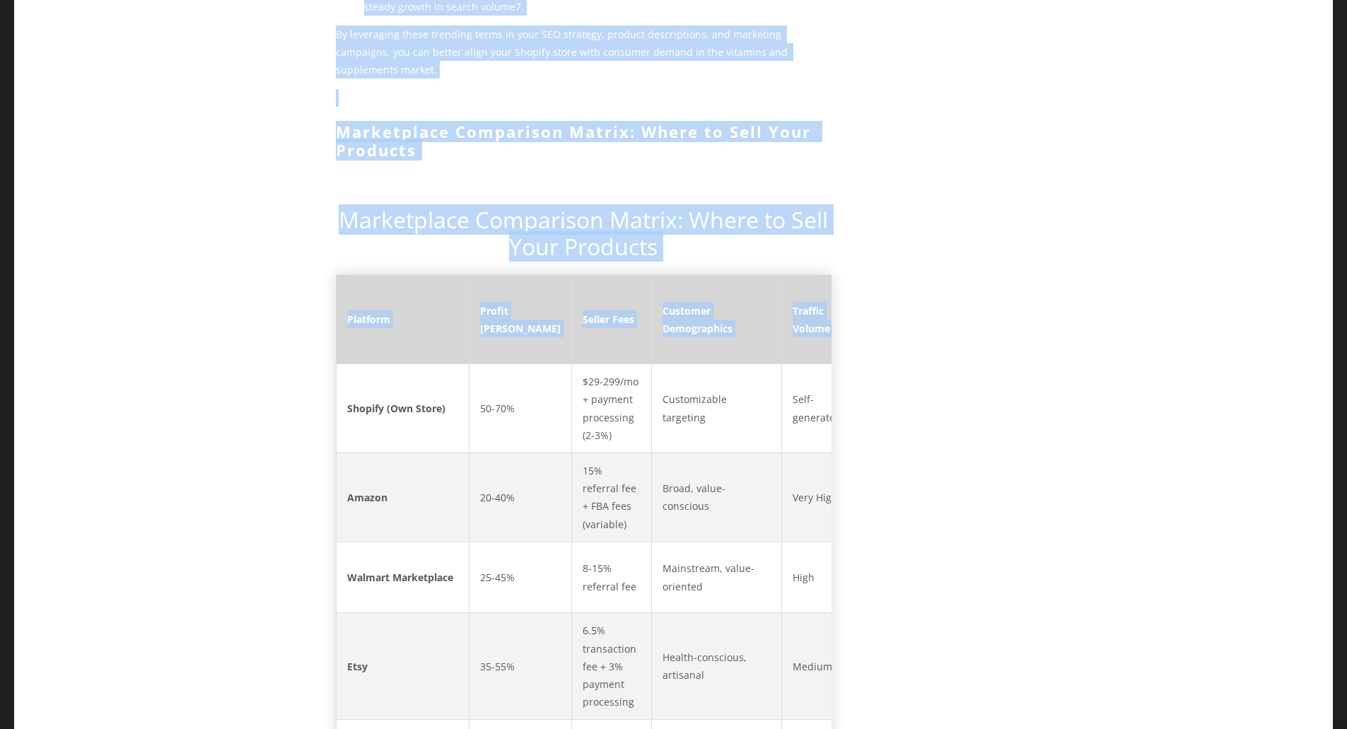
drag, startPoint x: 789, startPoint y: 206, endPoint x: 286, endPoint y: 199, distance: 503.0
click at [385, 275] on th "Platform" at bounding box center [402, 319] width 133 height 89
click at [346, 275] on th "Platform" at bounding box center [402, 319] width 133 height 89
drag, startPoint x: 342, startPoint y: 192, endPoint x: 351, endPoint y: 199, distance: 11.0
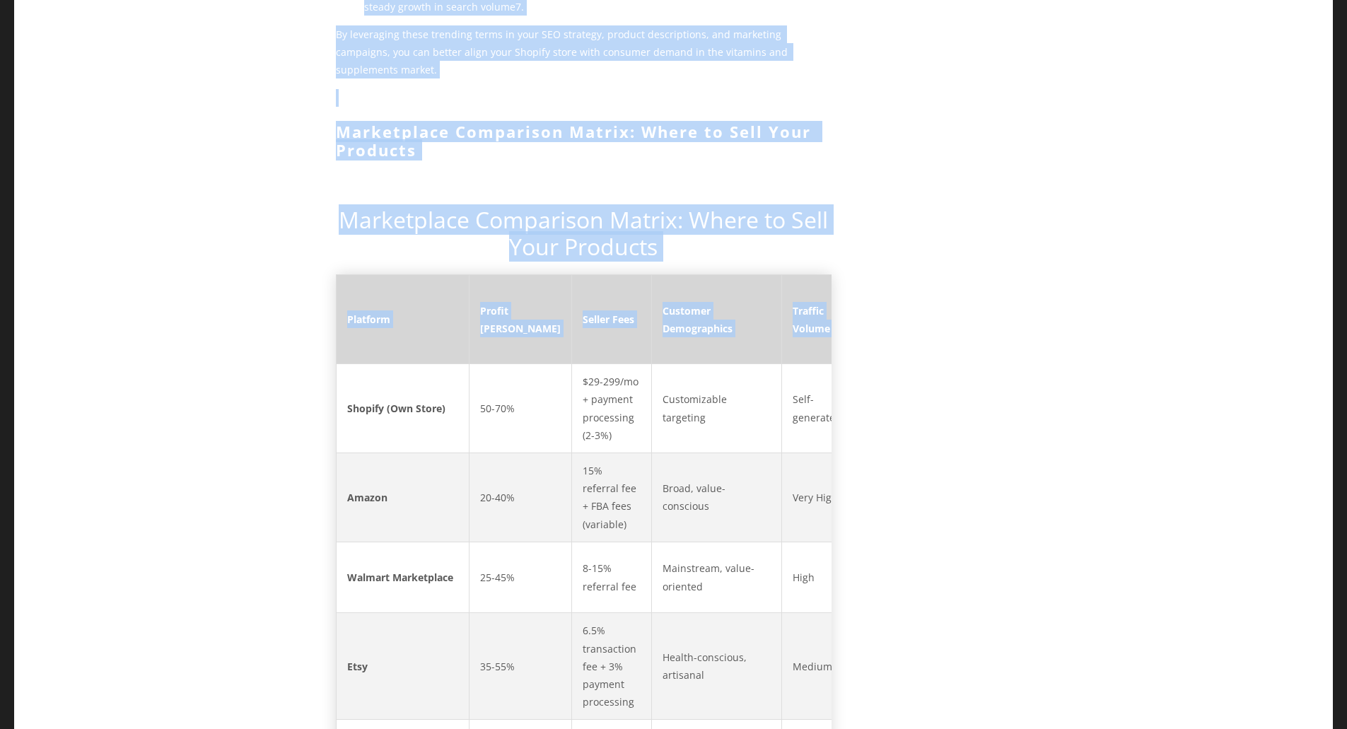
click at [344, 275] on th "Platform" at bounding box center [402, 319] width 133 height 89
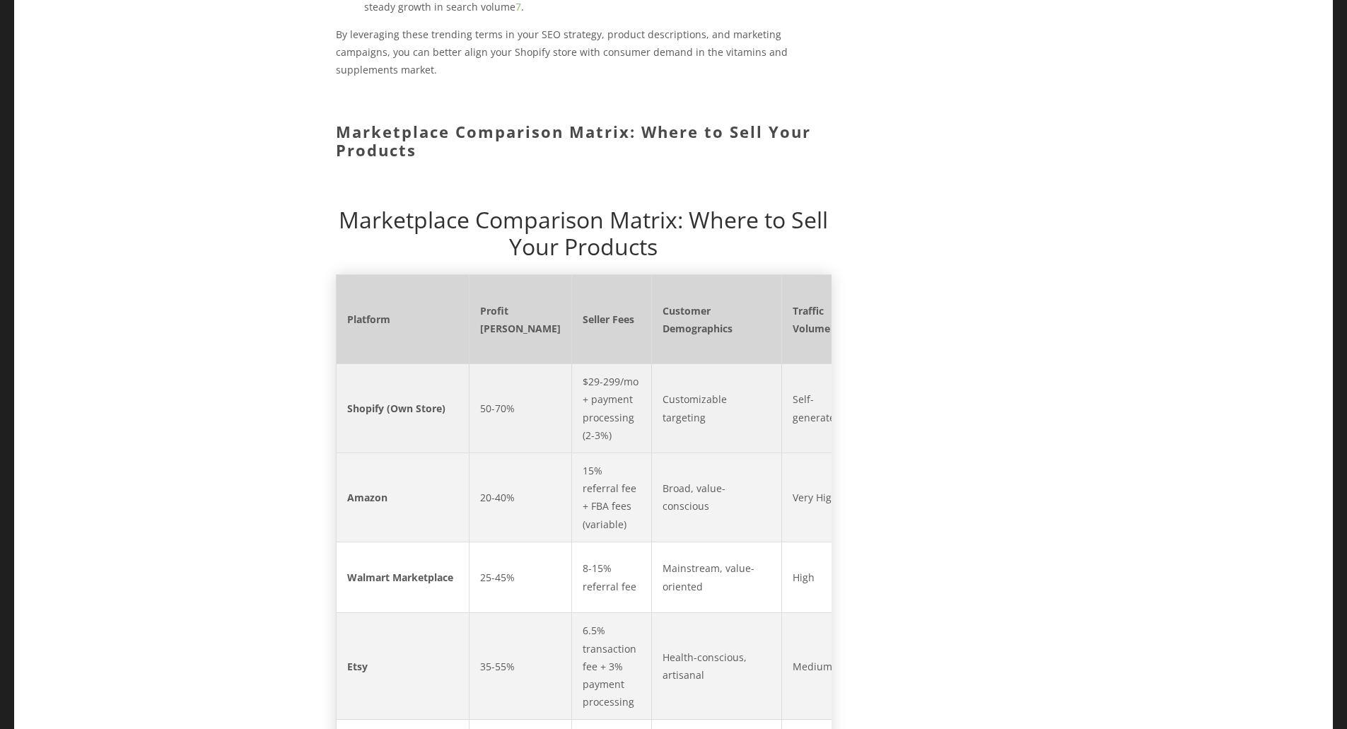
drag, startPoint x: 537, startPoint y: 440, endPoint x: 418, endPoint y: 279, distance: 200.3
click at [572, 542] on td "8-15% referral fee" at bounding box center [612, 577] width 80 height 71
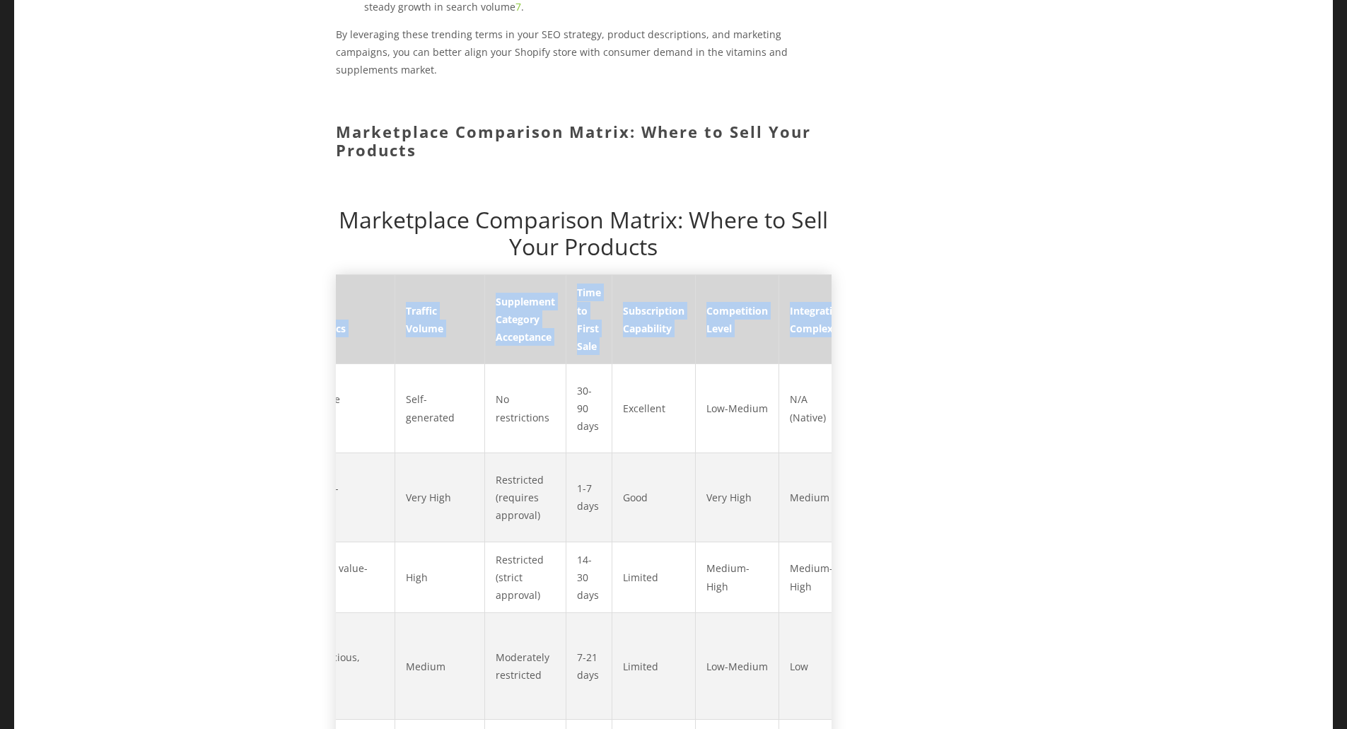
scroll to position [0, 419]
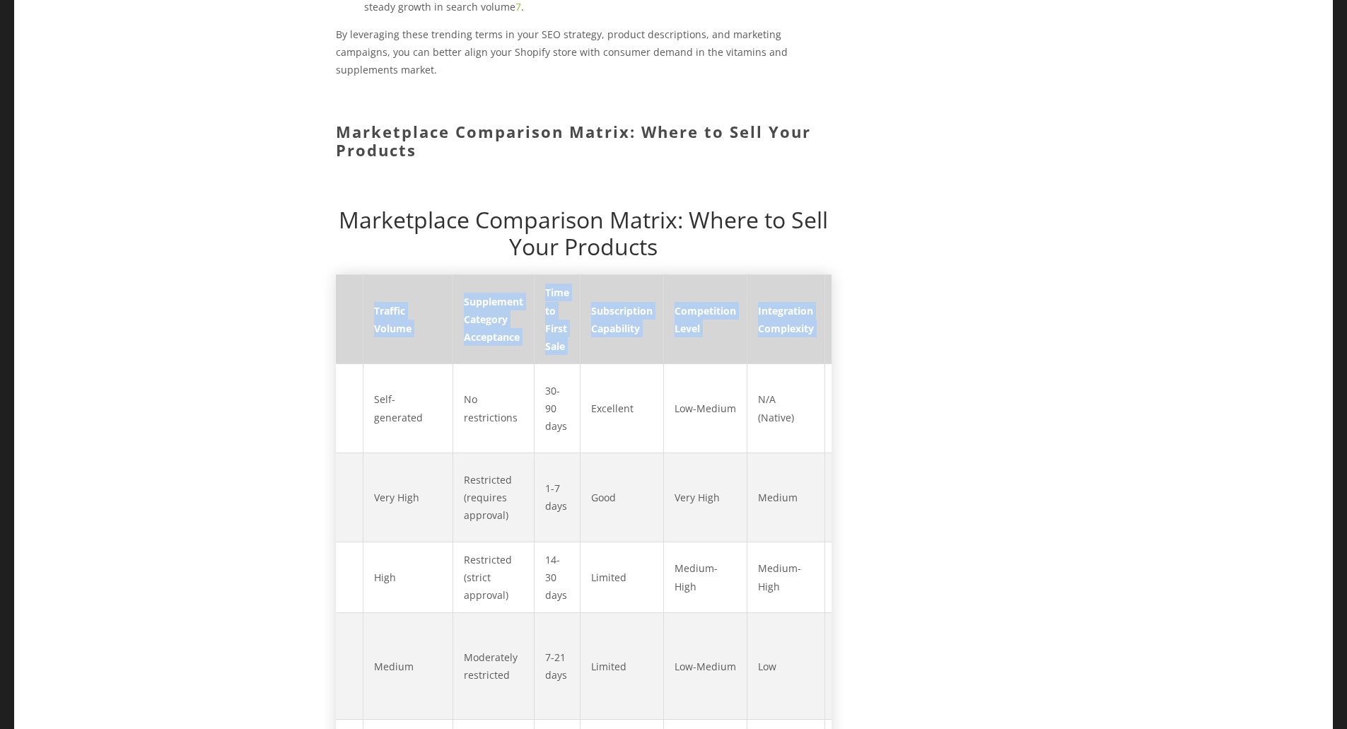
drag, startPoint x: 353, startPoint y: 194, endPoint x: 808, endPoint y: 202, distance: 455.6
click at [808, 275] on tr "Platform Profit Margin Seller Fees Customer Demographics Traffic Volume Supplem…" at bounding box center [412, 319] width 990 height 89
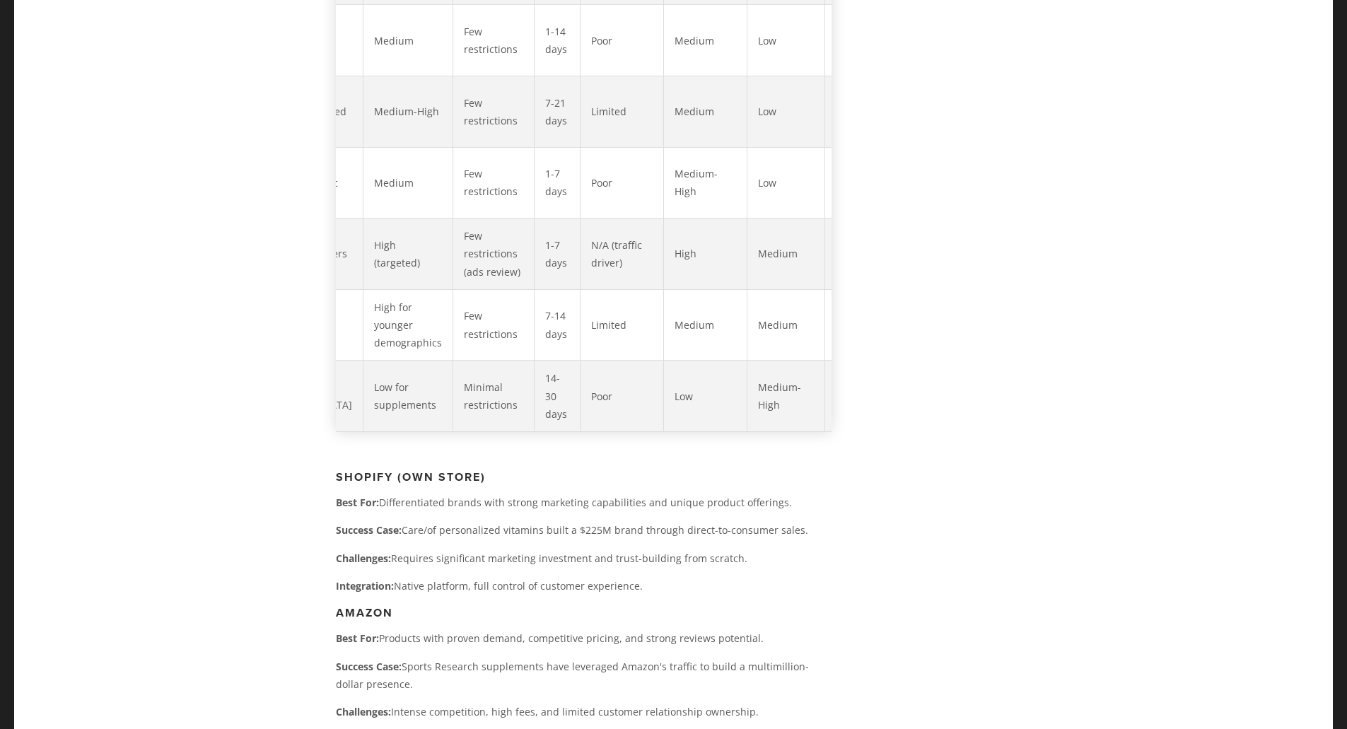
scroll to position [4047, 0]
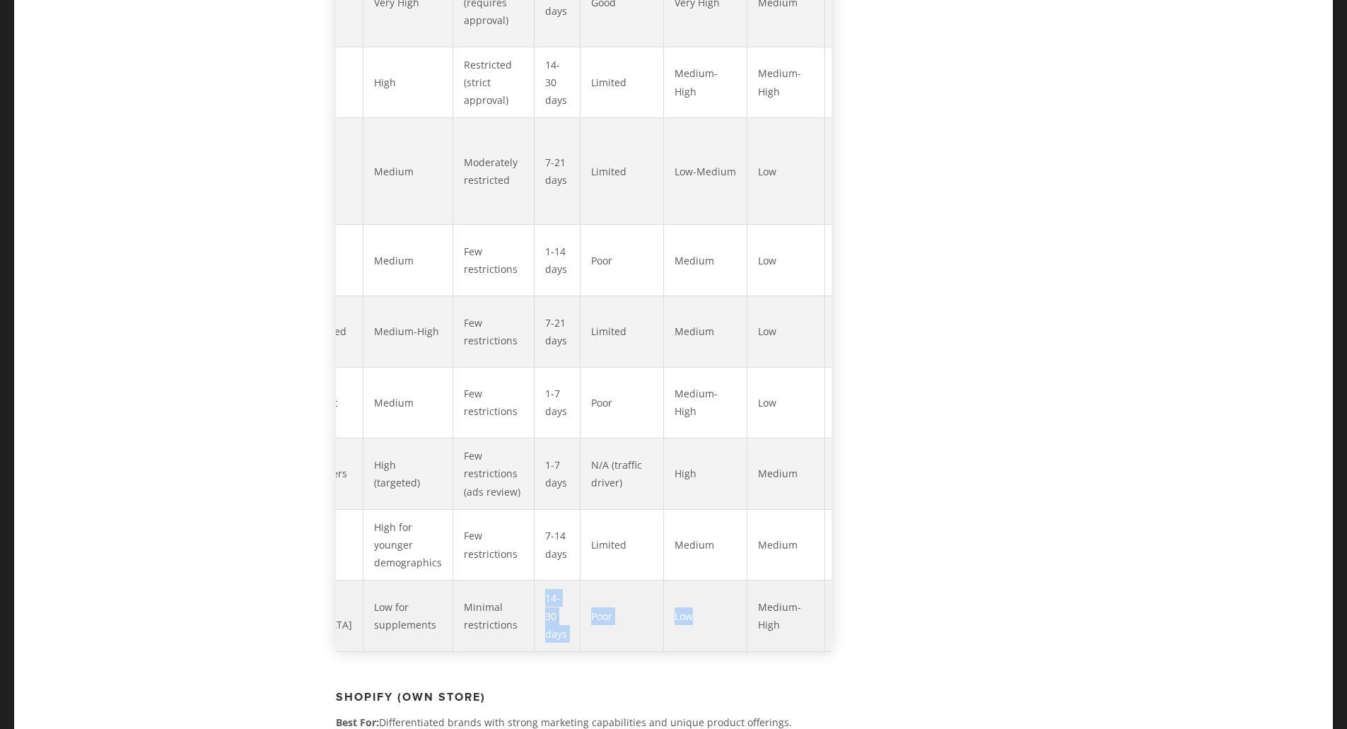
drag, startPoint x: 659, startPoint y: 526, endPoint x: 445, endPoint y: 526, distance: 213.6
click at [445, 581] on tr "Newegg 25-45% 8-15% commission Tech-savvy [DEMOGRAPHIC_DATA] Low for supplement…" at bounding box center [412, 616] width 990 height 71
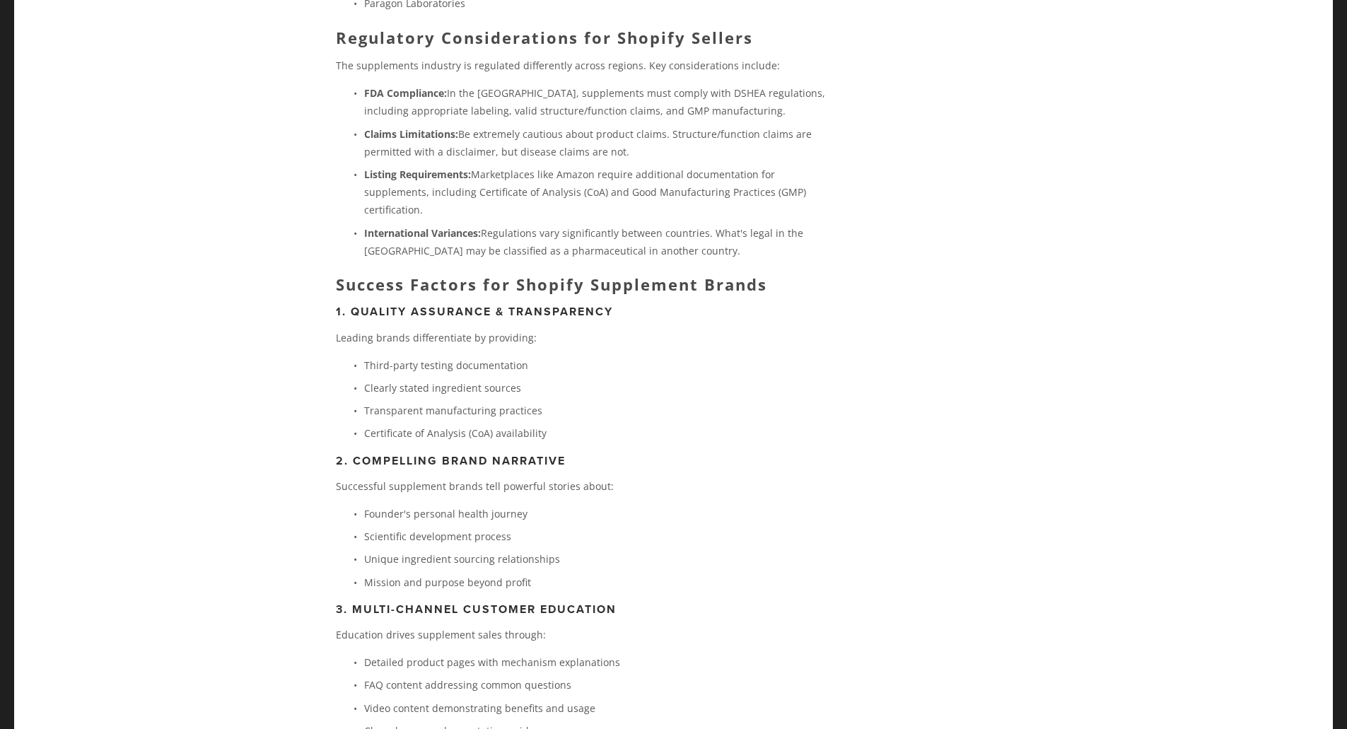
scroll to position [8928, 0]
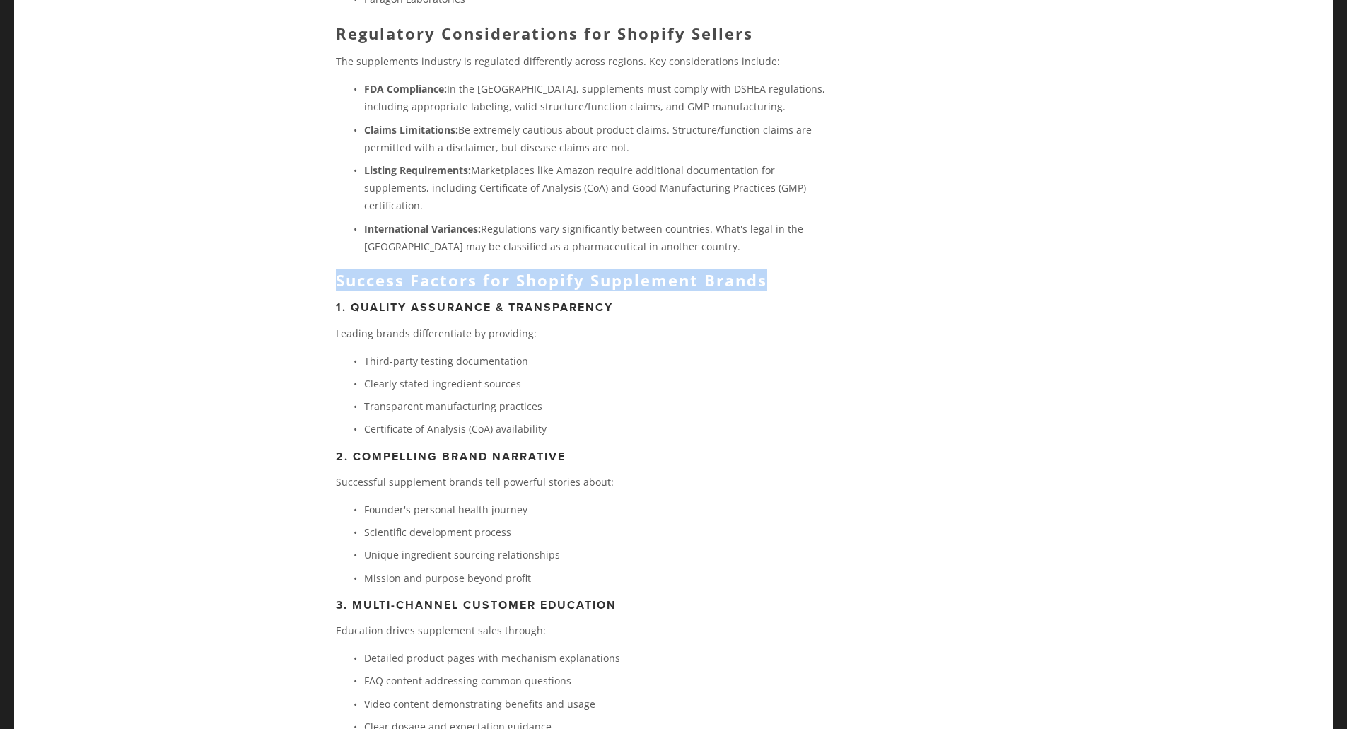
drag, startPoint x: 337, startPoint y: 146, endPoint x: 806, endPoint y: 147, distance: 468.3
click at [806, 271] on h2 "Success Factors for Shopify Supplement Brands" at bounding box center [584, 280] width 496 height 18
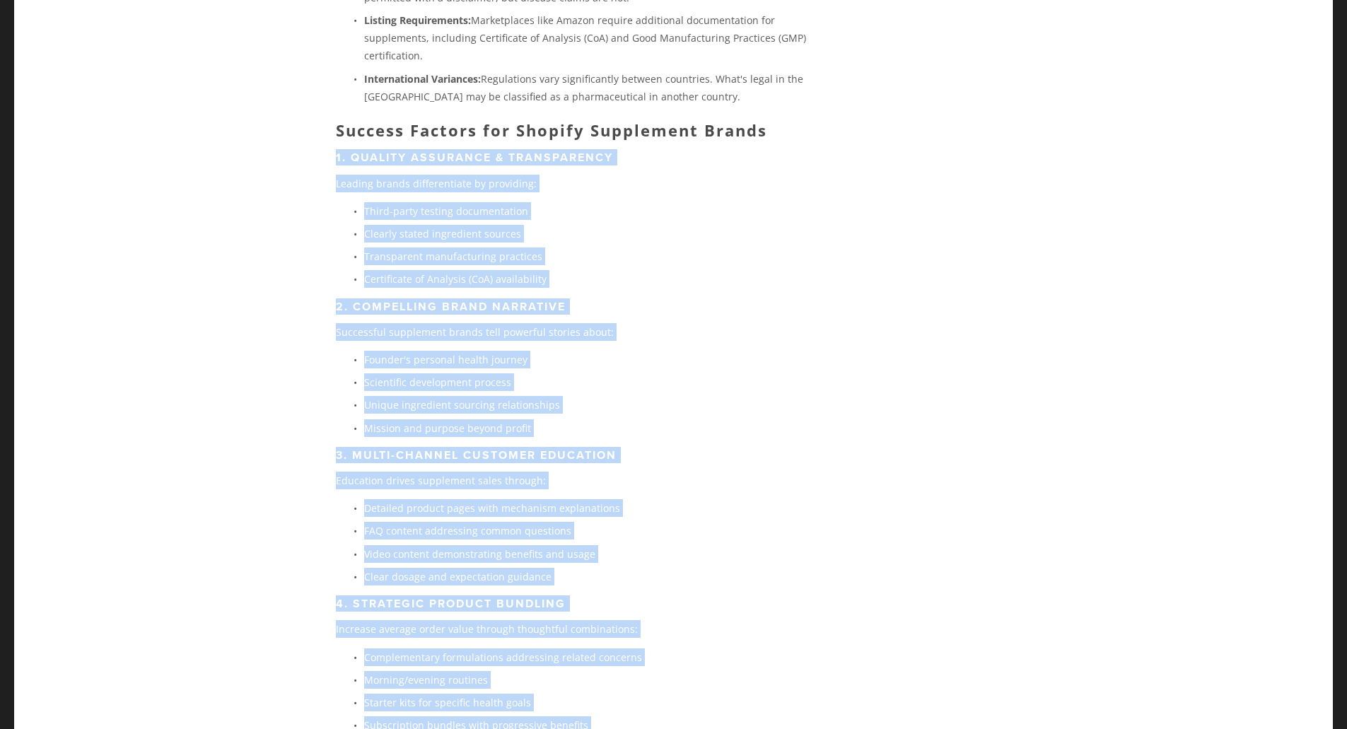
scroll to position [9105, 0]
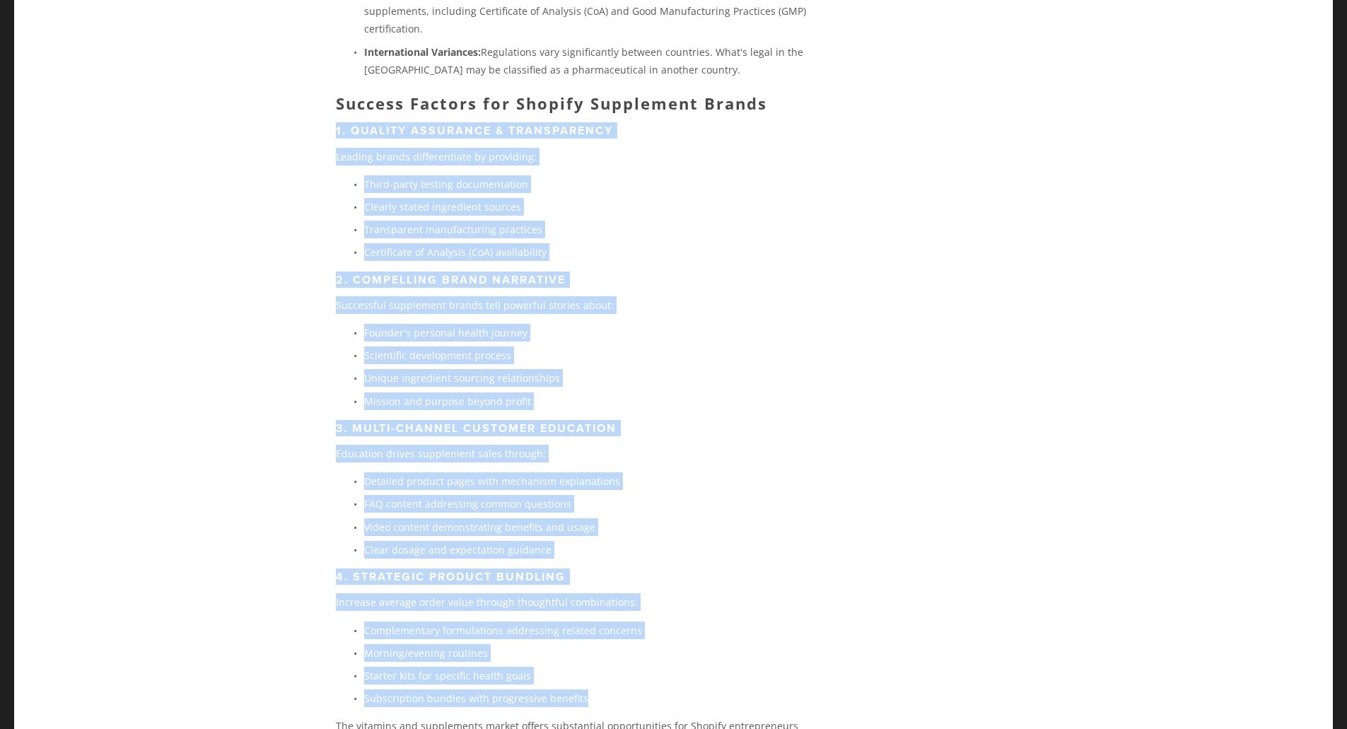
drag, startPoint x: 332, startPoint y: 173, endPoint x: 649, endPoint y: 567, distance: 506.6
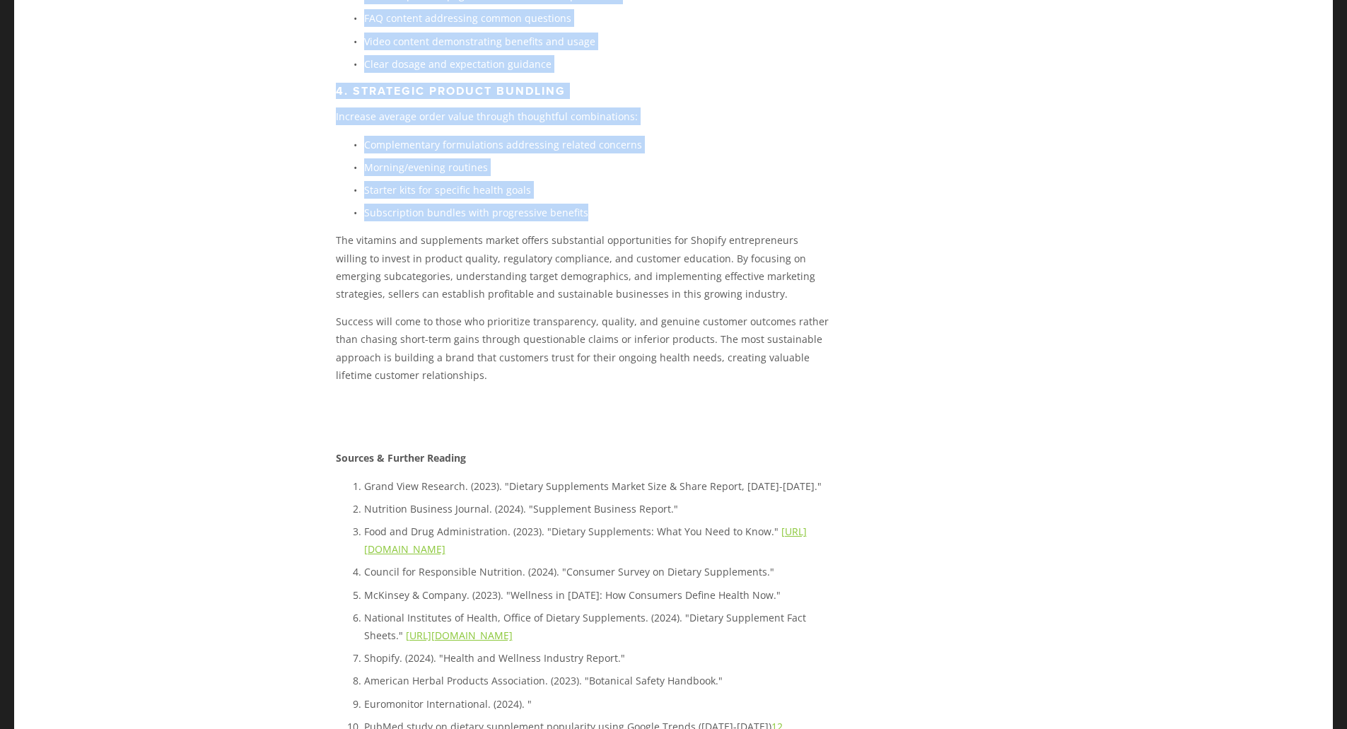
scroll to position [9600, 0]
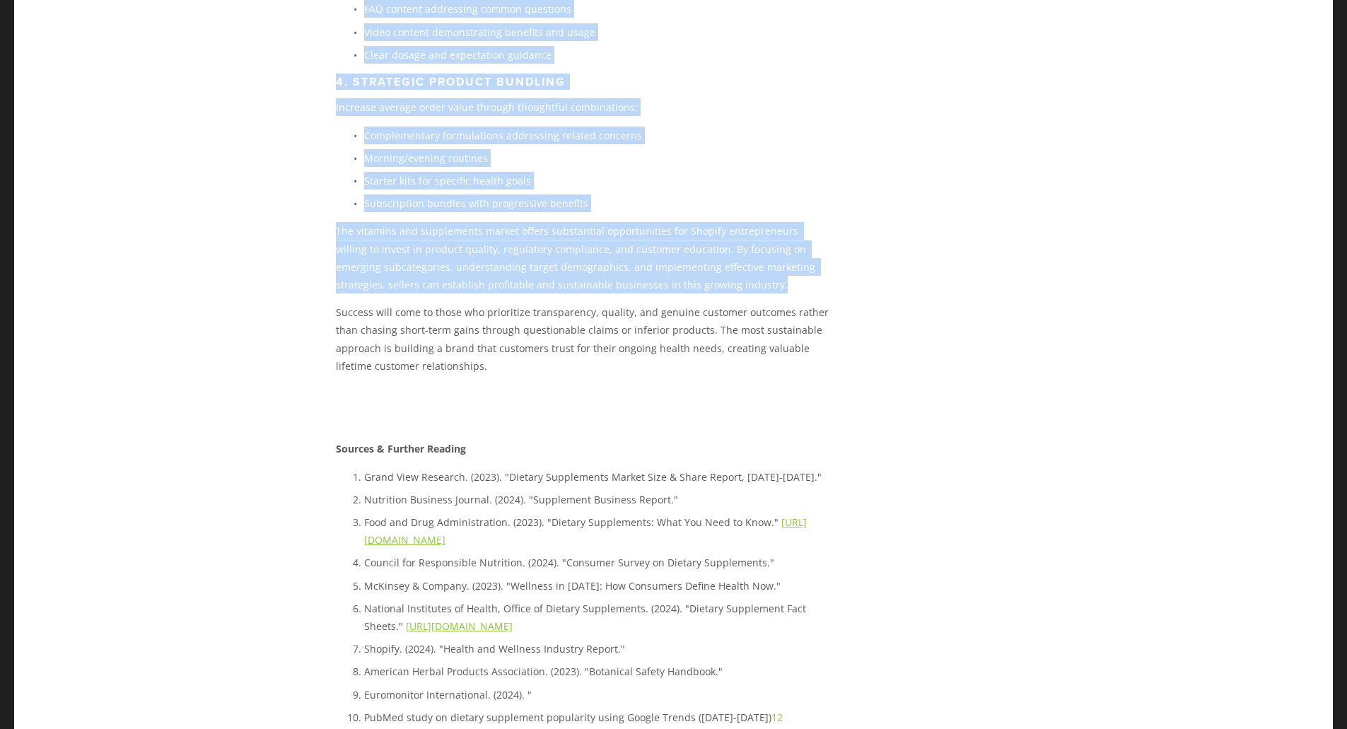
drag, startPoint x: 319, startPoint y: 103, endPoint x: 735, endPoint y: 149, distance: 418.5
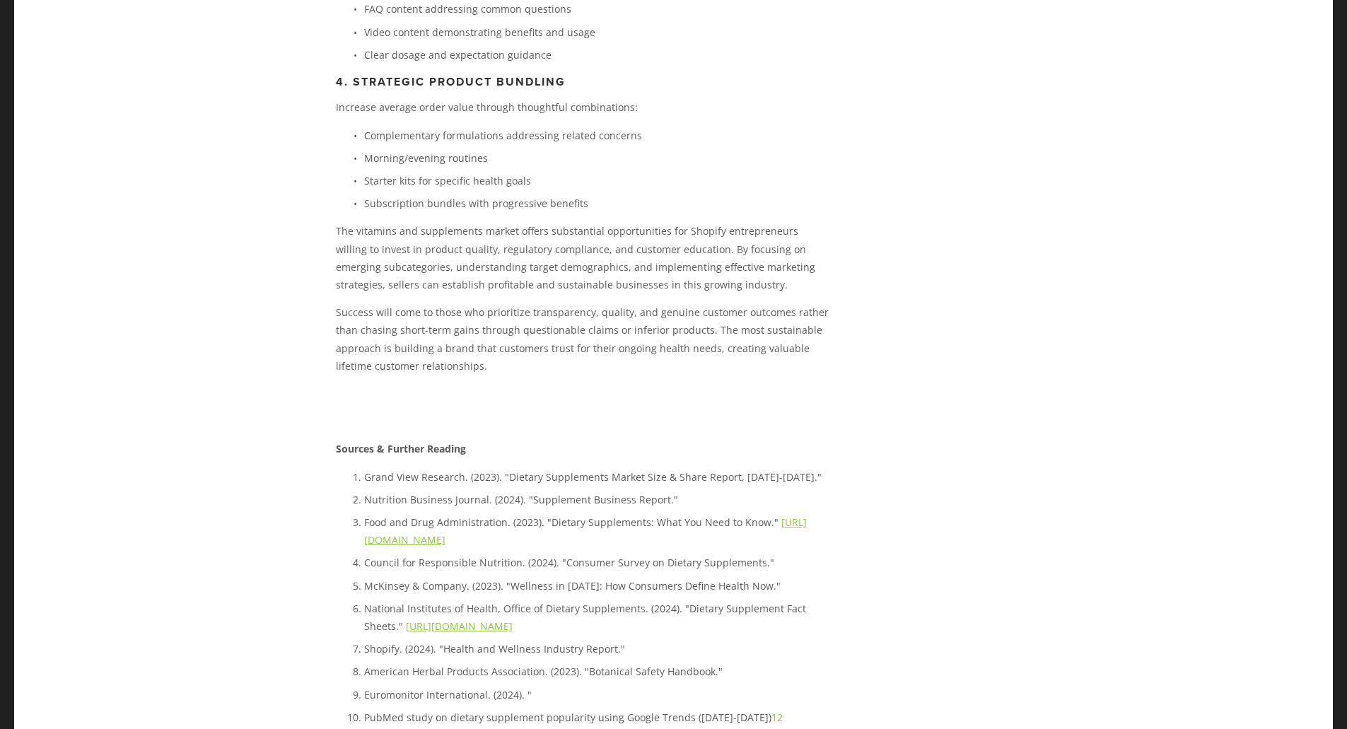
drag, startPoint x: 567, startPoint y: 520, endPoint x: 564, endPoint y: 513, distance: 7.4
click at [566, 640] on p "Shopify. (2024). "Health and Wellness Industry Report."" at bounding box center [598, 649] width 468 height 18
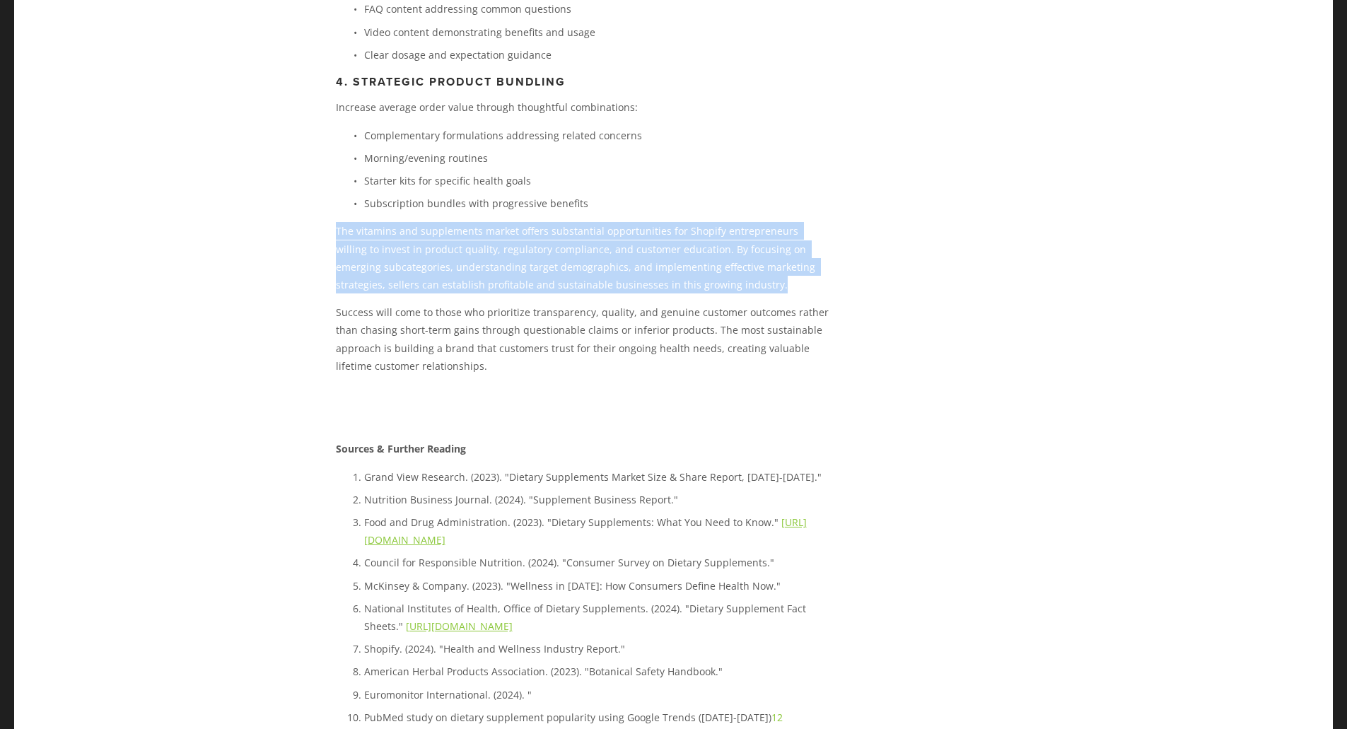
drag, startPoint x: 332, startPoint y: 95, endPoint x: 748, endPoint y: 158, distance: 420.5
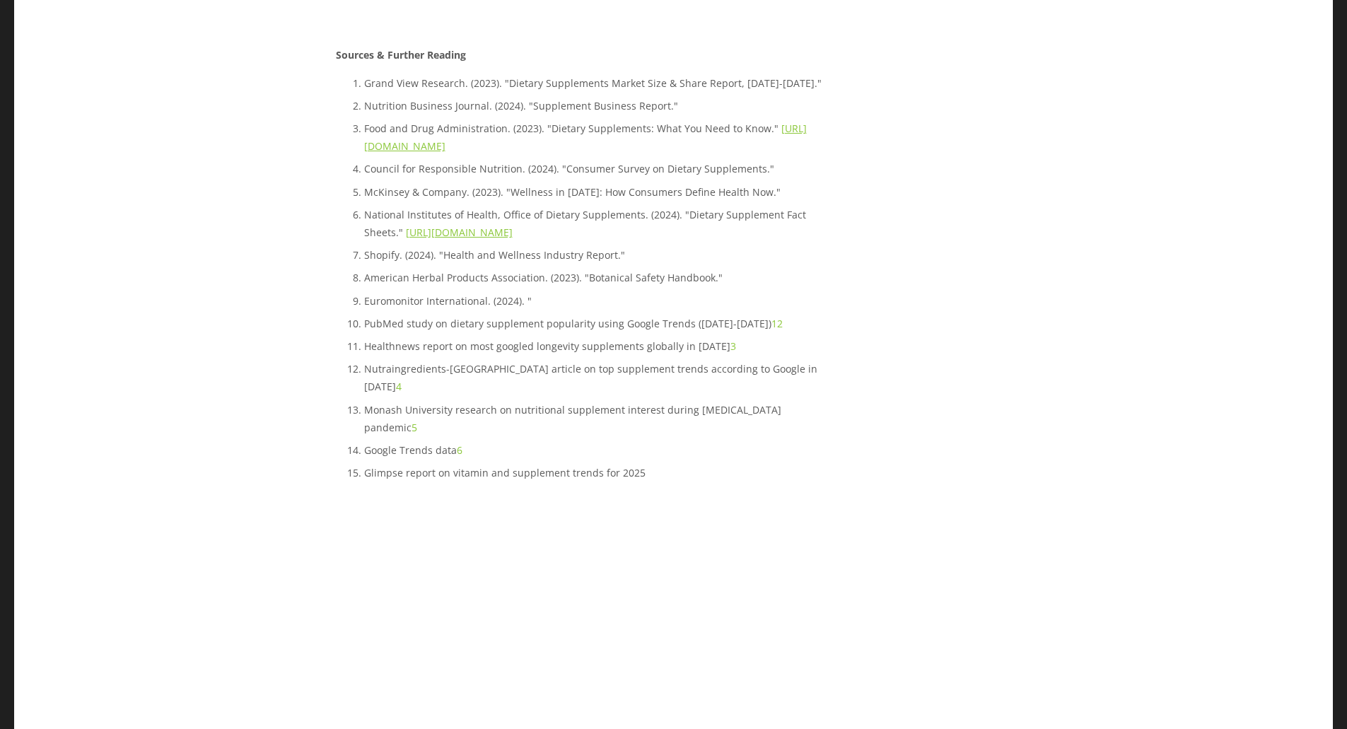
scroll to position [10024, 0]
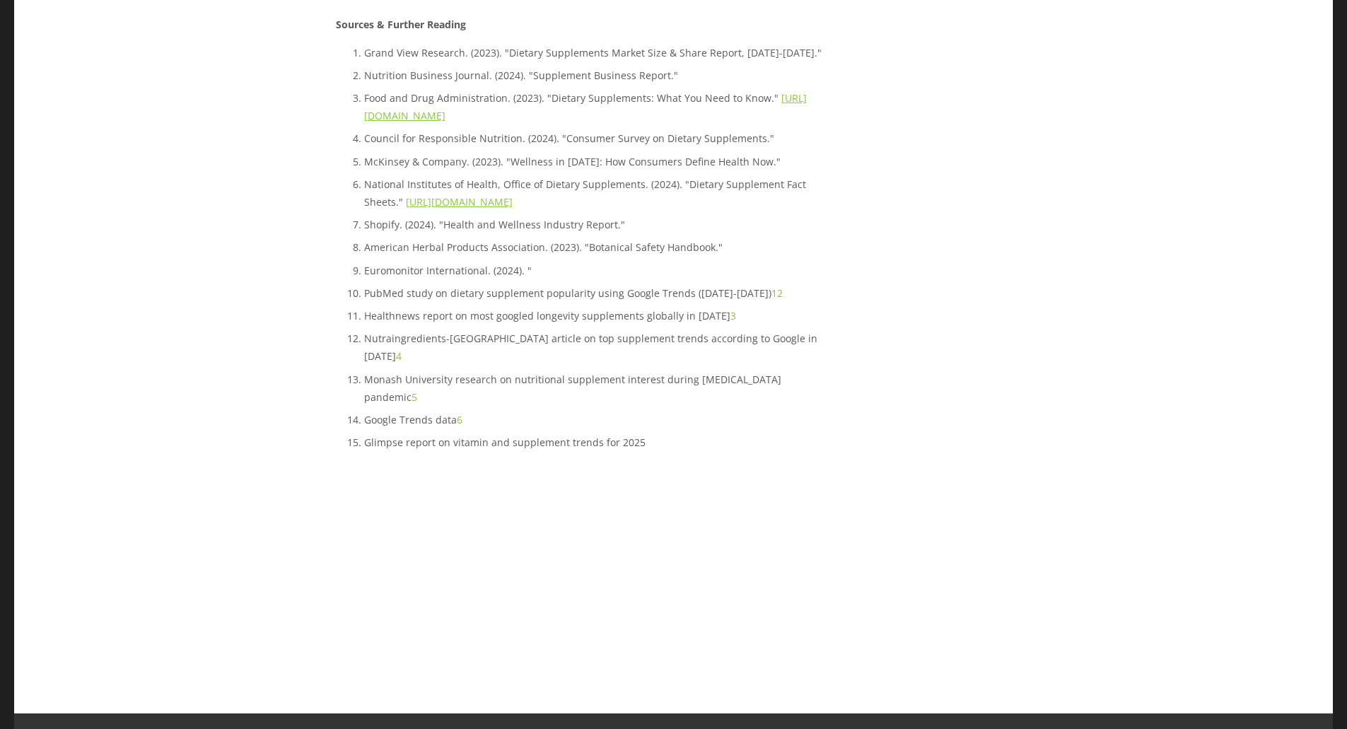
click at [459, 413] on link "6" at bounding box center [460, 419] width 6 height 13
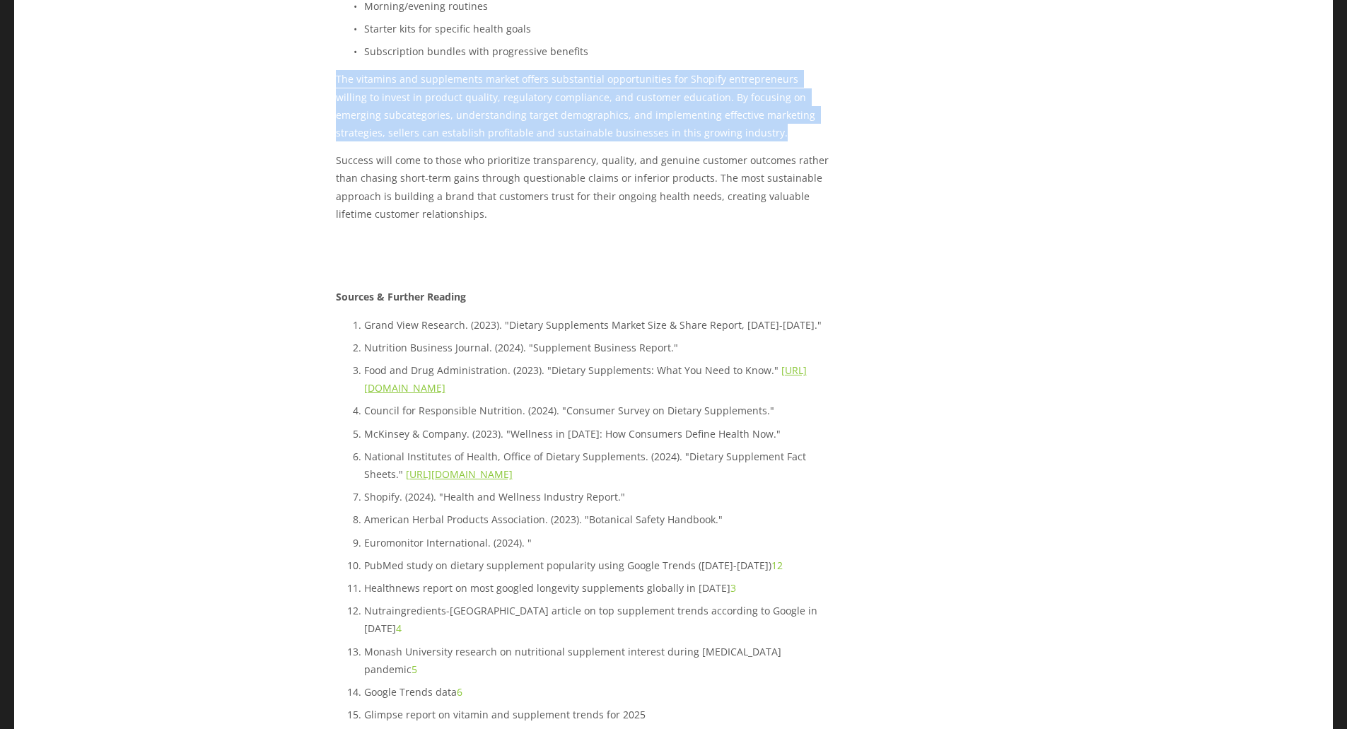
scroll to position [9741, 0]
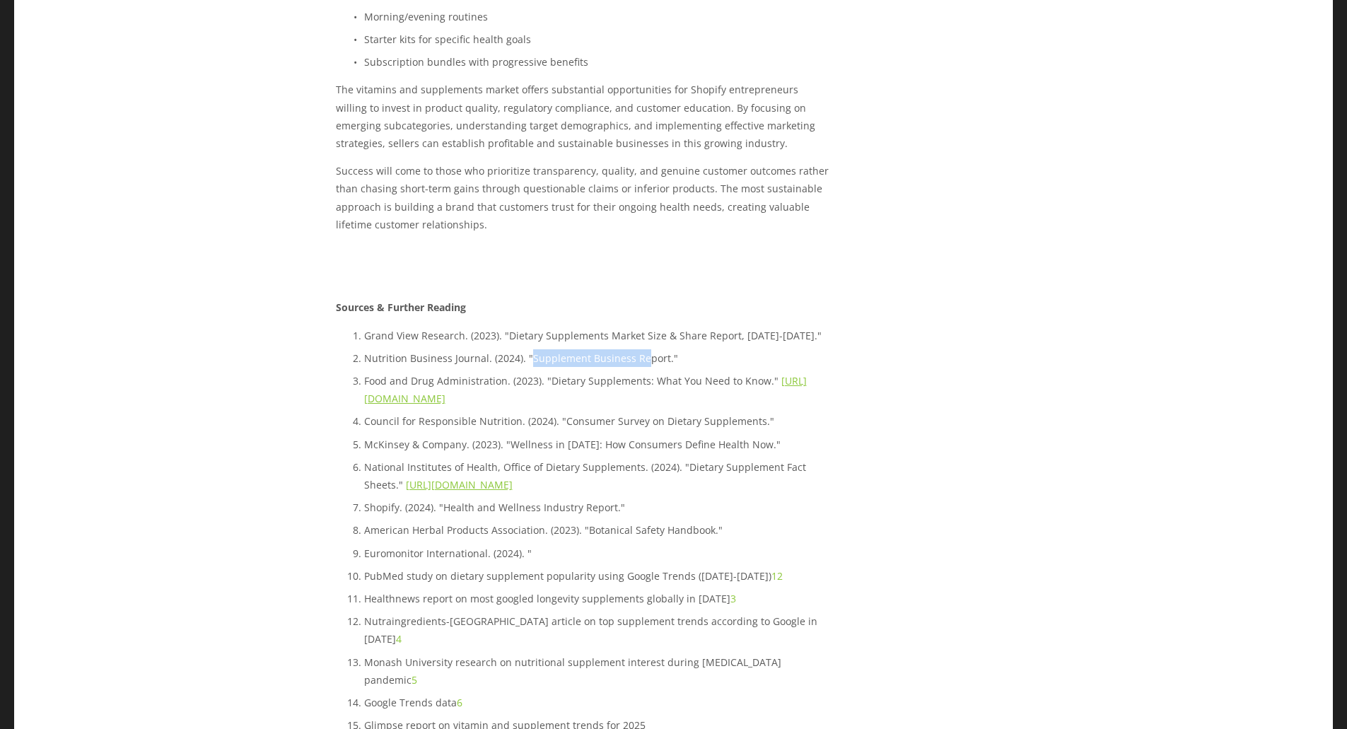
drag, startPoint x: 528, startPoint y: 228, endPoint x: 612, endPoint y: 239, distance: 84.9
click at [639, 349] on p "Nutrition Business Journal. (2024). "Supplement Business Report."" at bounding box center [598, 358] width 468 height 18
click at [718, 372] on p "Food and Drug Administration. (2023). "Dietary Supplements: What You Need to Kn…" at bounding box center [598, 389] width 468 height 35
drag, startPoint x: 661, startPoint y: 230, endPoint x: 528, endPoint y: 229, distance: 133.7
click at [528, 349] on p "Nutrition Business Journal. (2024). "Supplement Business Report."" at bounding box center [598, 358] width 468 height 18
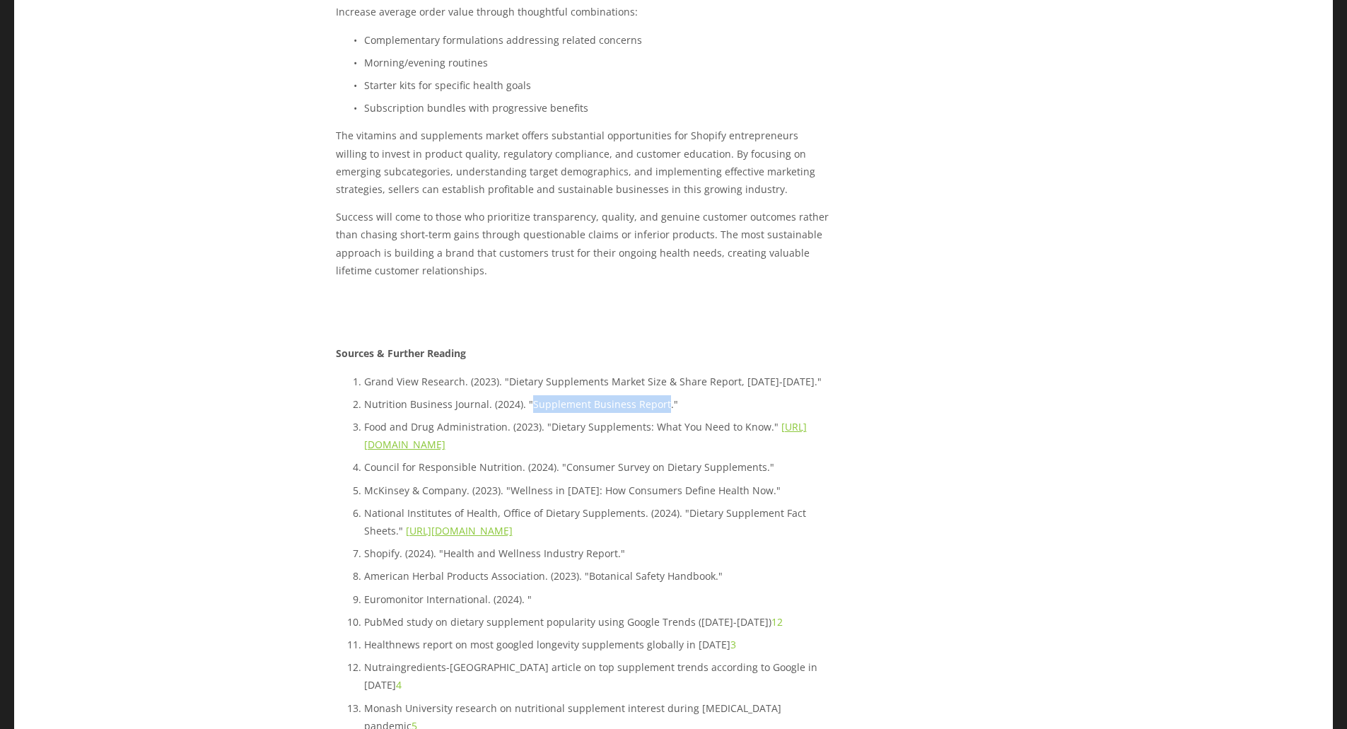
scroll to position [9671, 0]
